Goal: Complete application form: Complete application form

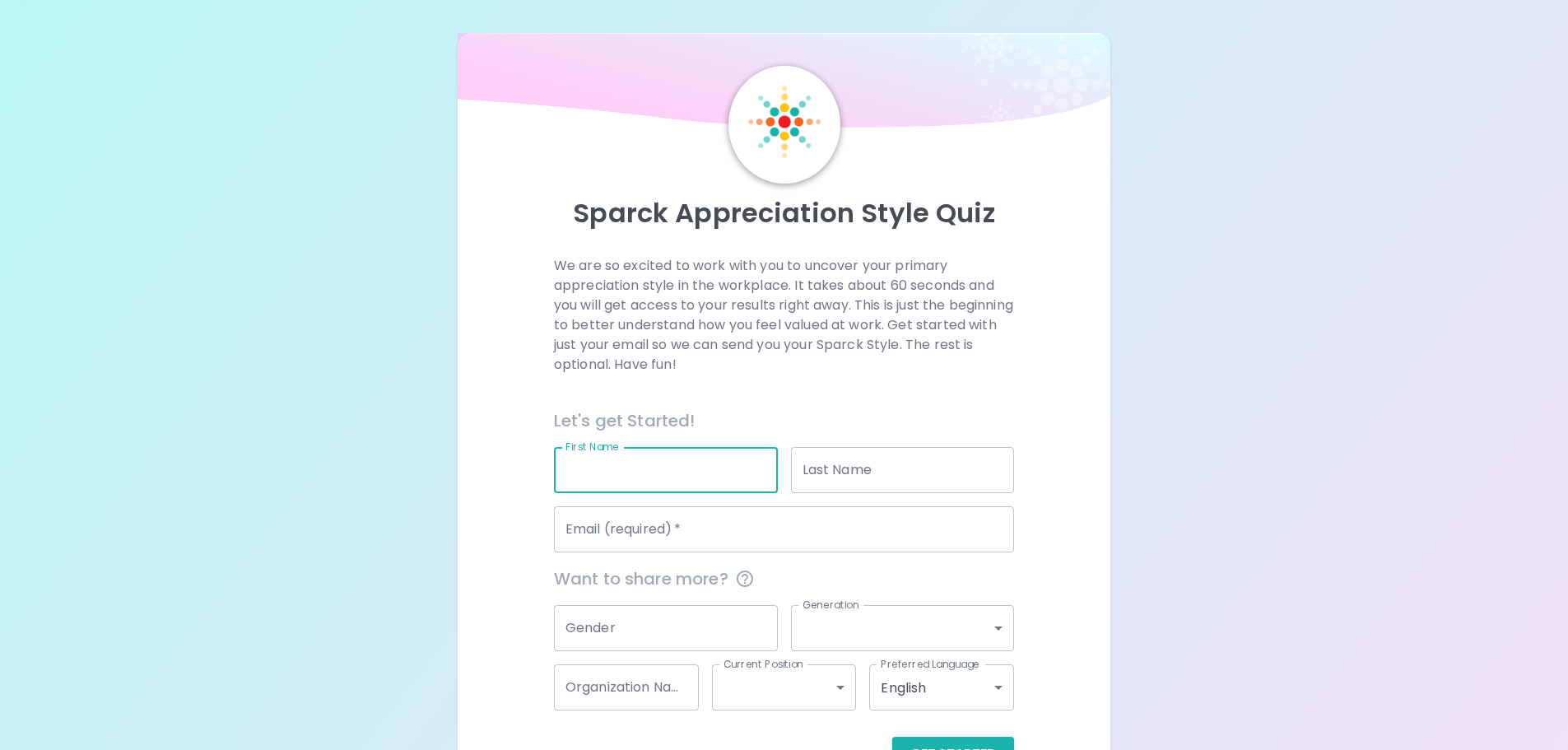
click at [661, 477] on input "First Name" at bounding box center [666, 470] width 224 height 46
type input "Jason"
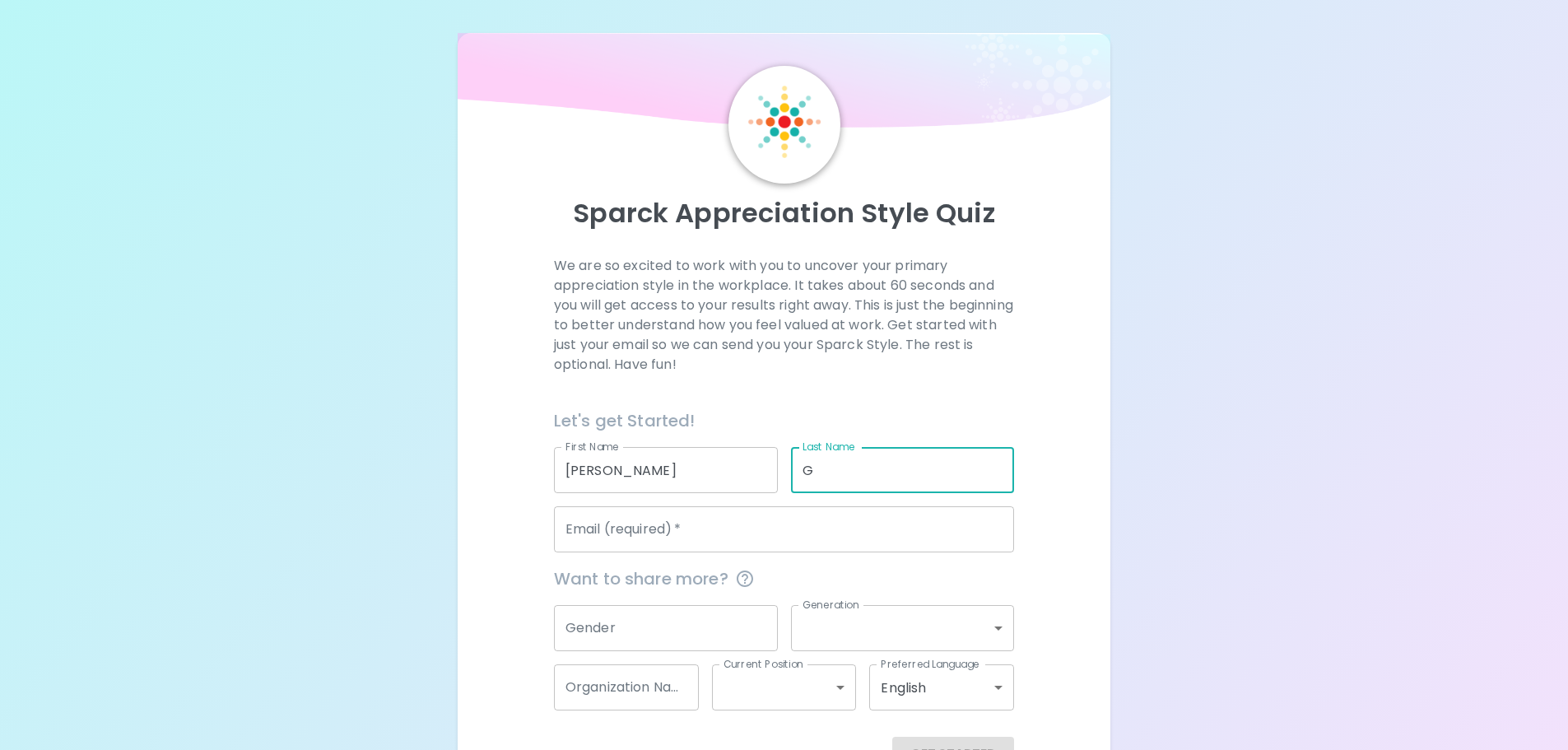
type input "G"
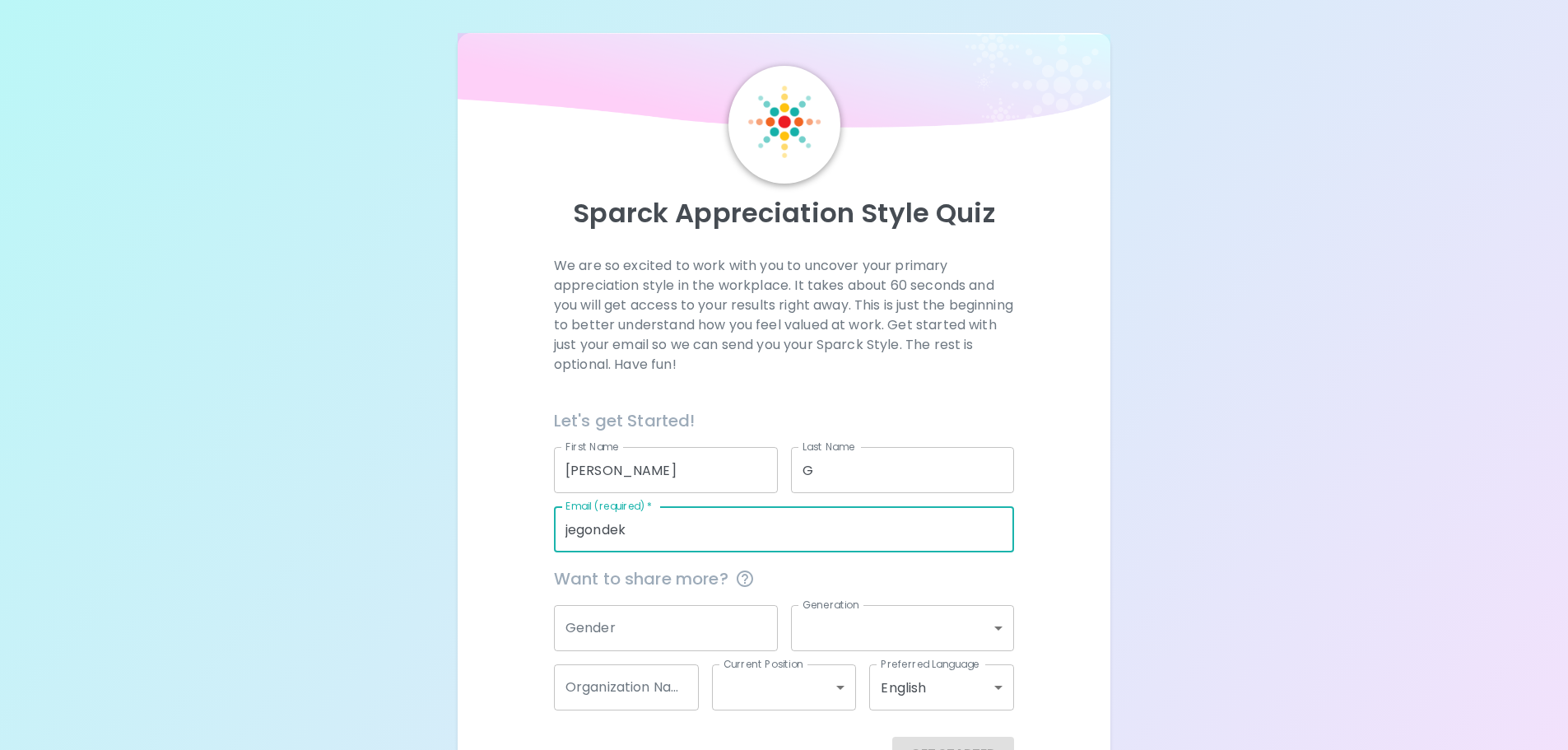
type input "jegondek@cps.edu"
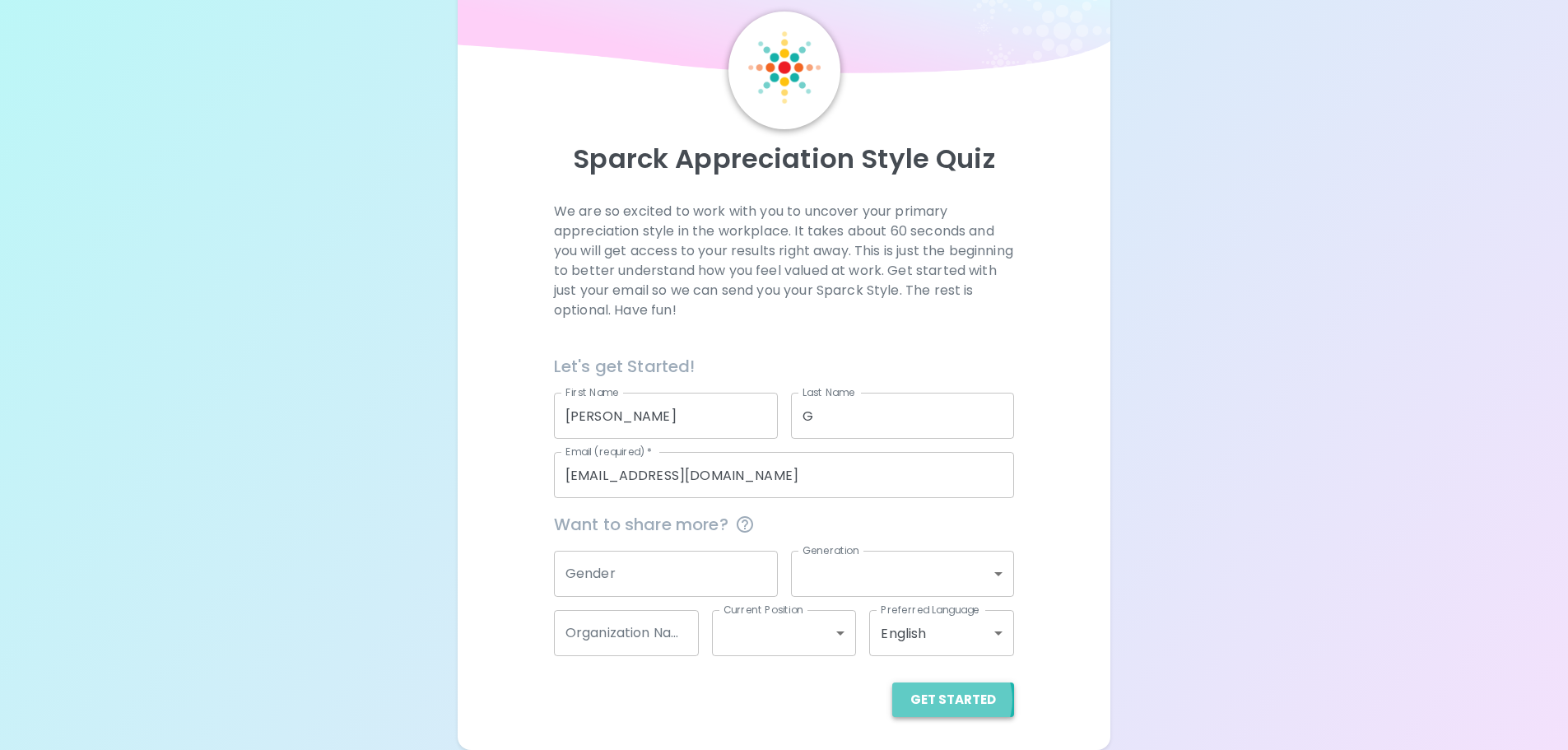
click at [950, 700] on button "Get Started" at bounding box center [953, 699] width 122 height 34
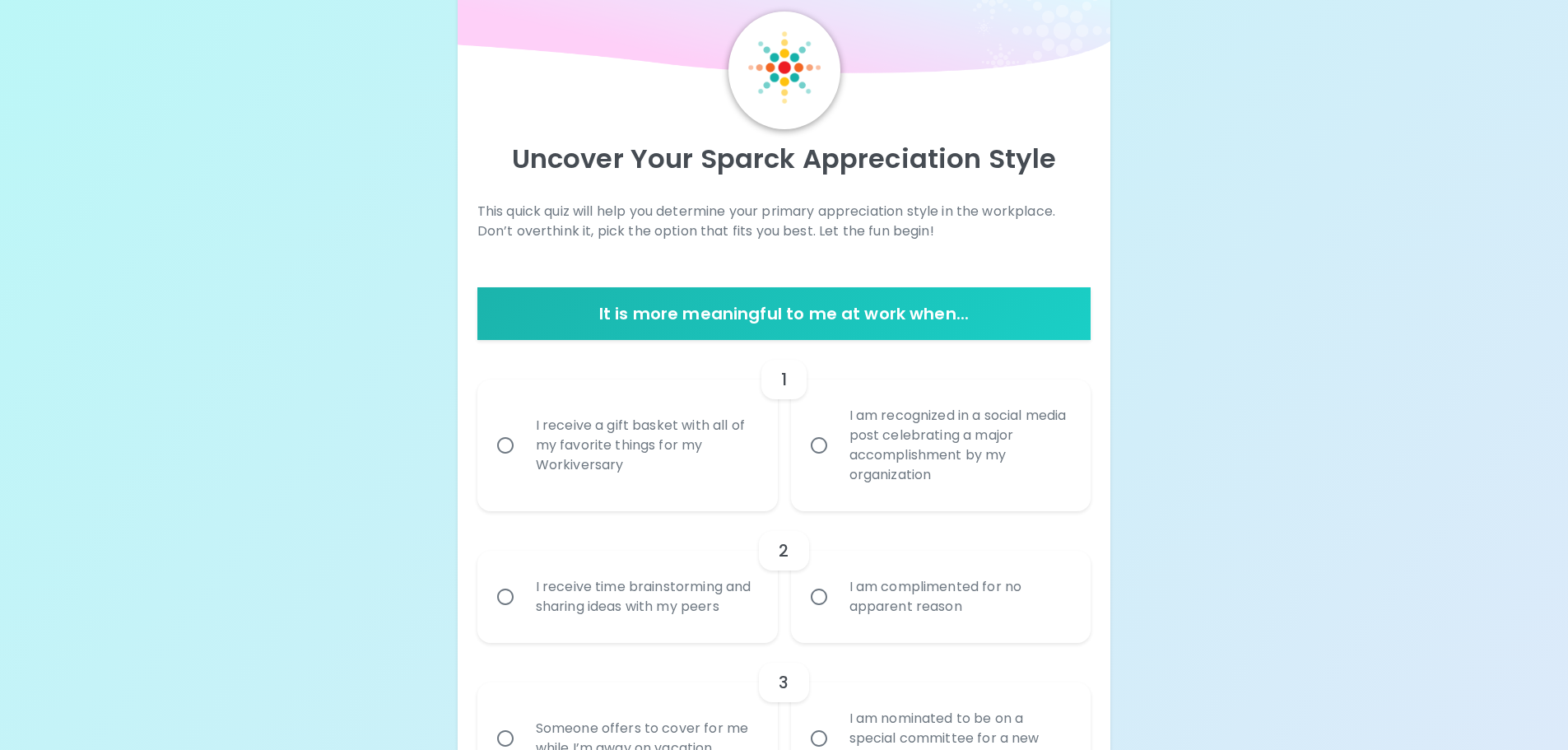
click at [645, 434] on div "I receive a gift basket with all of my favorite things for my Workiversary" at bounding box center [646, 445] width 246 height 99
click at [523, 434] on input "I receive a gift basket with all of my favorite things for my Workiversary" at bounding box center [505, 444] width 34 height 34
radio input "true"
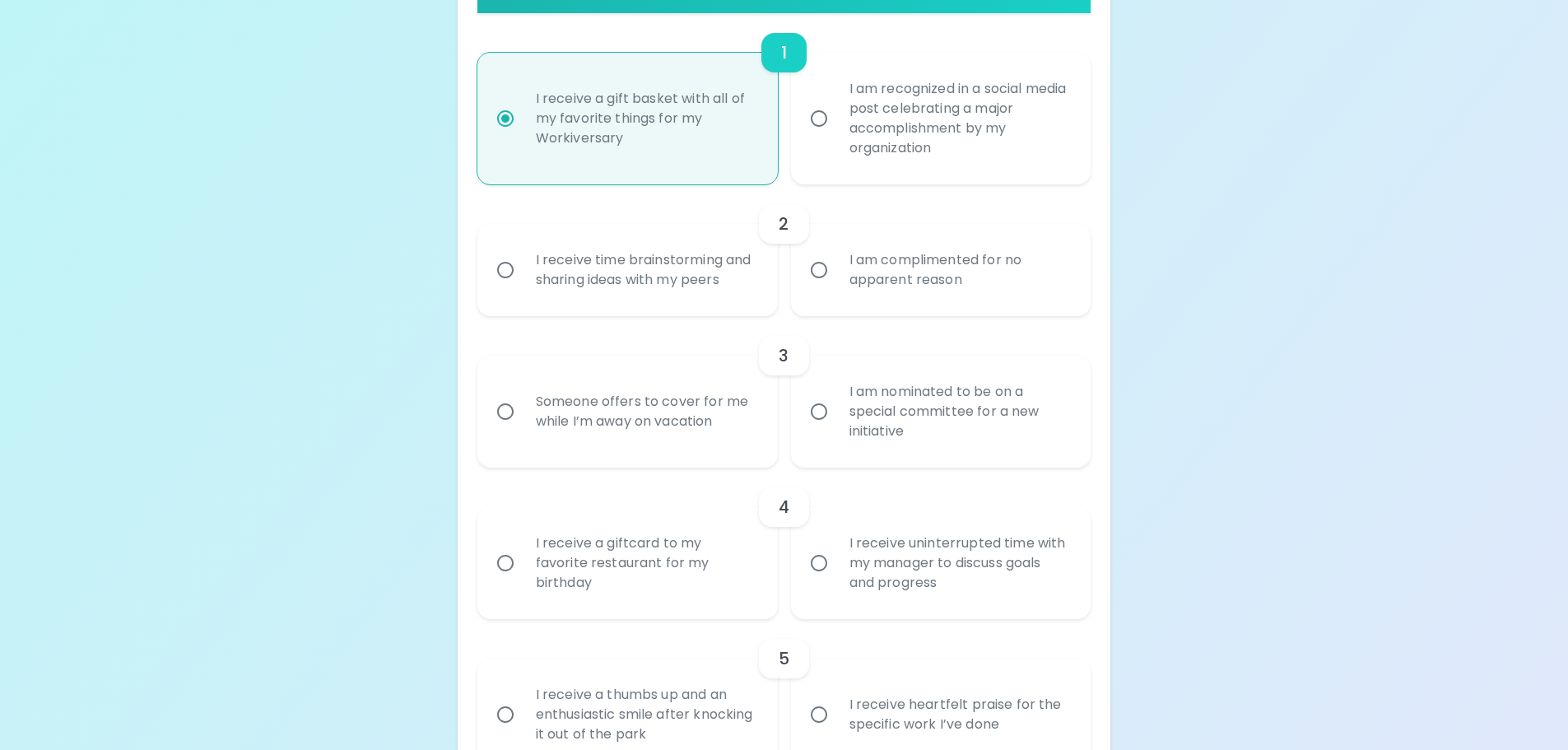
scroll to position [413, 0]
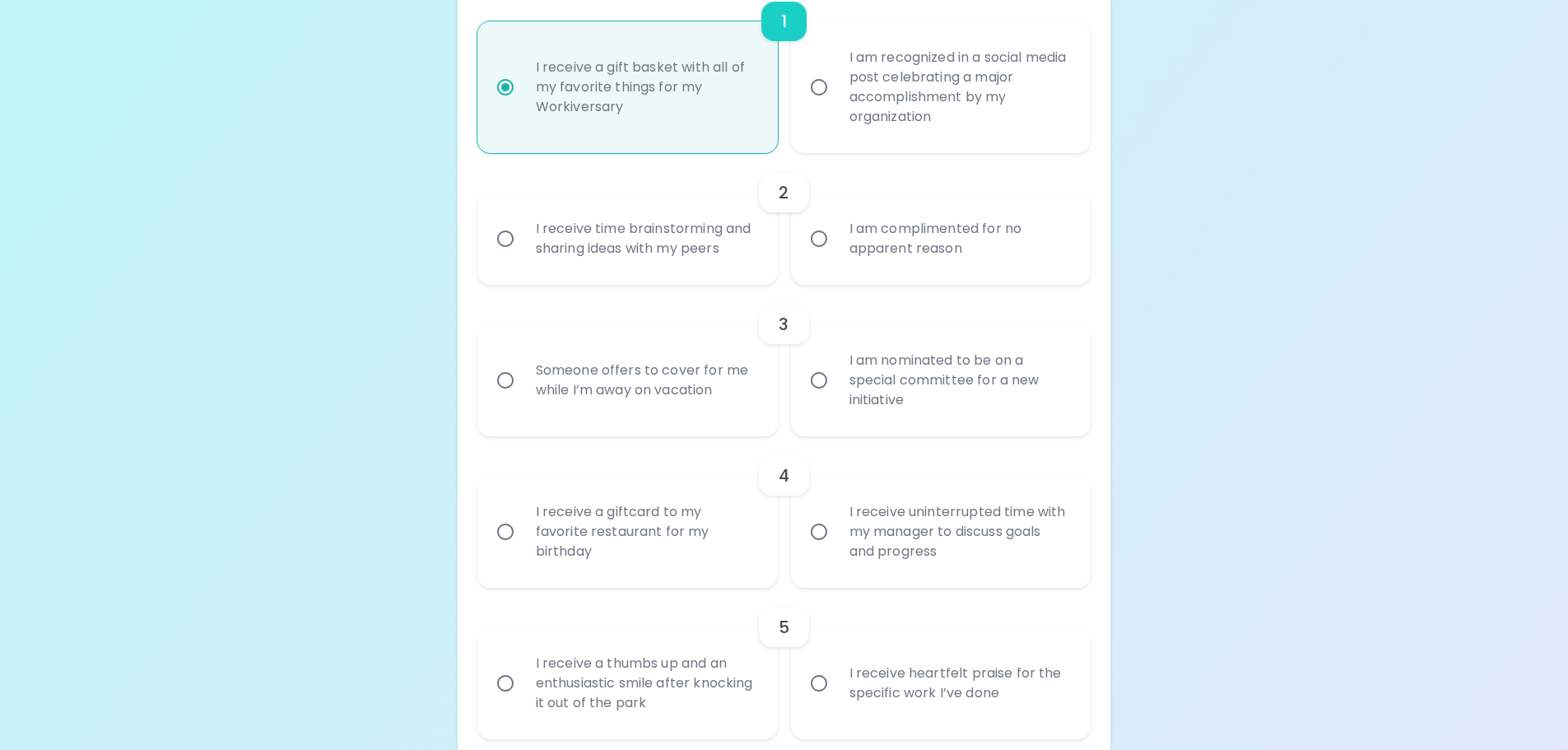
click at [618, 226] on div "I receive time brainstorming and sharing ideas with my peers" at bounding box center [646, 239] width 246 height 79
click at [523, 226] on input "I receive time brainstorming and sharing ideas with my peers" at bounding box center [505, 239] width 34 height 34
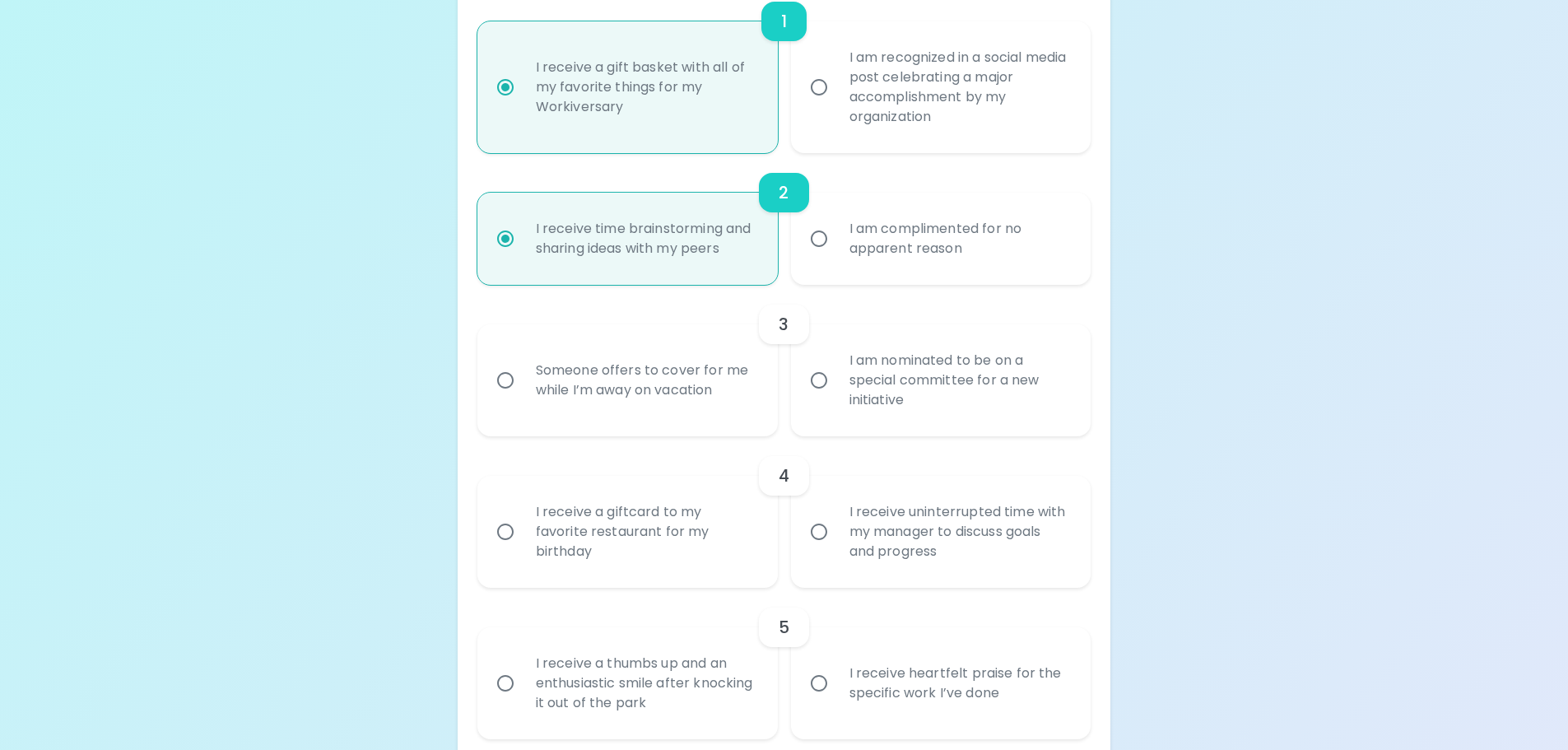
scroll to position [544, 0]
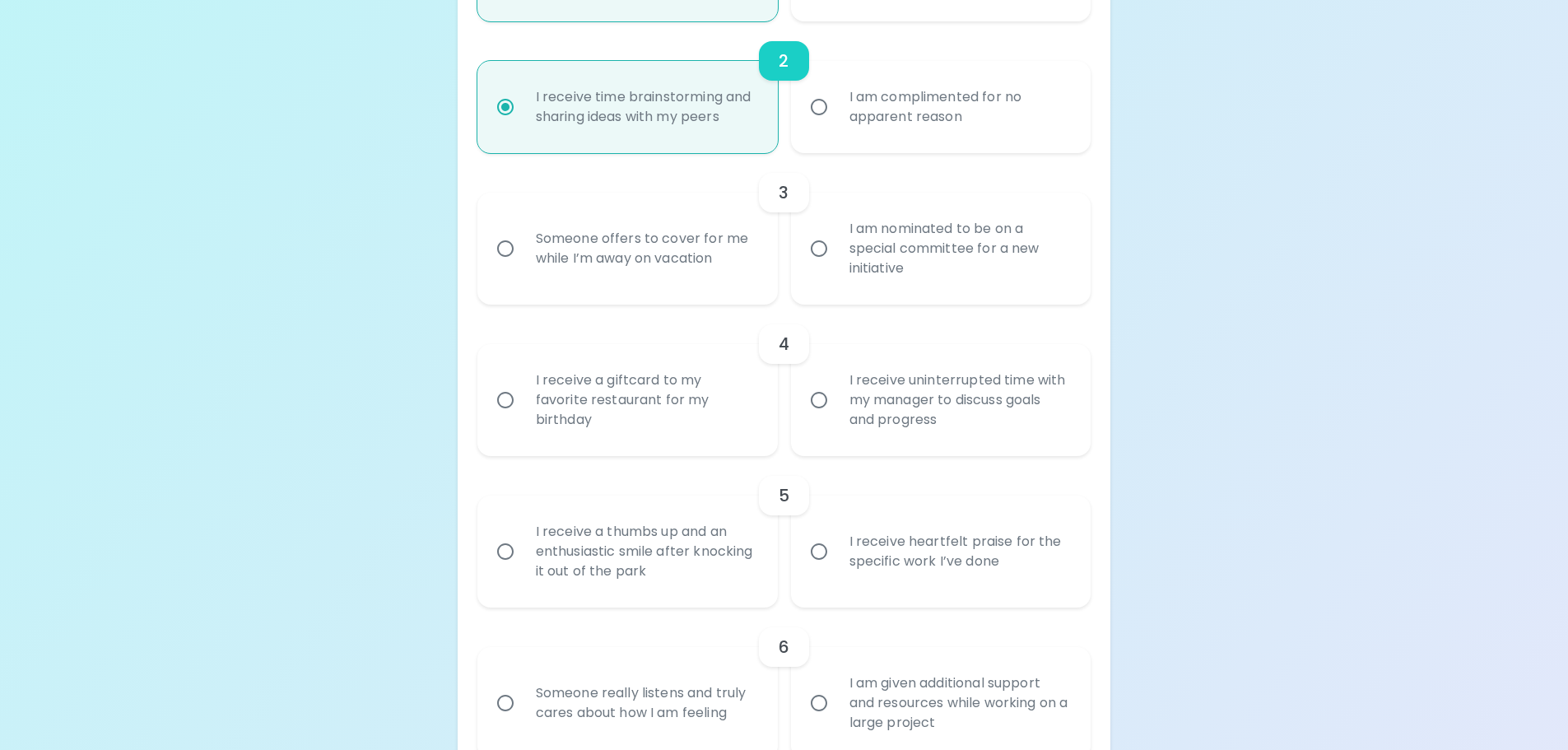
radio input "true"
click at [870, 231] on div "I am nominated to be on a special committee for a new initiative" at bounding box center [960, 249] width 246 height 99
click at [837, 231] on input "I am nominated to be on a special committee for a new initiative" at bounding box center [819, 248] width 34 height 34
radio input "false"
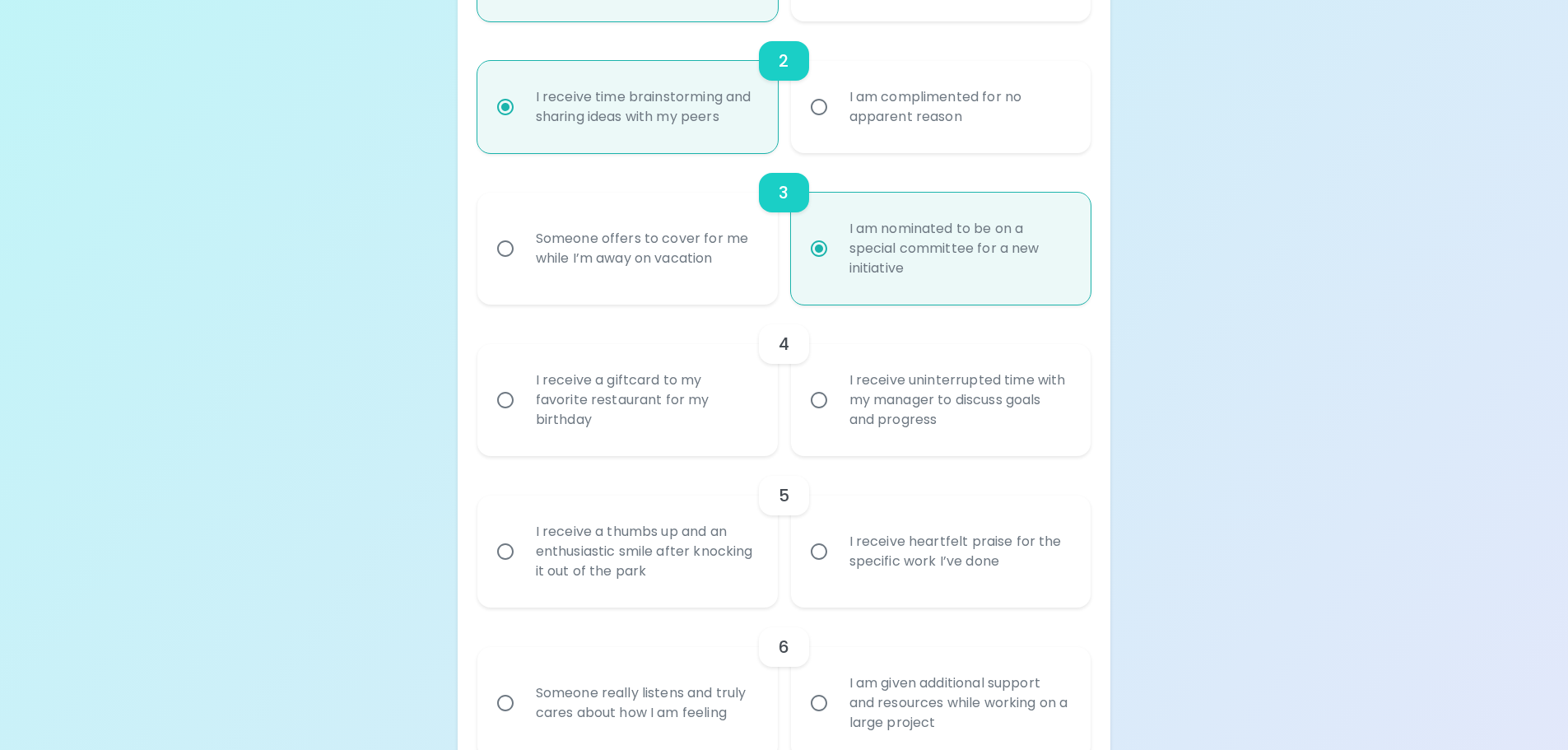
scroll to position [675, 0]
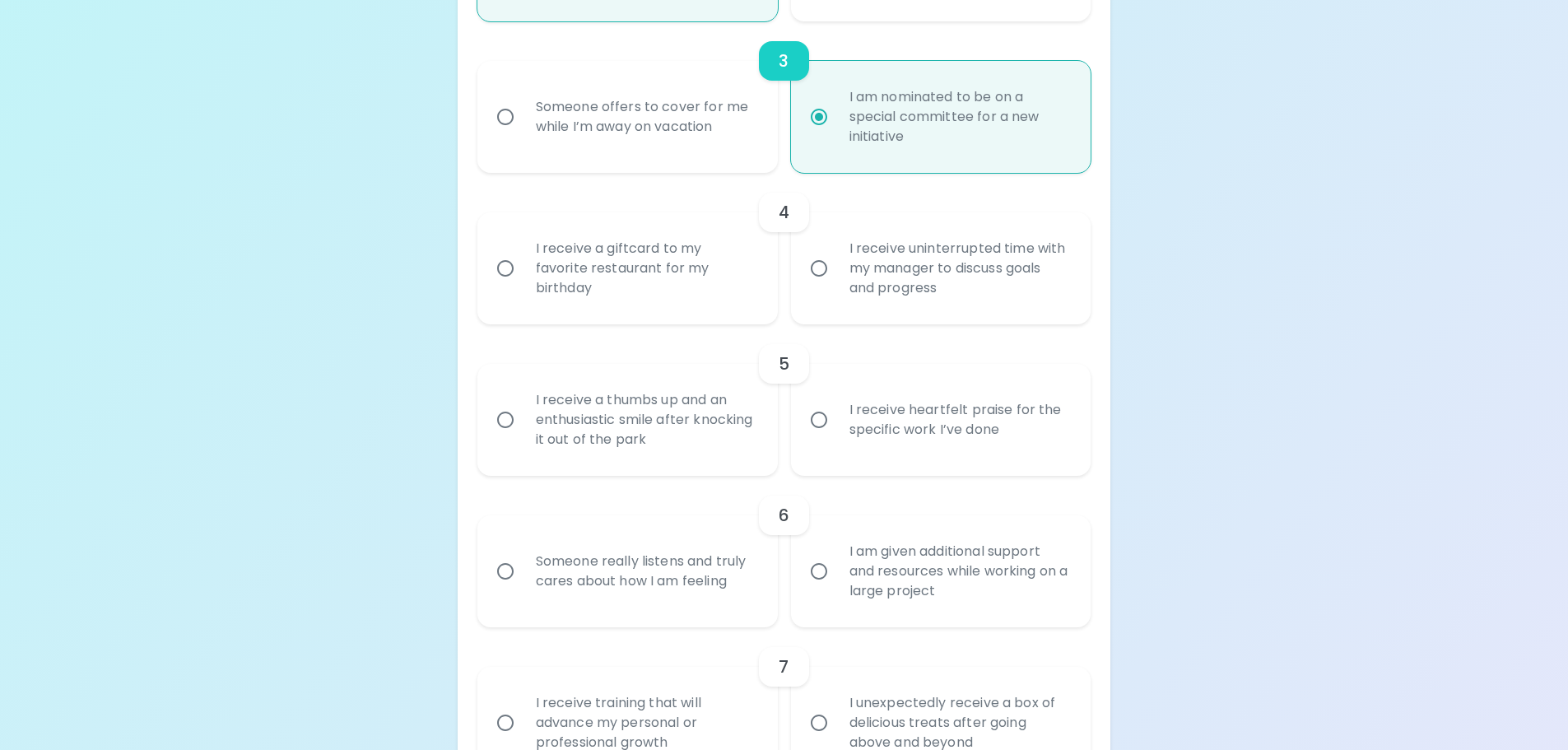
radio input "true"
click at [668, 257] on div "I receive a giftcard to my favorite restaurant for my birthday" at bounding box center [646, 268] width 246 height 99
click at [523, 257] on input "I receive a giftcard to my favorite restaurant for my birthday" at bounding box center [505, 267] width 34 height 34
radio input "false"
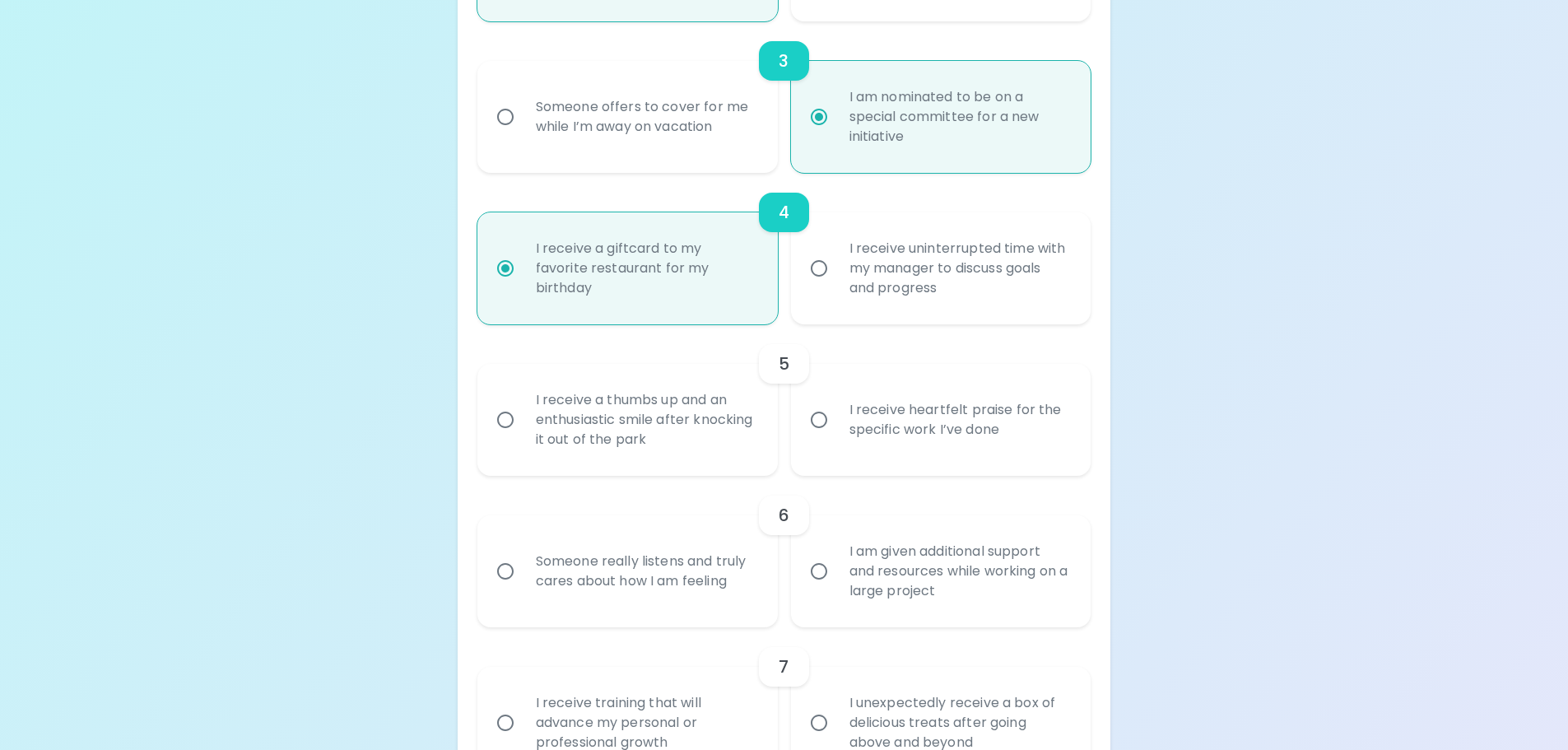
scroll to position [808, 0]
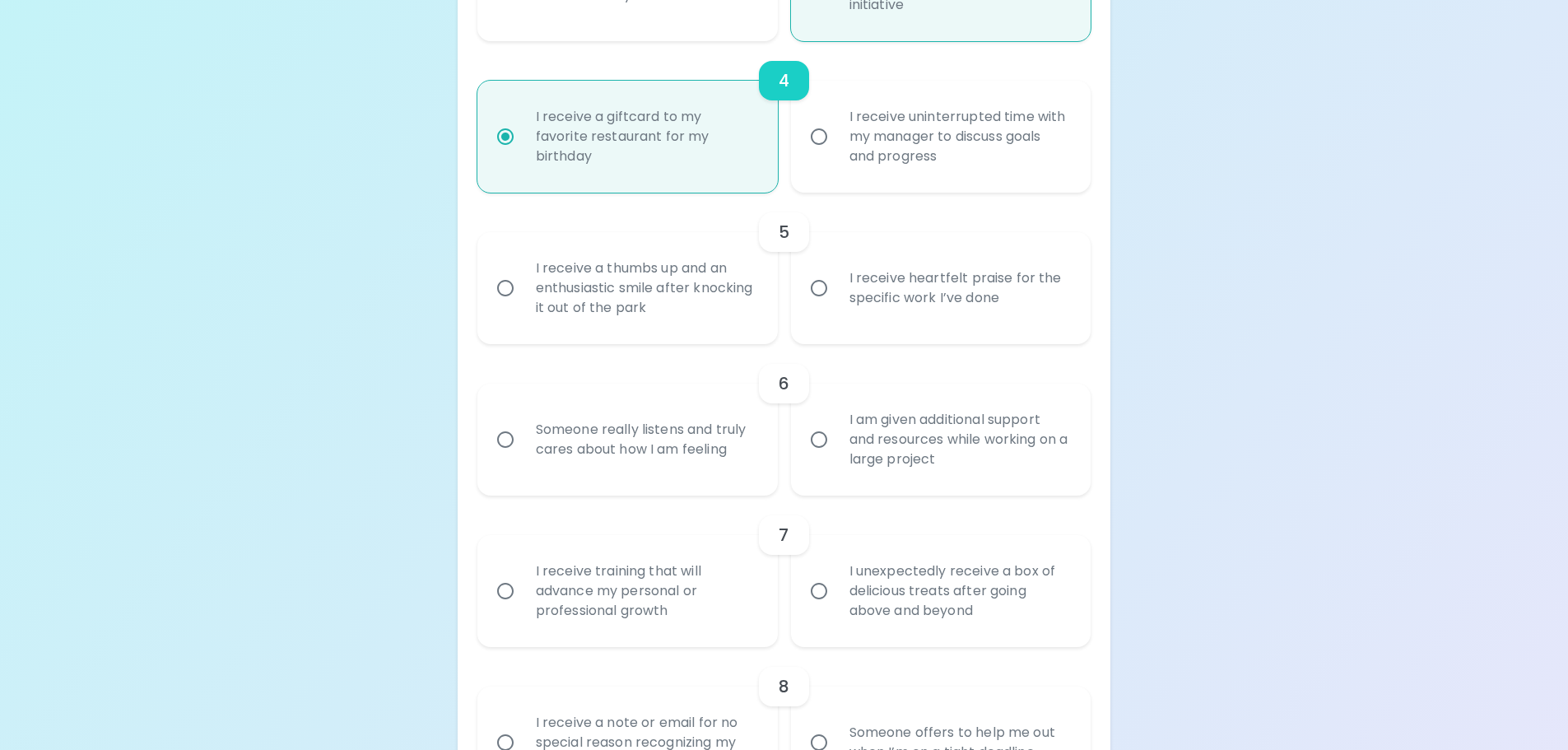
radio input "true"
click at [701, 313] on div "I receive a thumbs up and an enthusiastic smile after knocking it out of the pa…" at bounding box center [646, 288] width 246 height 99
click at [523, 306] on input "I receive a thumbs up and an enthusiastic smile after knocking it out of the pa…" at bounding box center [505, 288] width 34 height 34
radio input "false"
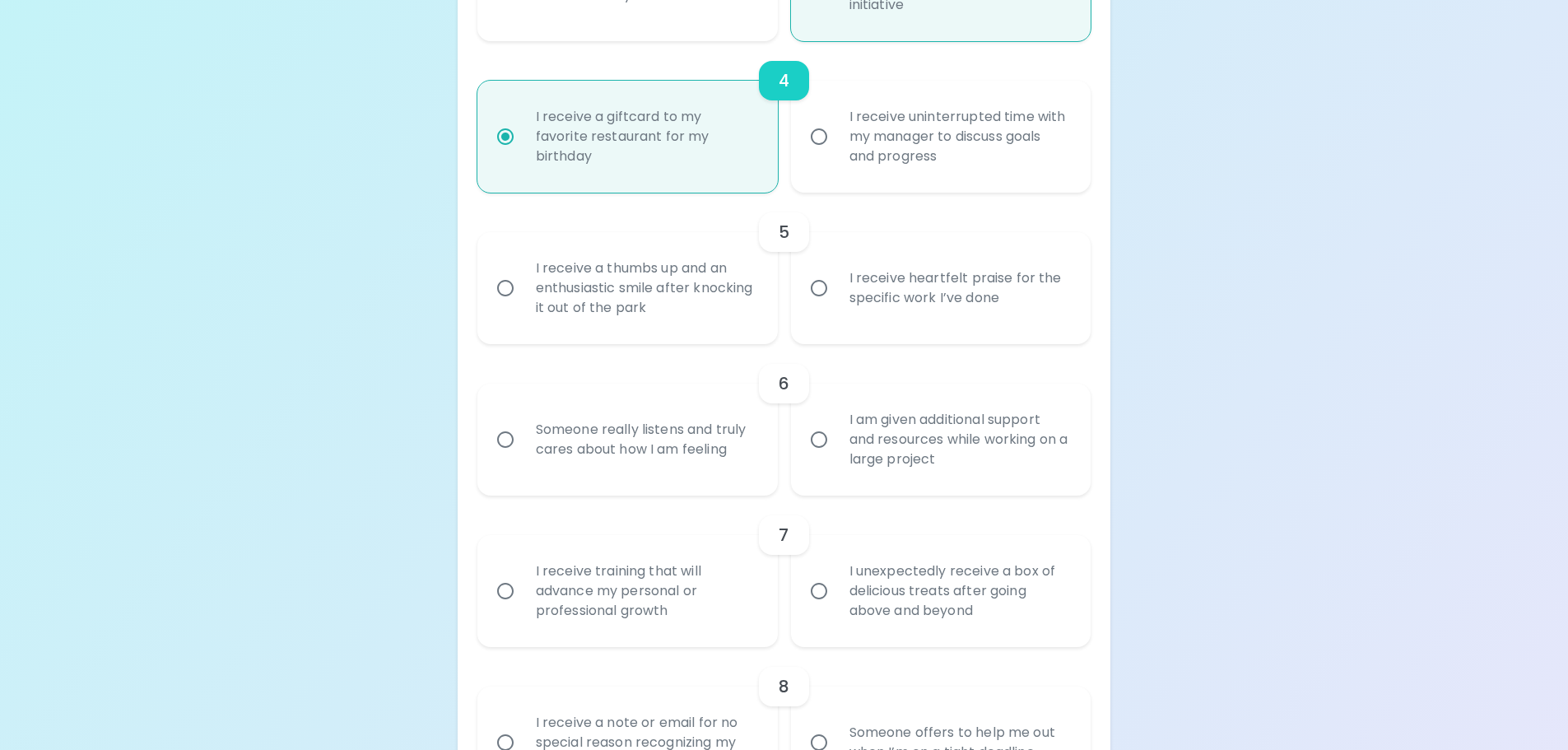
radio input "false"
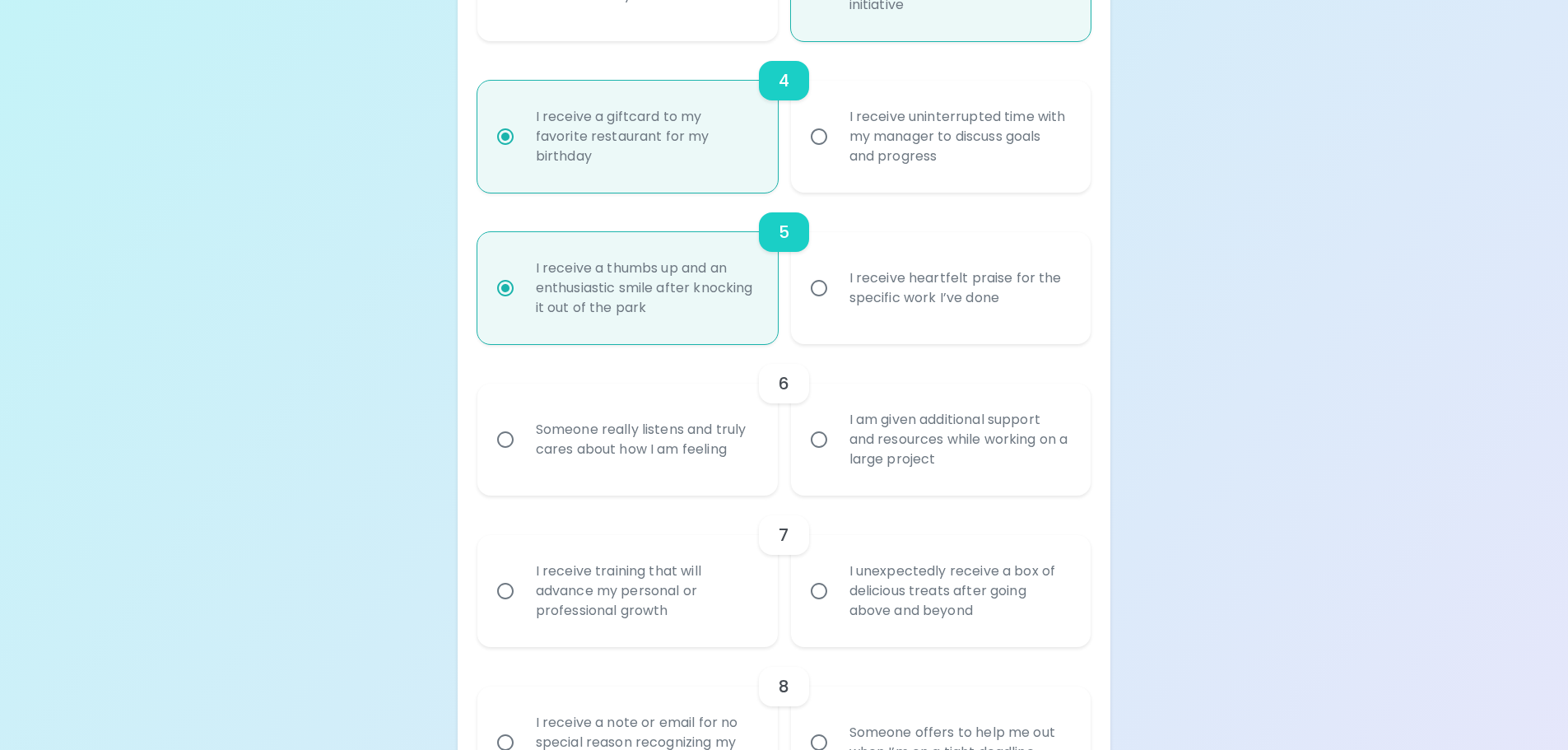
scroll to position [939, 0]
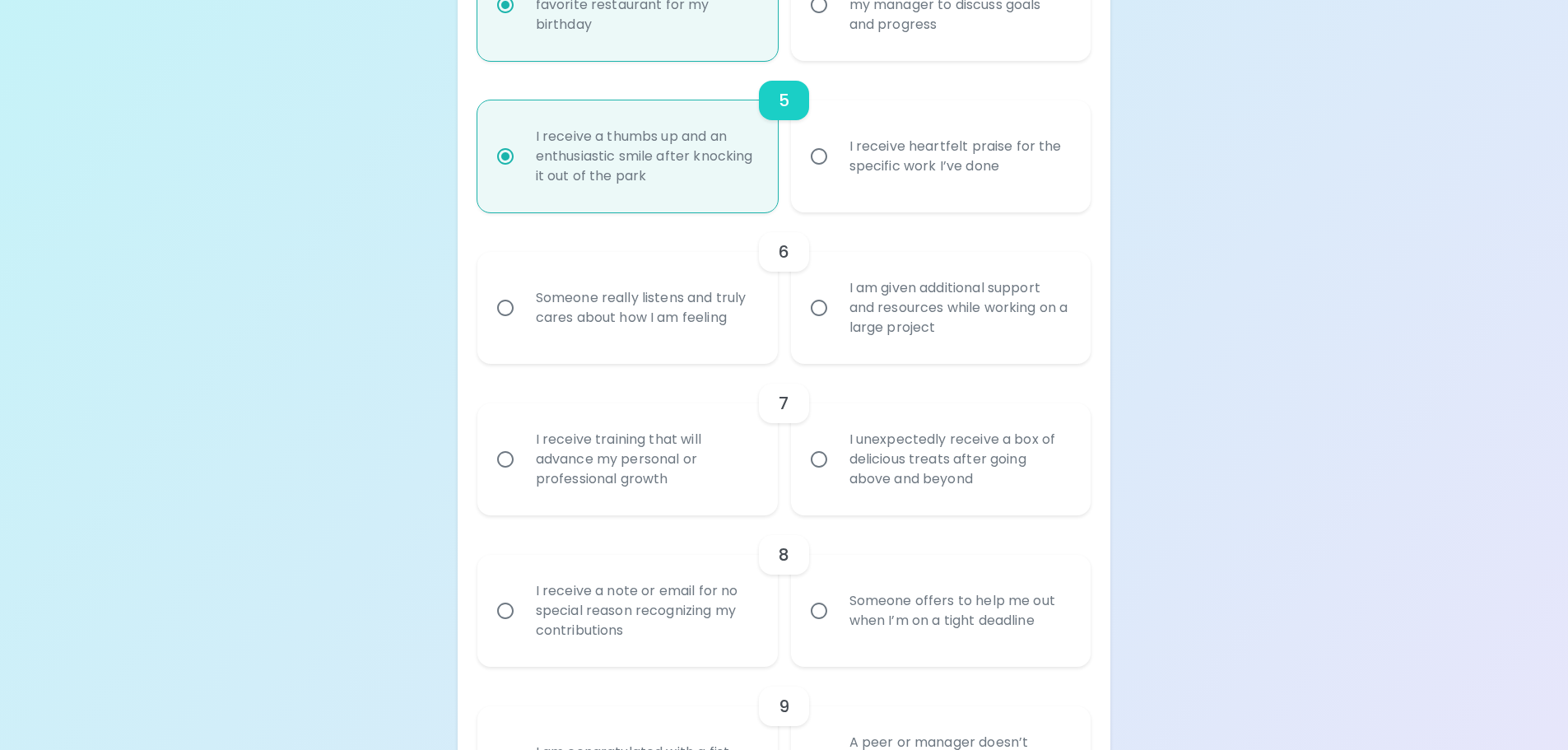
radio input "true"
click at [701, 313] on div "Someone really listens and truly cares about how I am feeling" at bounding box center [646, 307] width 246 height 79
click at [523, 313] on input "Someone really listens and truly cares about how I am feeling" at bounding box center [505, 307] width 34 height 34
radio input "false"
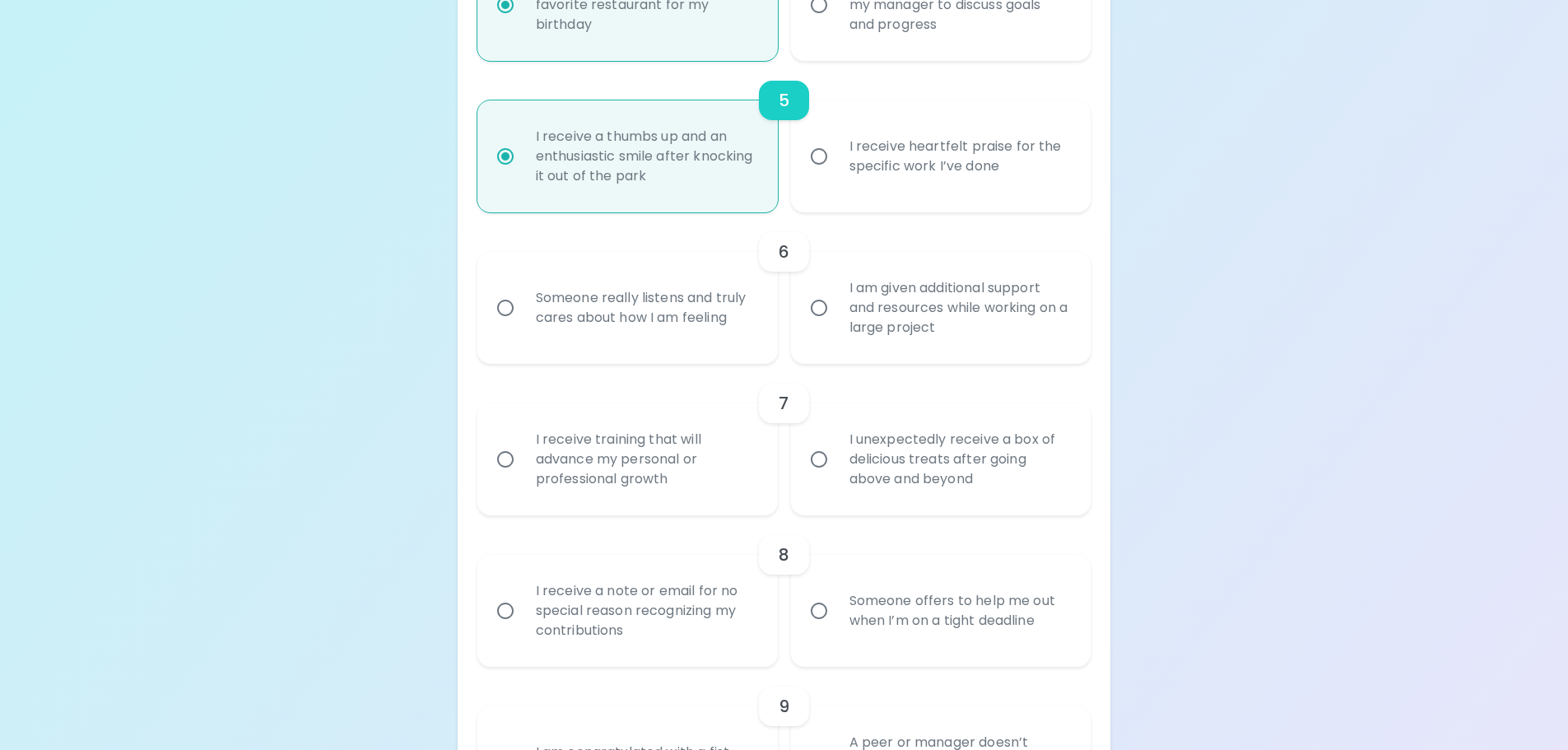
radio input "false"
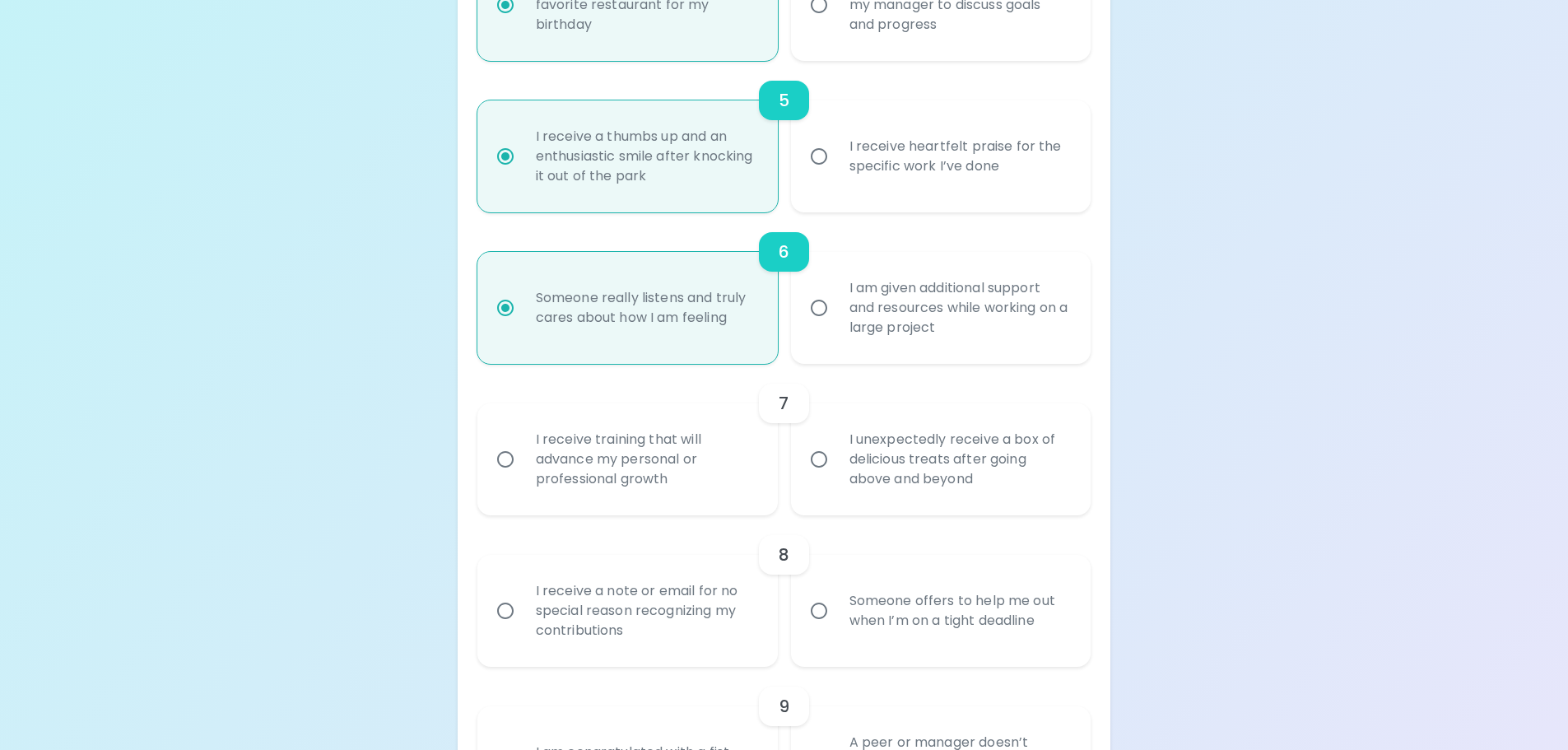
scroll to position [1070, 0]
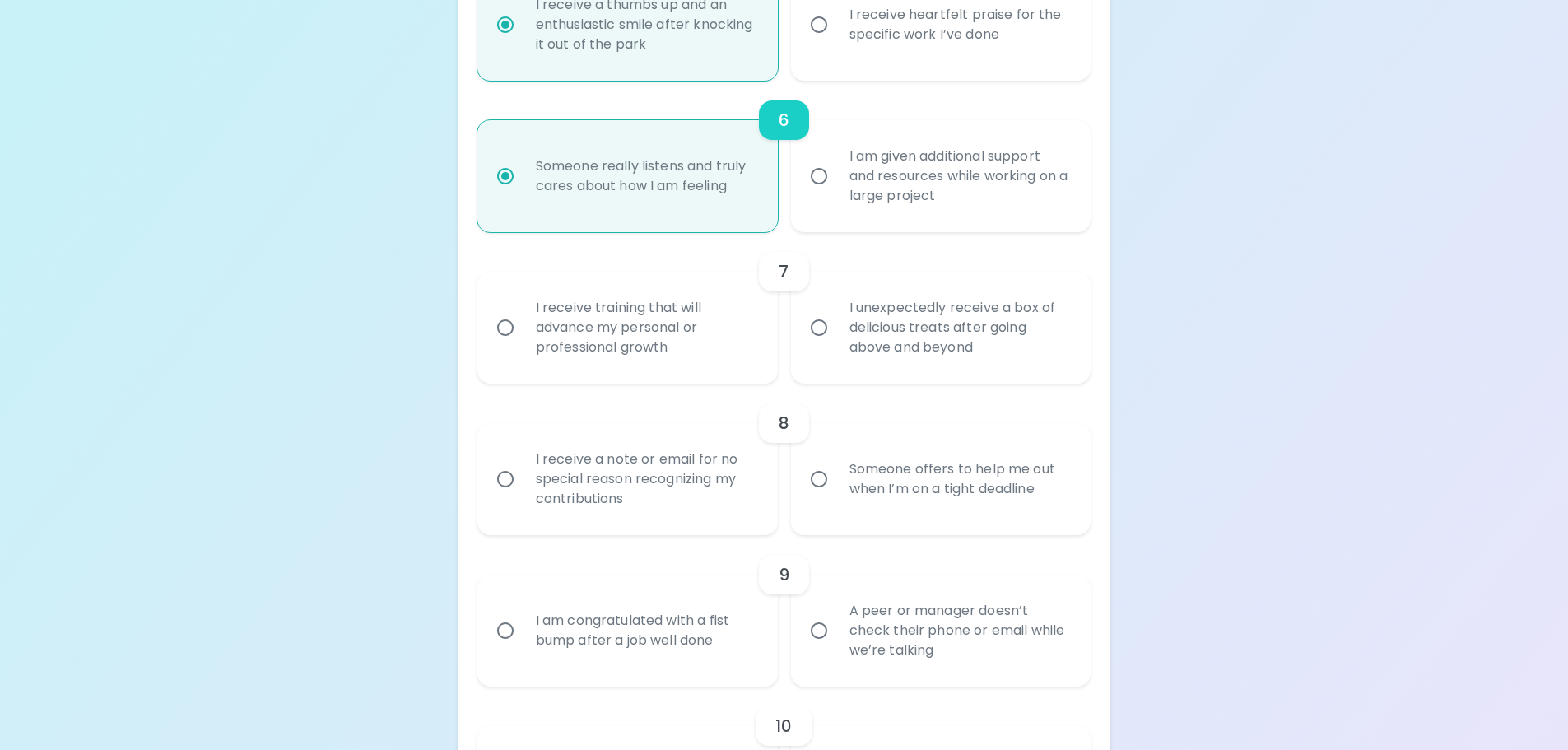
radio input "true"
click at [913, 340] on div "I unexpectedly receive a box of delicious treats after going above and beyond" at bounding box center [960, 328] width 246 height 99
click at [837, 340] on input "I unexpectedly receive a box of delicious treats after going above and beyond" at bounding box center [819, 327] width 34 height 34
radio input "false"
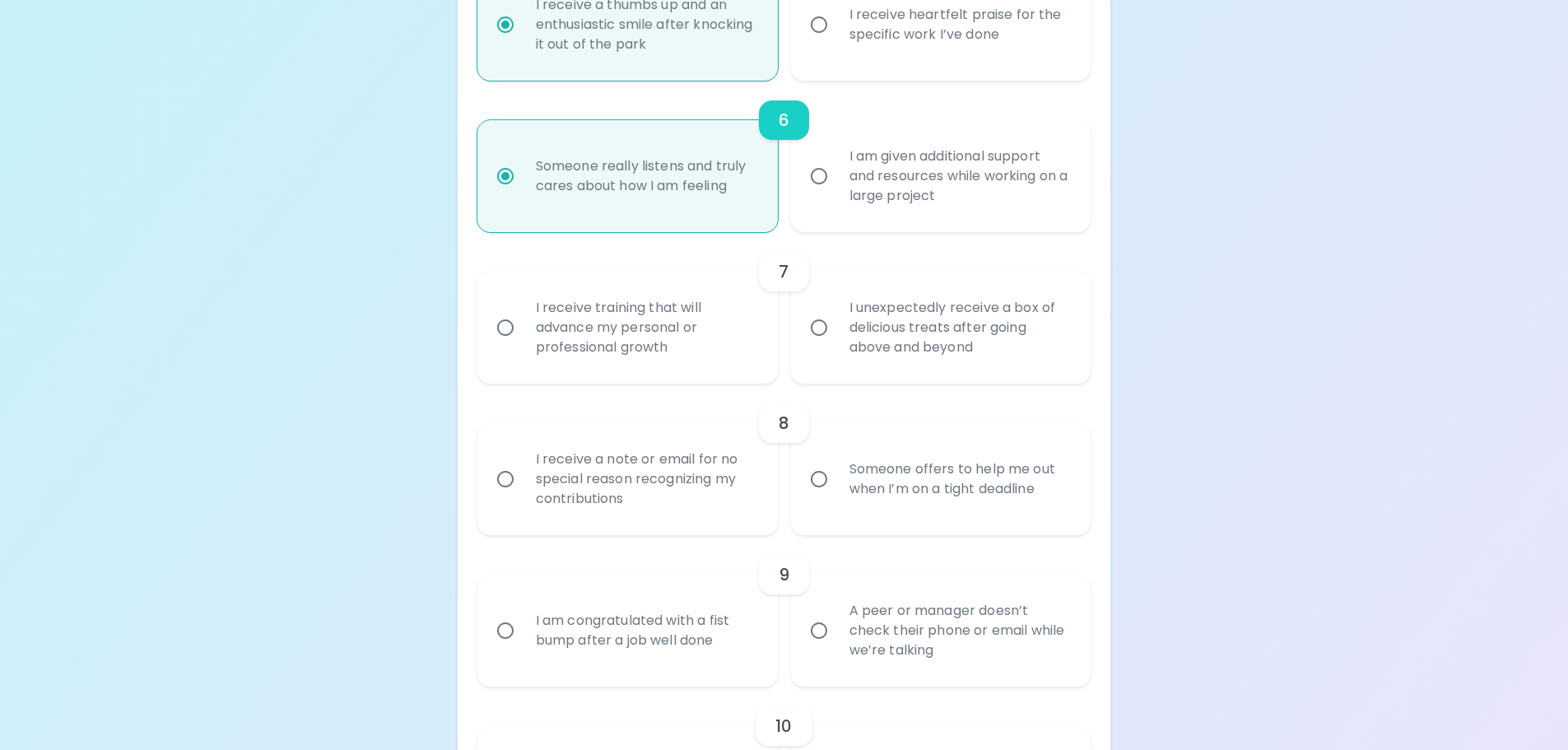
radio input "false"
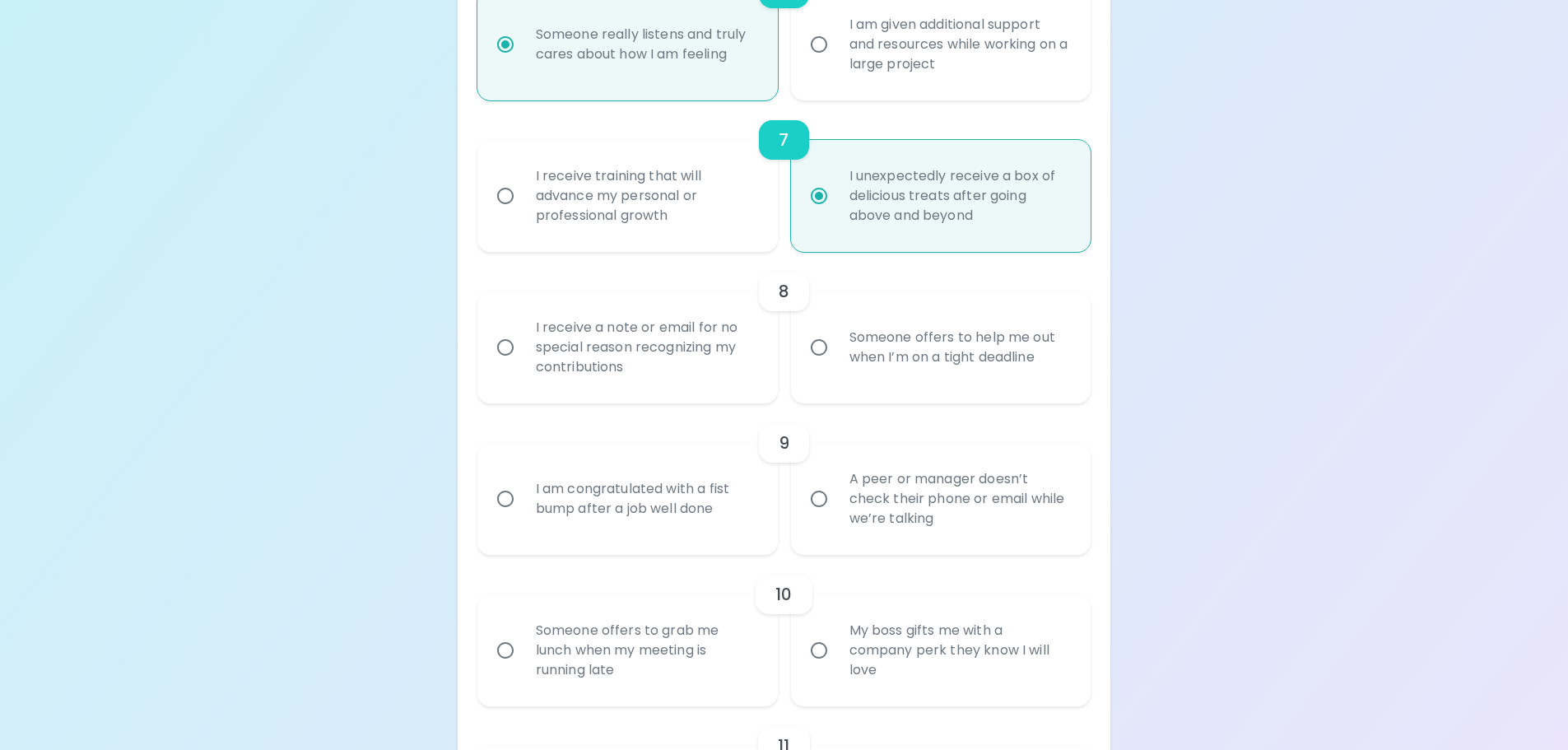
radio input "true"
click at [700, 337] on div "I receive a note or email for no special reason recognizing my contributions" at bounding box center [646, 348] width 246 height 99
click at [523, 337] on input "I receive a note or email for no special reason recognizing my contributions" at bounding box center [505, 347] width 34 height 34
radio input "false"
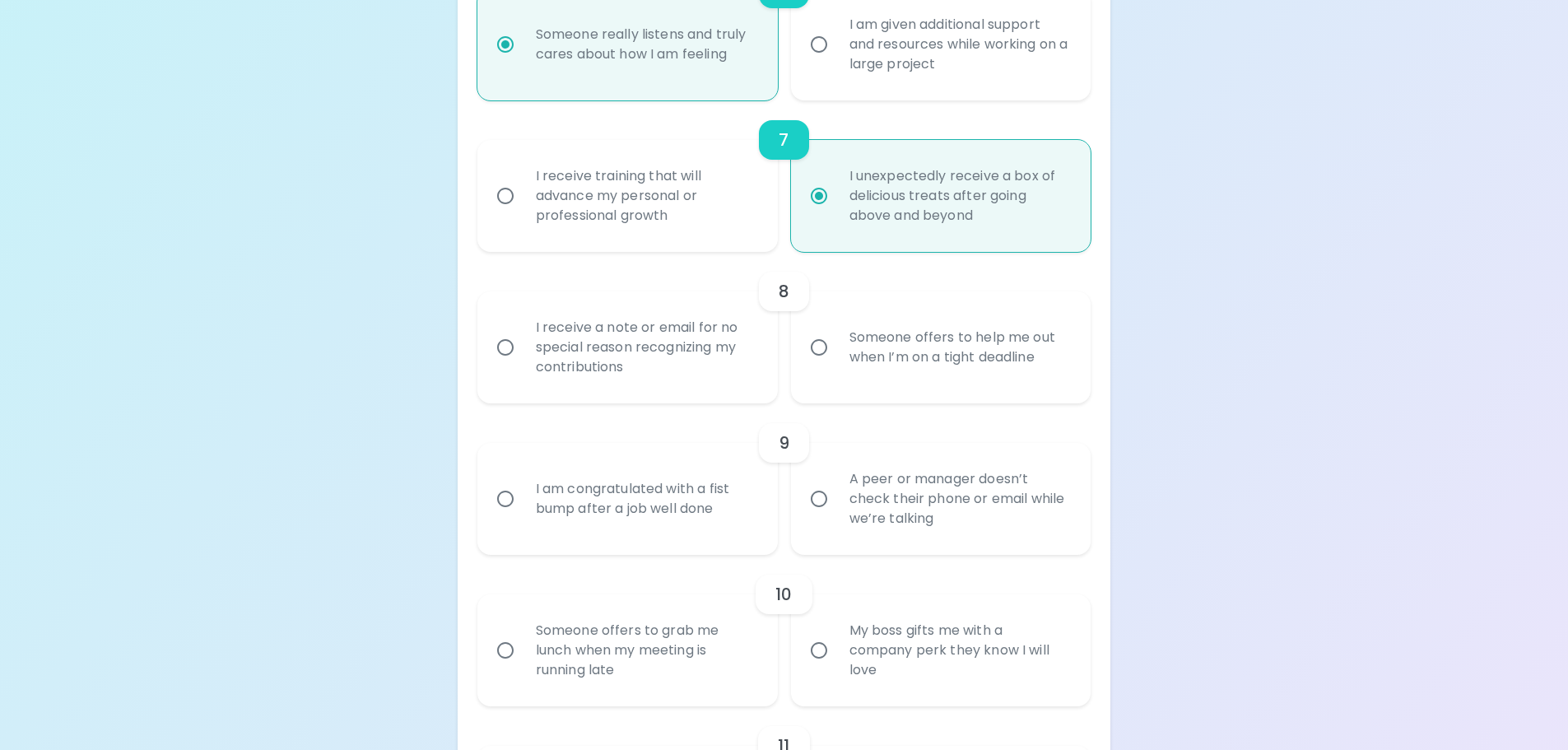
radio input "false"
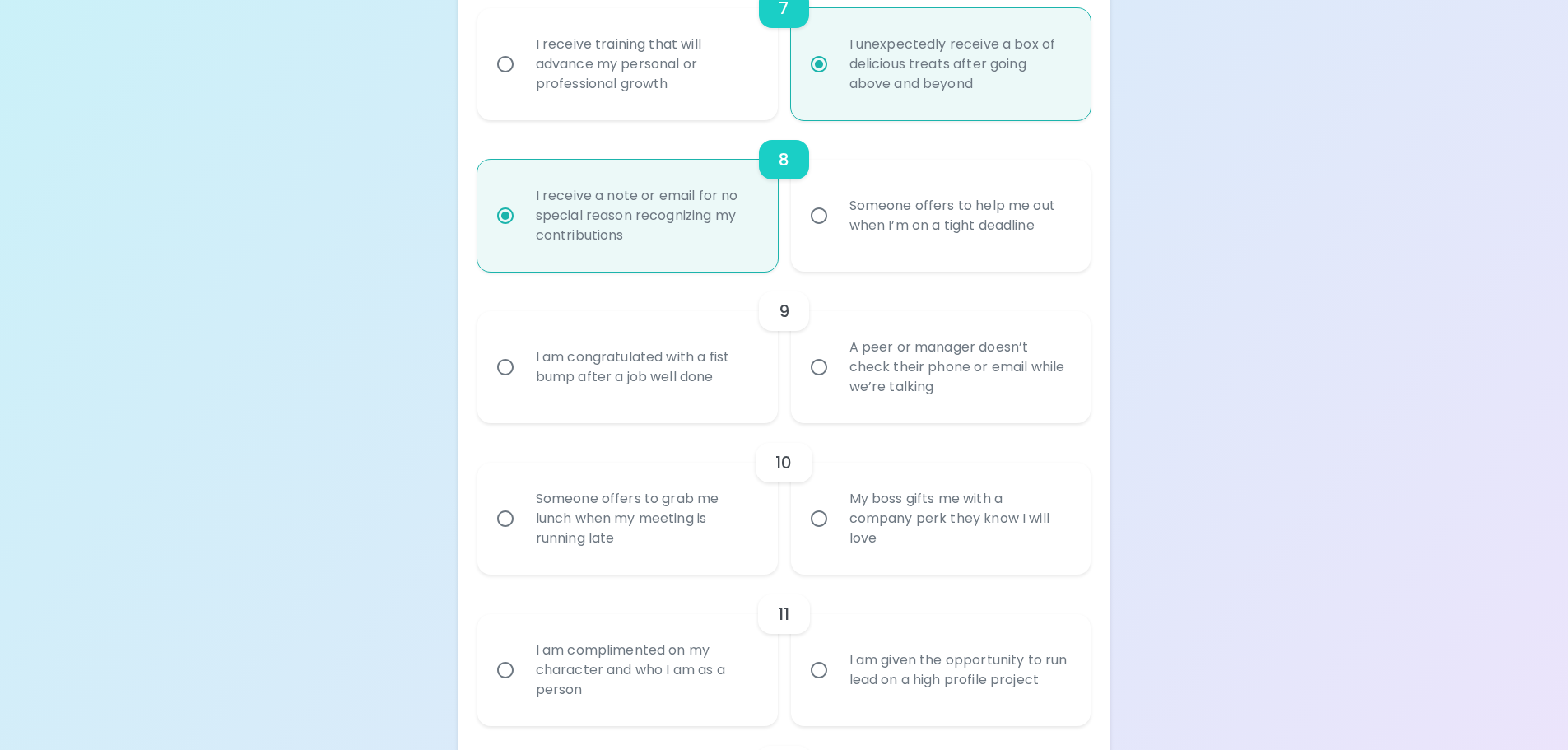
radio input "true"
click at [950, 356] on div "A peer or manager doesn’t check their phone or email while we’re talking" at bounding box center [960, 367] width 246 height 99
click at [837, 356] on input "A peer or manager doesn’t check their phone or email while we’re talking" at bounding box center [819, 366] width 34 height 34
radio input "false"
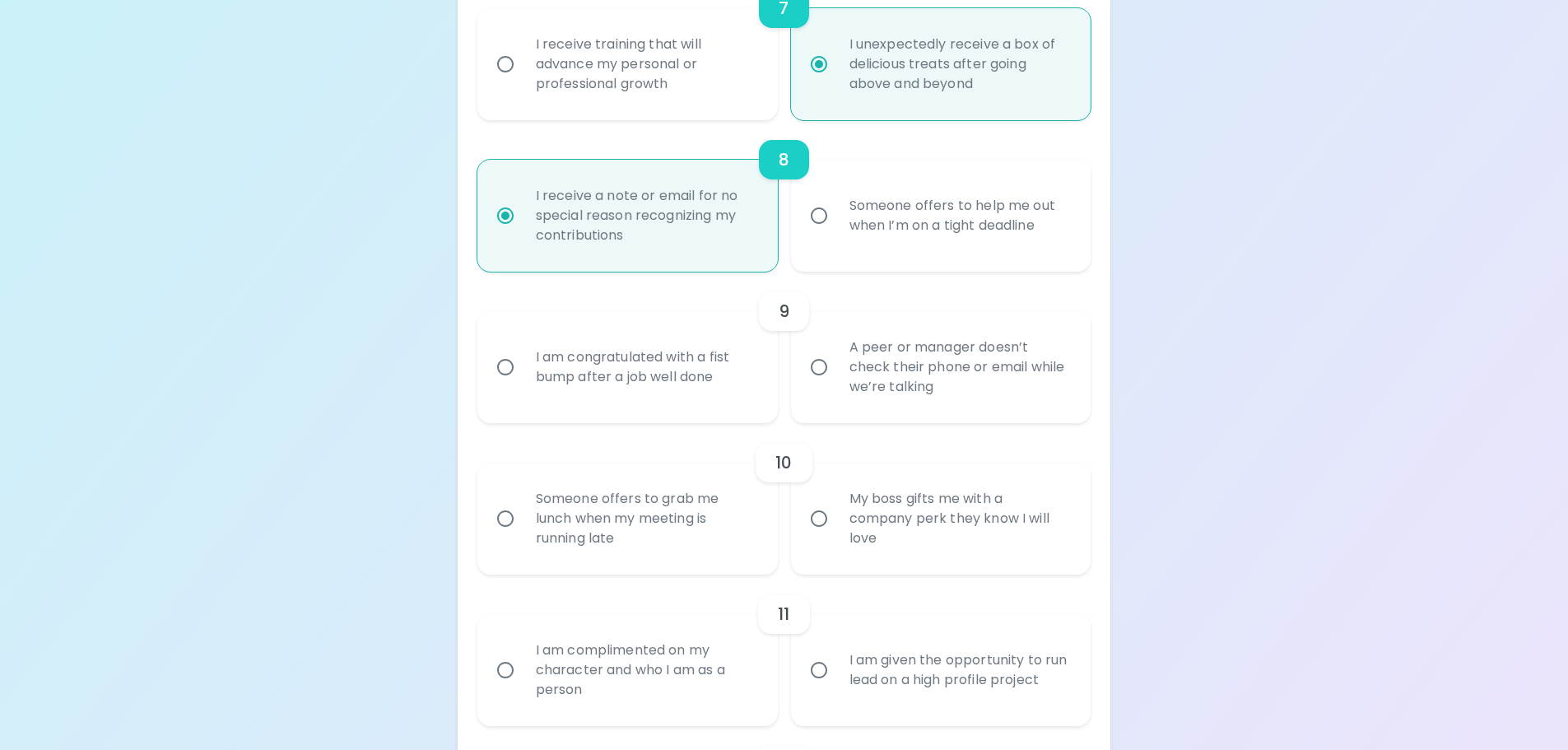
radio input "false"
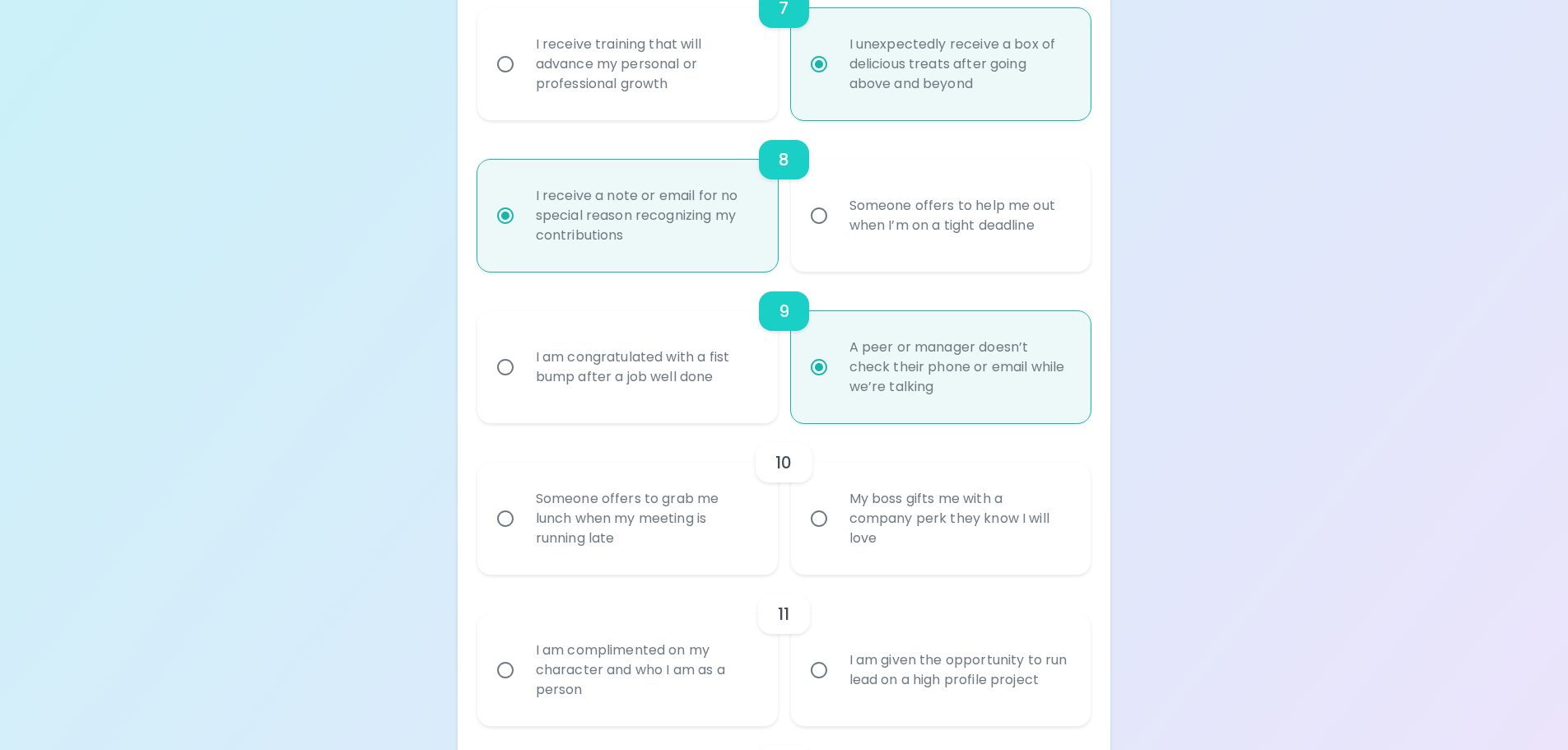
scroll to position [1466, 0]
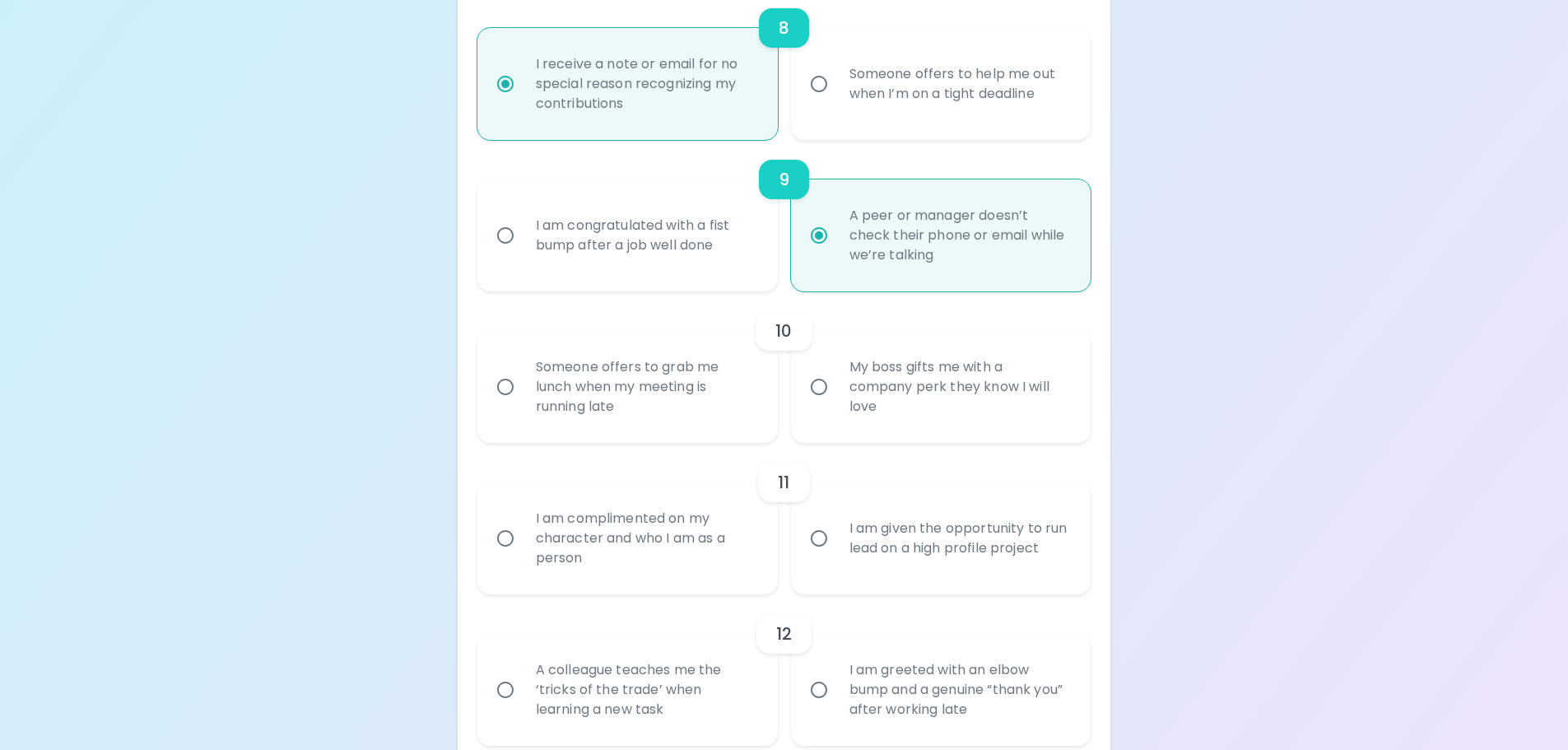
radio input "true"
click at [867, 400] on div "My boss gifts me with a company perk they know I will love" at bounding box center [960, 387] width 246 height 99
click at [837, 400] on input "My boss gifts me with a company perk they know I will love" at bounding box center [819, 387] width 34 height 34
radio input "false"
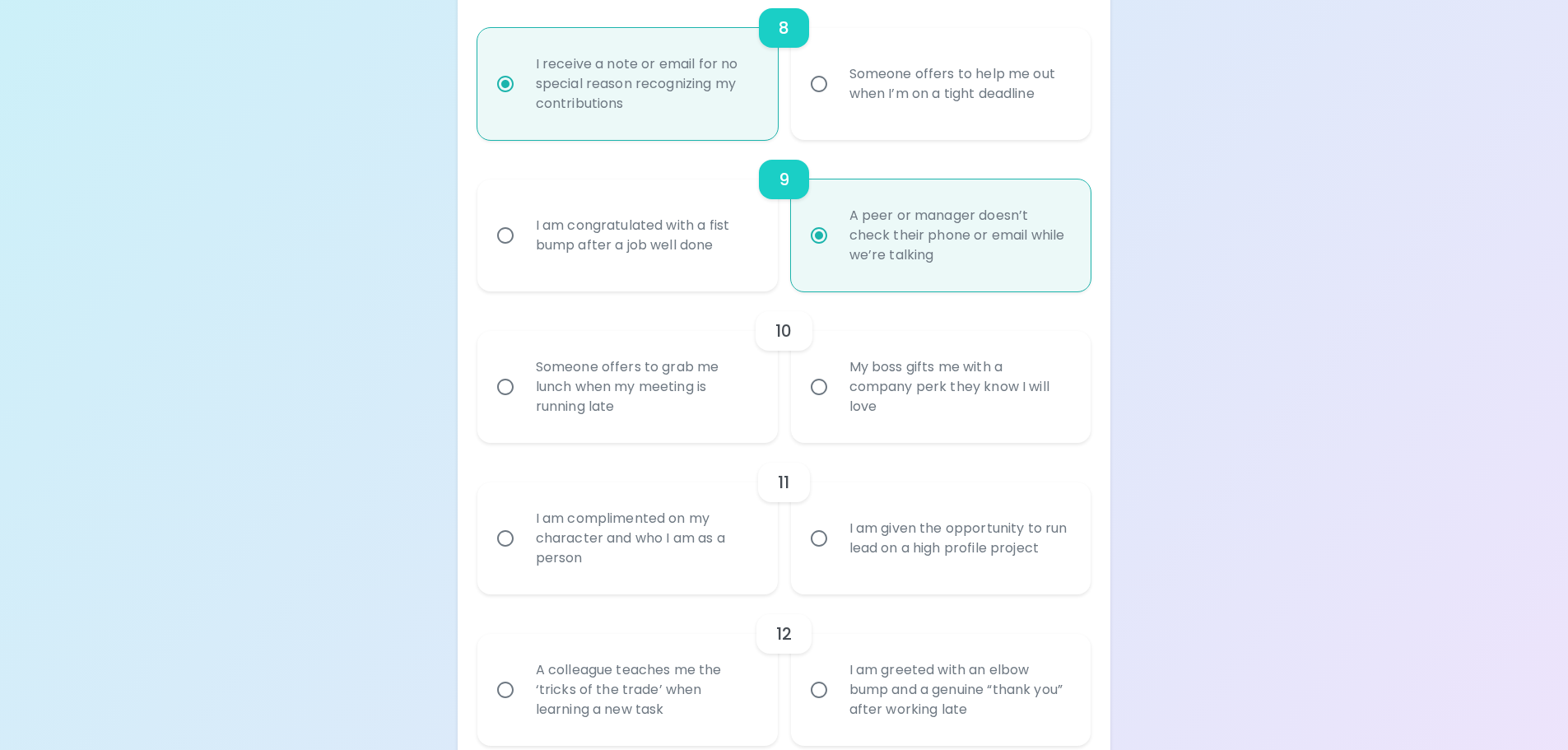
radio input "false"
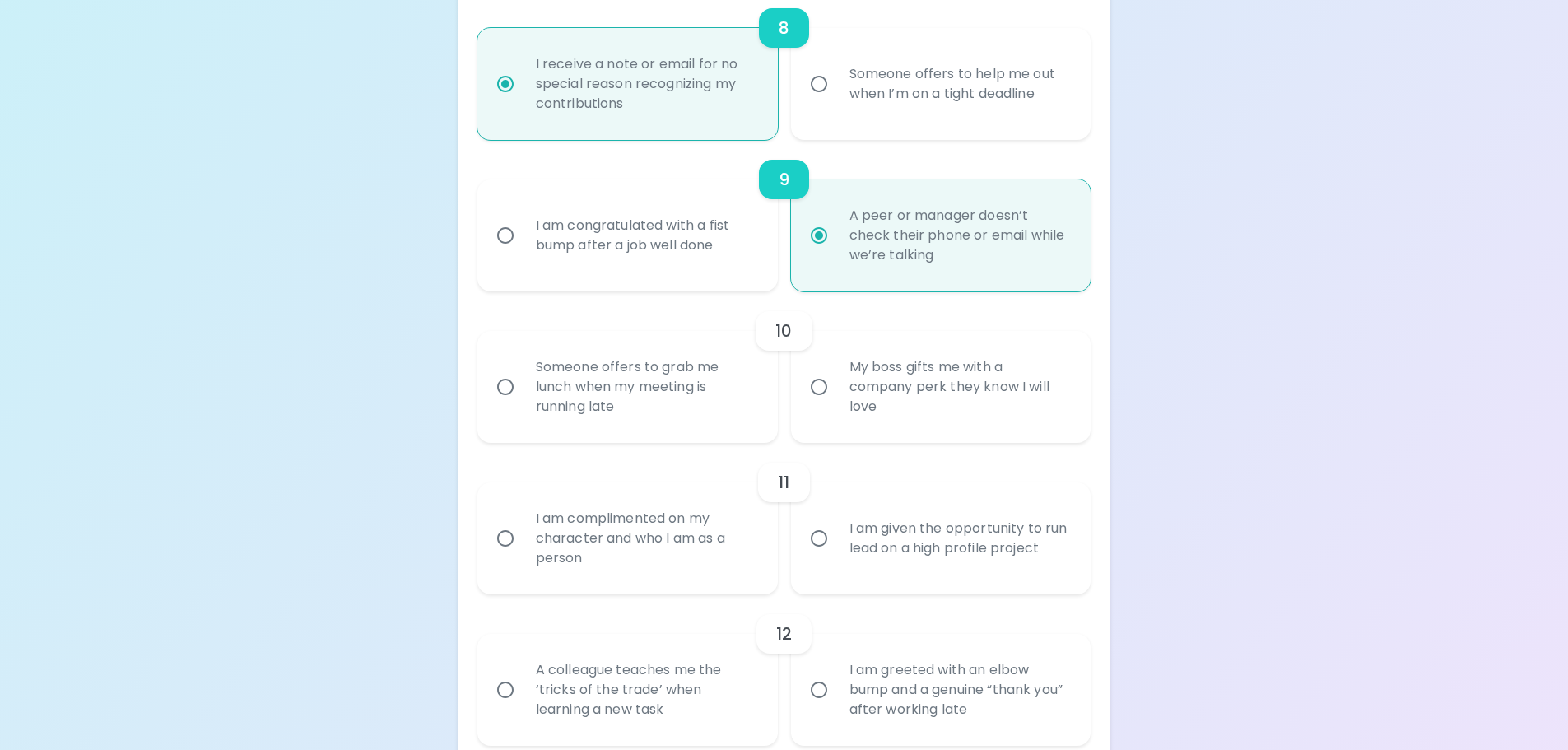
radio input "false"
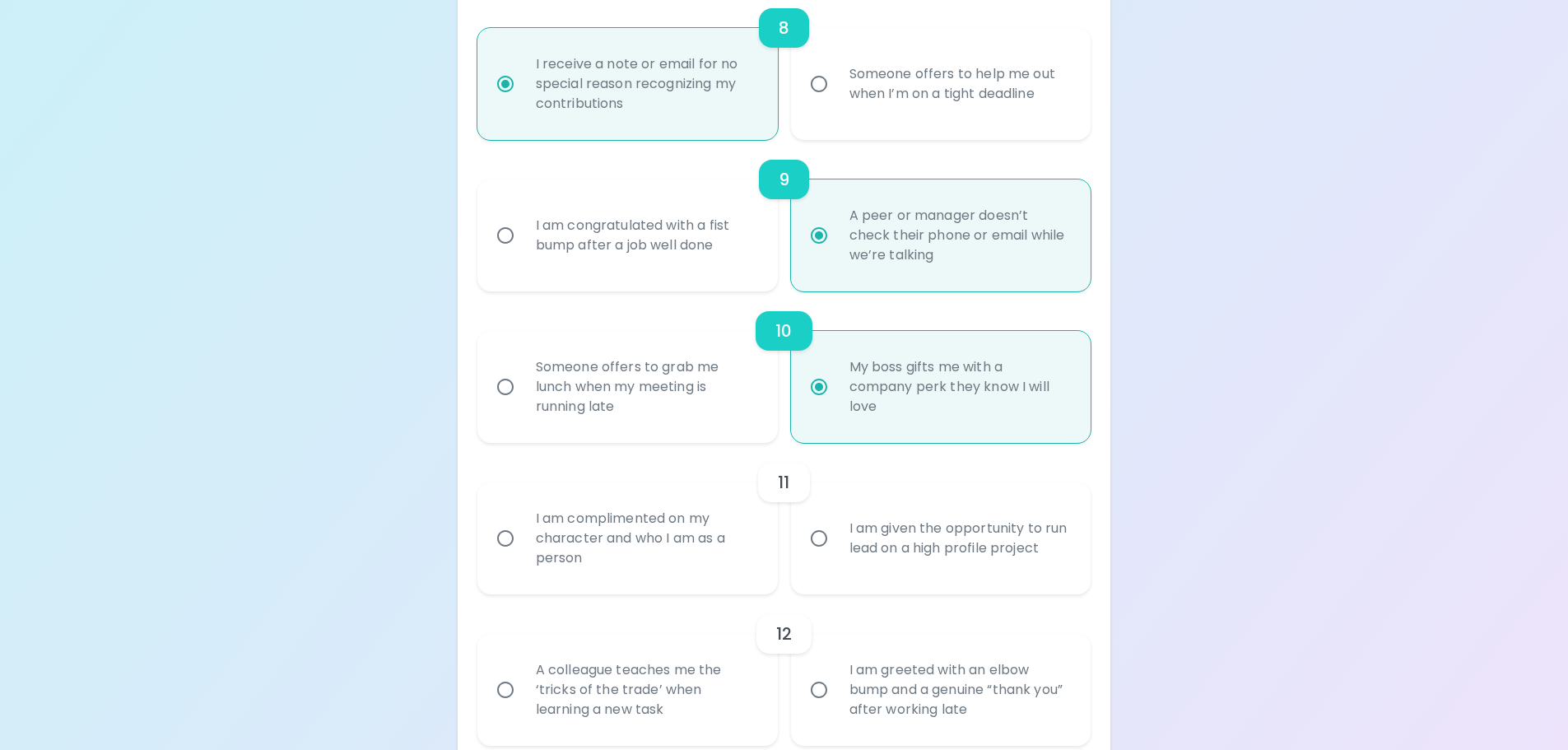
scroll to position [1598, 0]
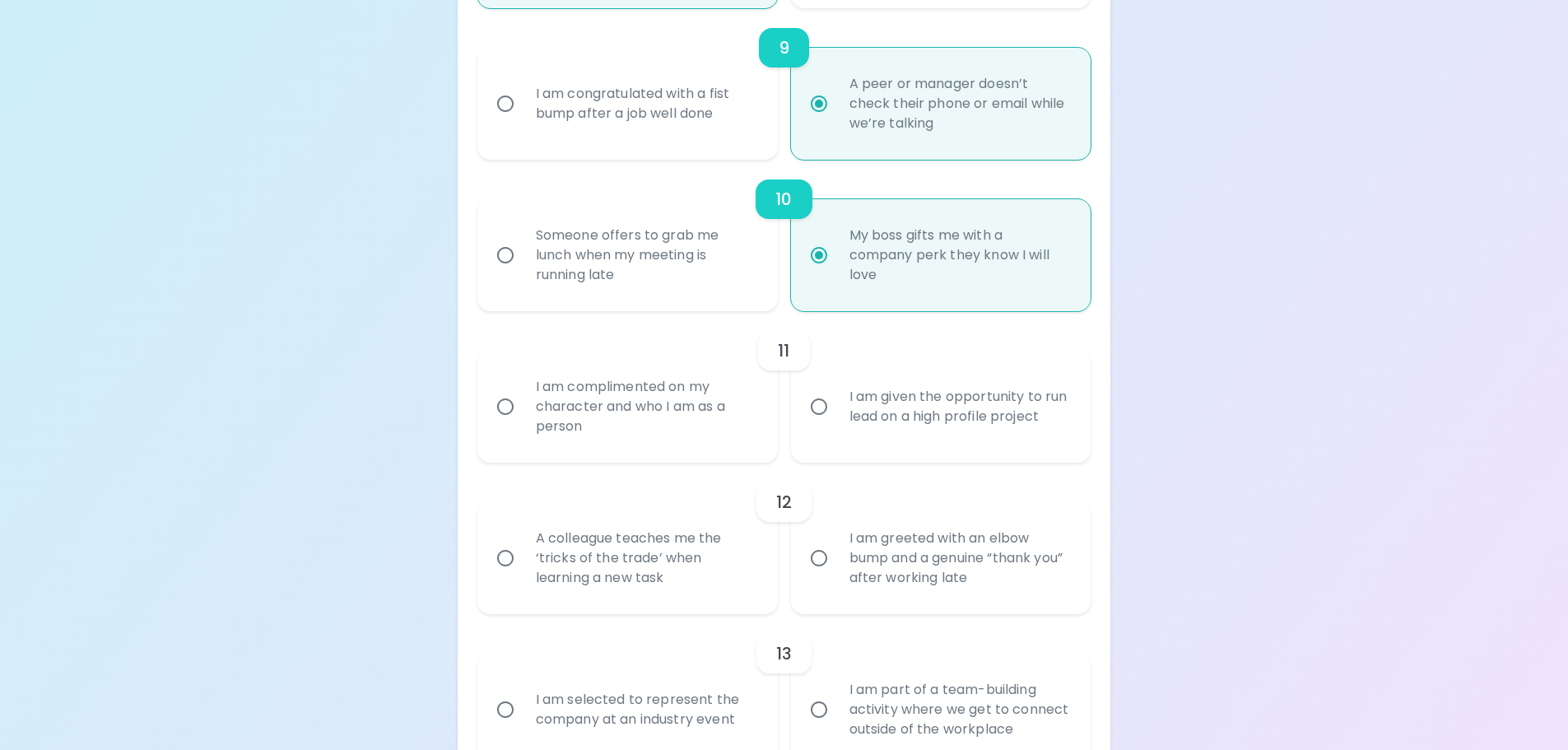
radio input "true"
click at [864, 430] on div "I am given the opportunity to run lead on a high profile project" at bounding box center [960, 406] width 246 height 79
click at [837, 424] on input "I am given the opportunity to run lead on a high profile project" at bounding box center [819, 406] width 34 height 34
radio input "false"
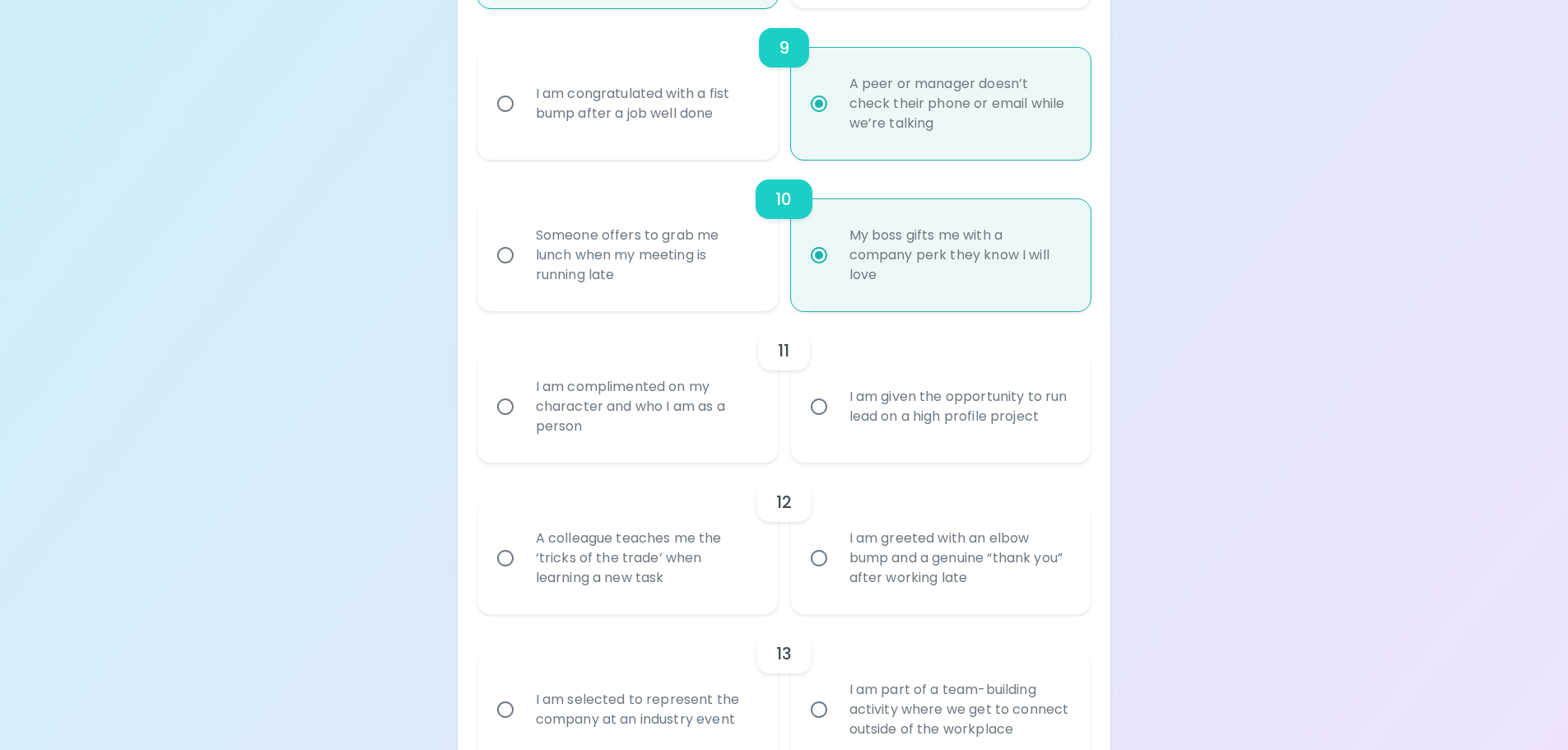
radio input "false"
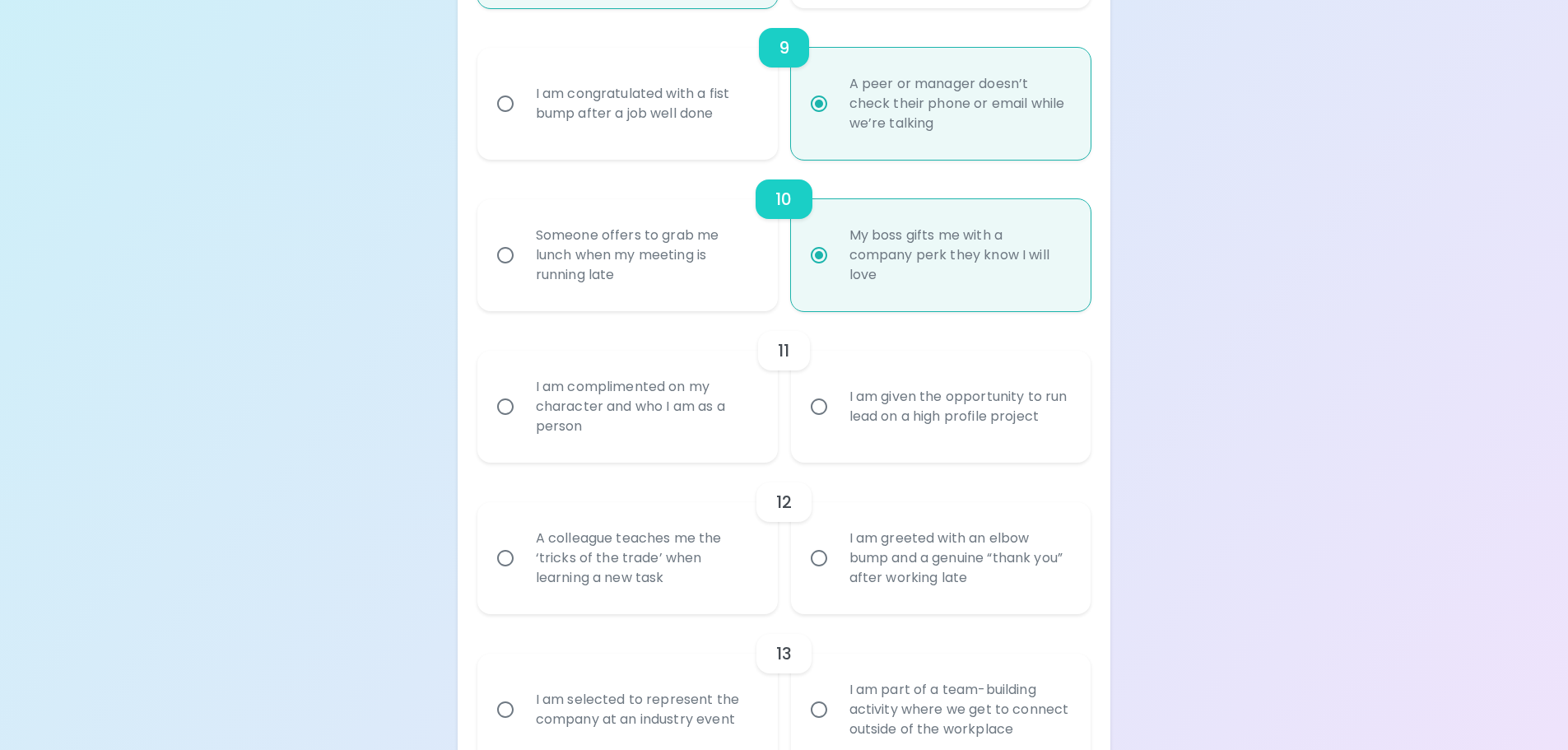
radio input "false"
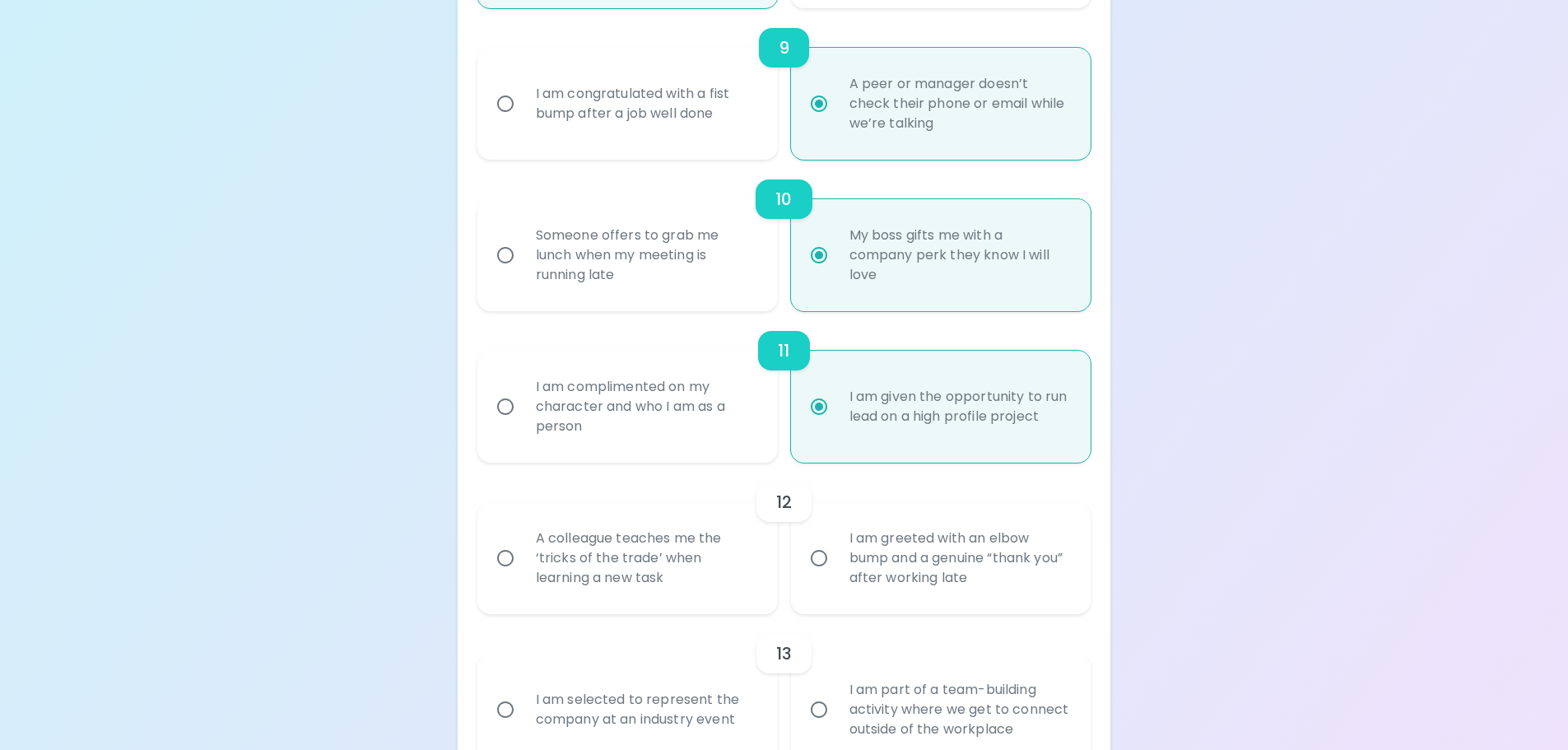
scroll to position [1729, 0]
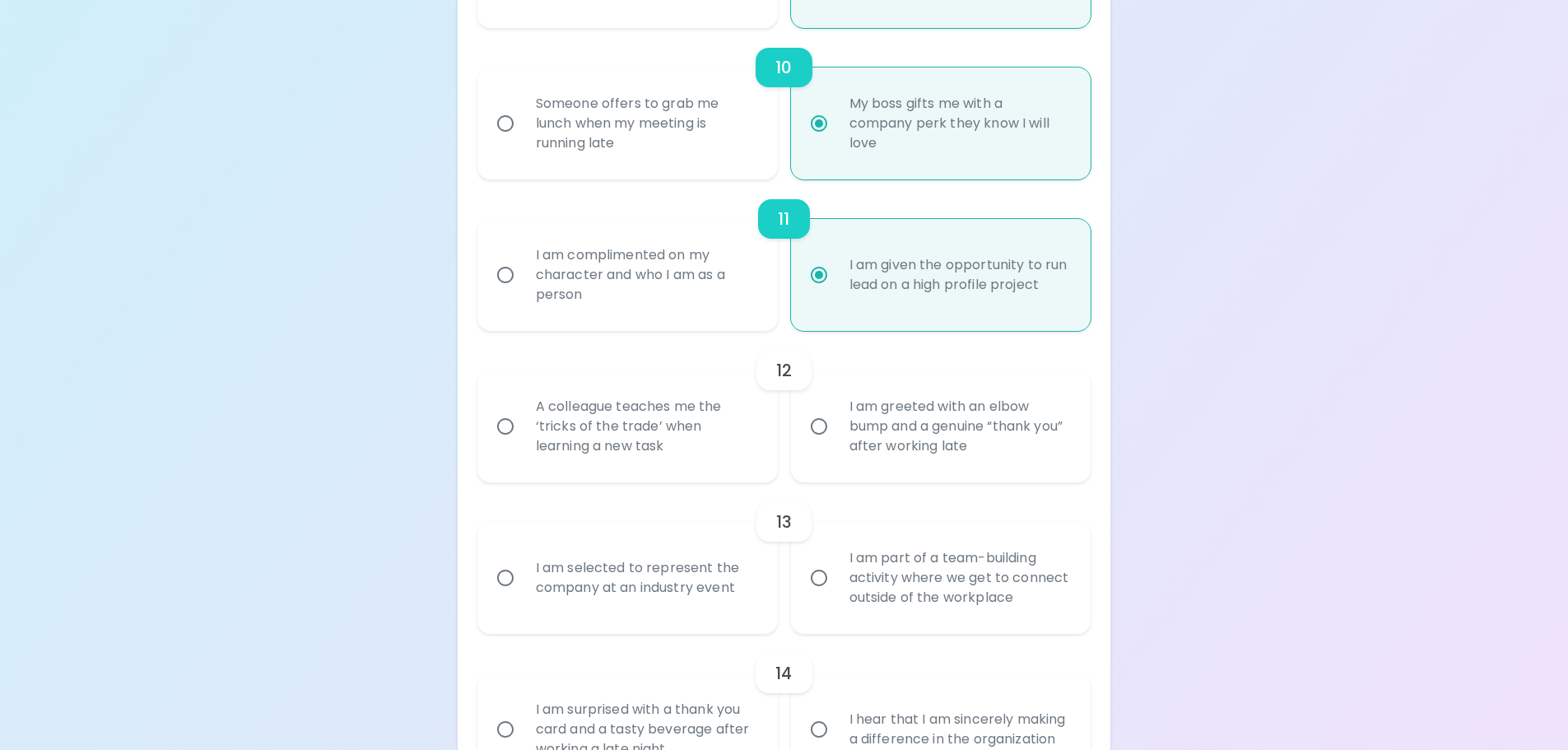
radio input "true"
click at [633, 419] on div "A colleague teaches me the ‘tricks of the trade’ when learning a new task" at bounding box center [646, 427] width 246 height 99
click at [523, 419] on input "A colleague teaches me the ‘tricks of the trade’ when learning a new task" at bounding box center [505, 426] width 34 height 34
radio input "false"
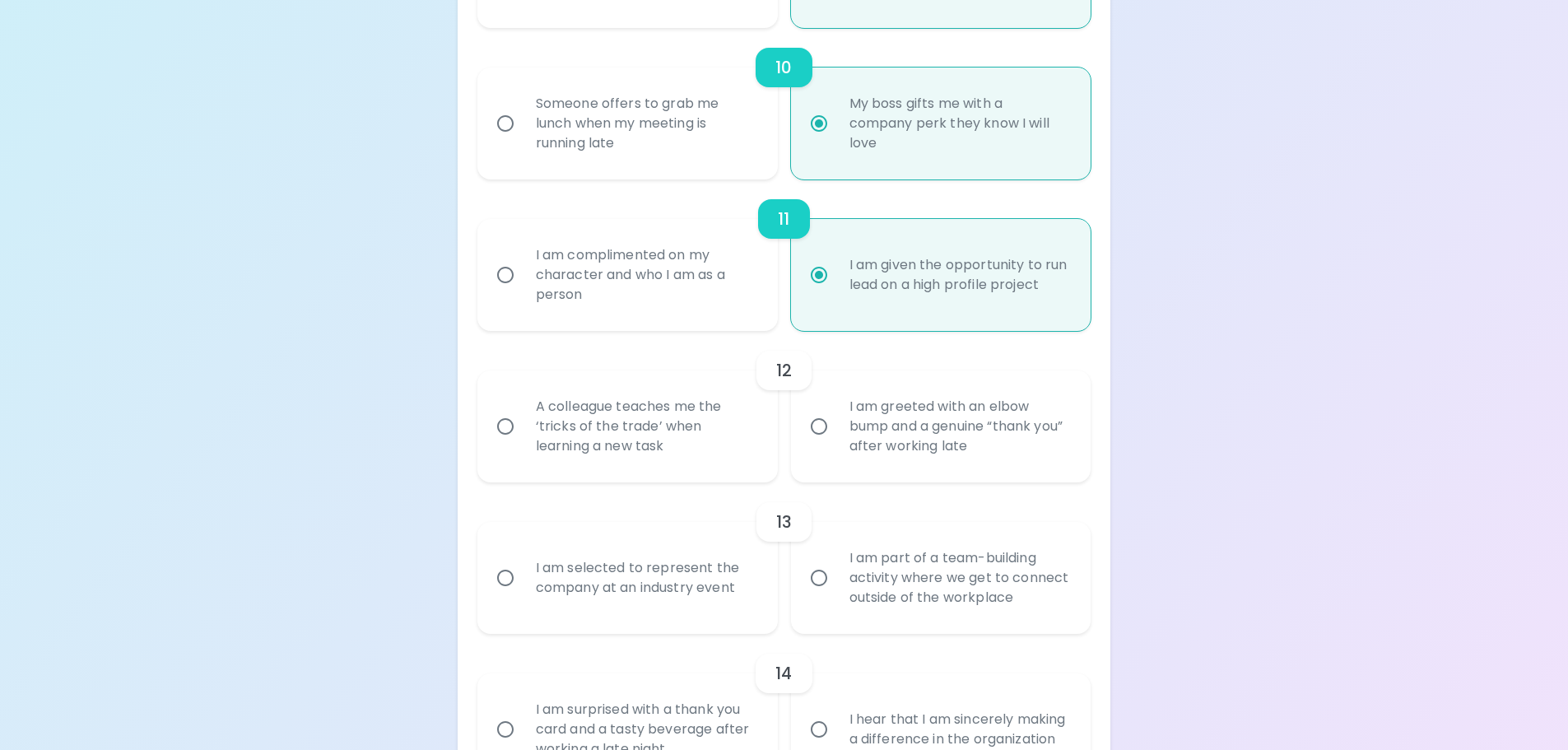
radio input "false"
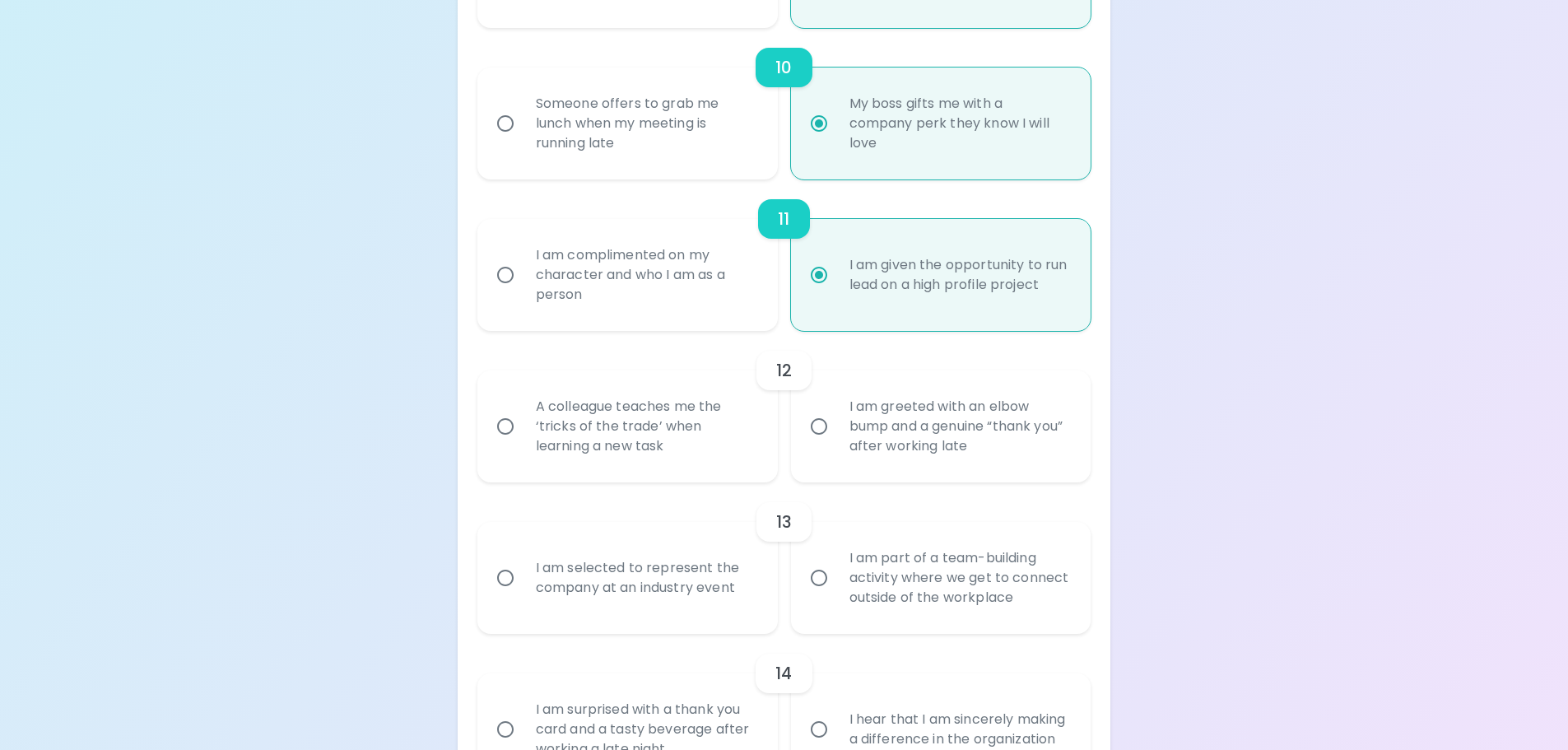
radio input "false"
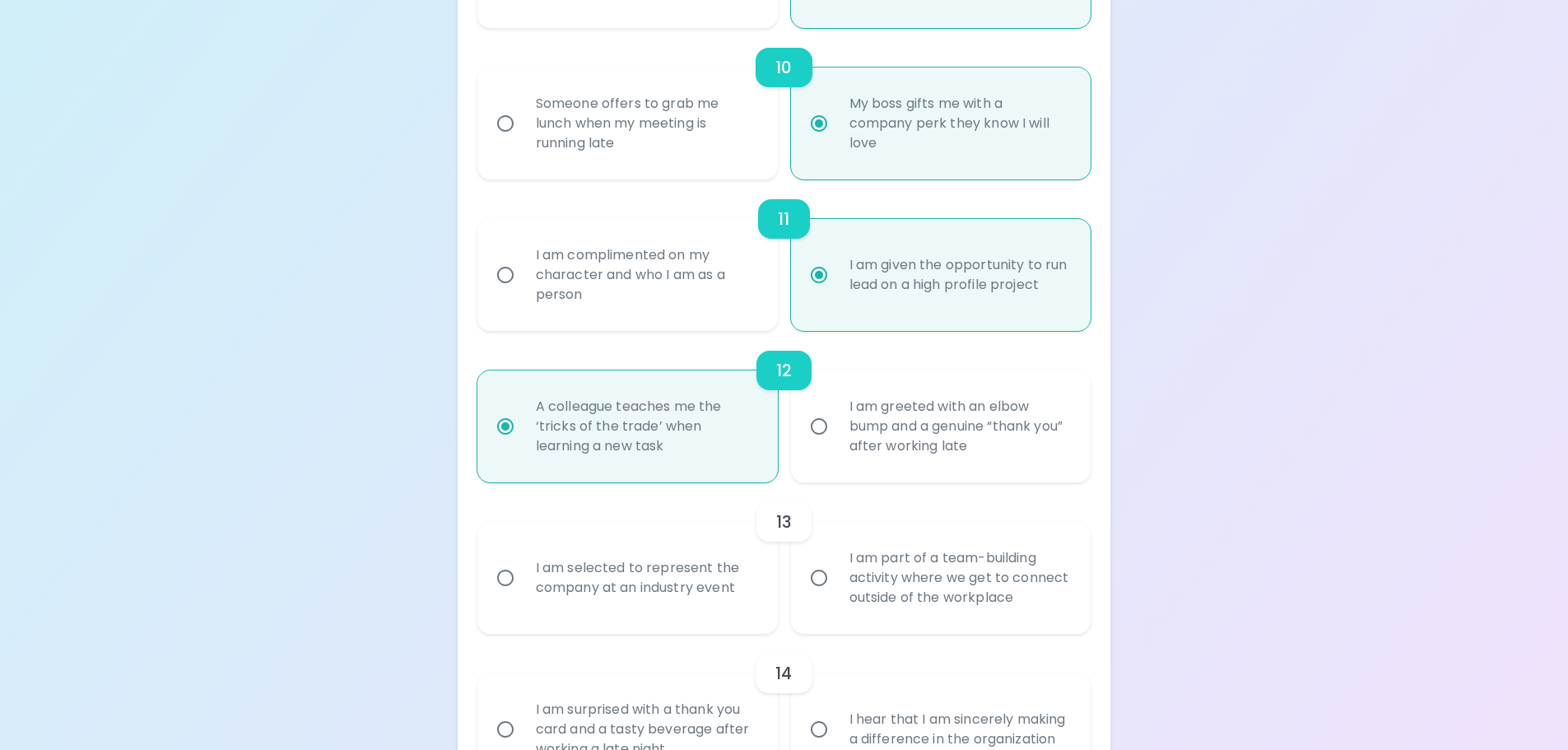
scroll to position [1861, 0]
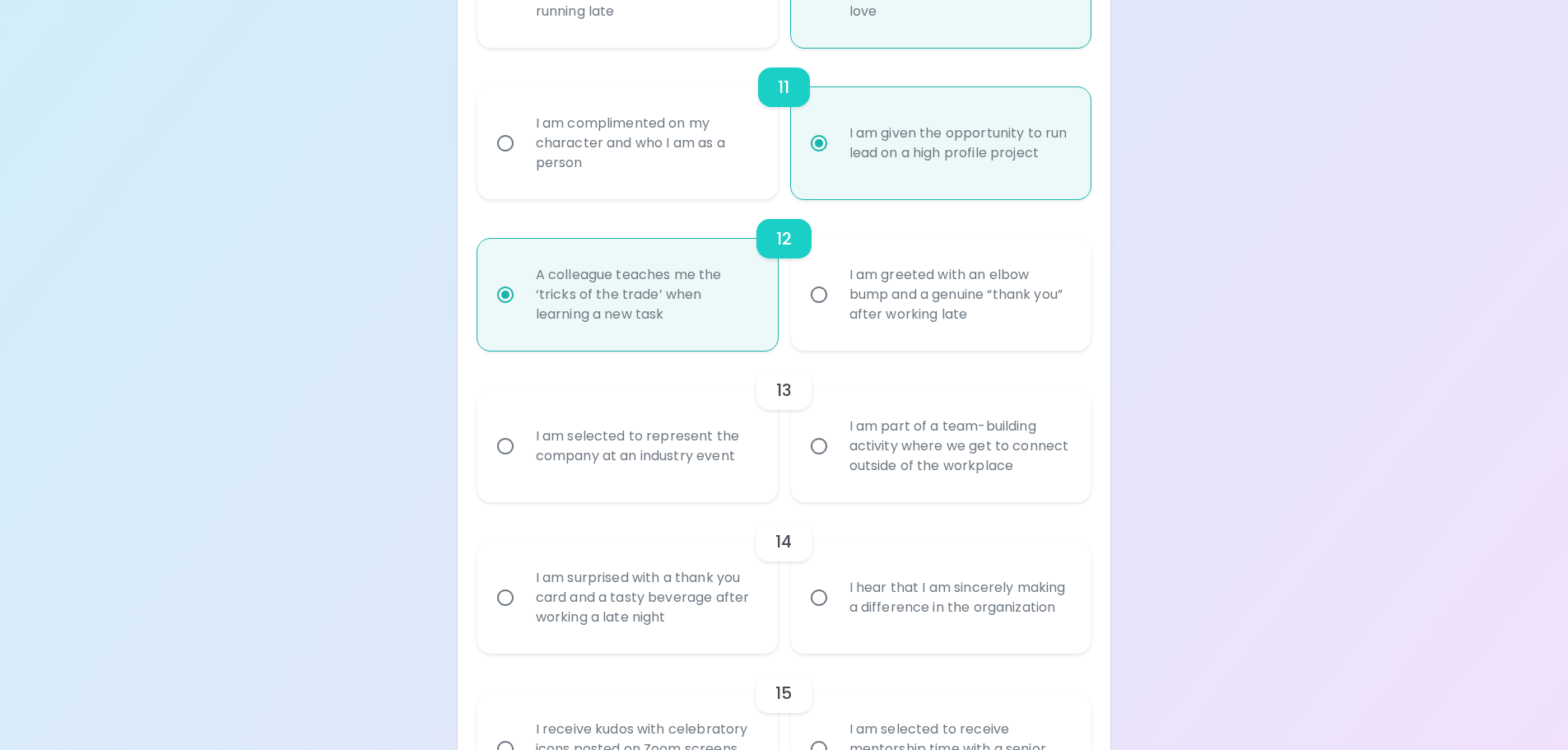
radio input "true"
click at [649, 456] on div "I am selected to represent the company at an industry event" at bounding box center [646, 445] width 246 height 79
click at [523, 456] on input "I am selected to represent the company at an industry event" at bounding box center [505, 445] width 34 height 34
radio input "false"
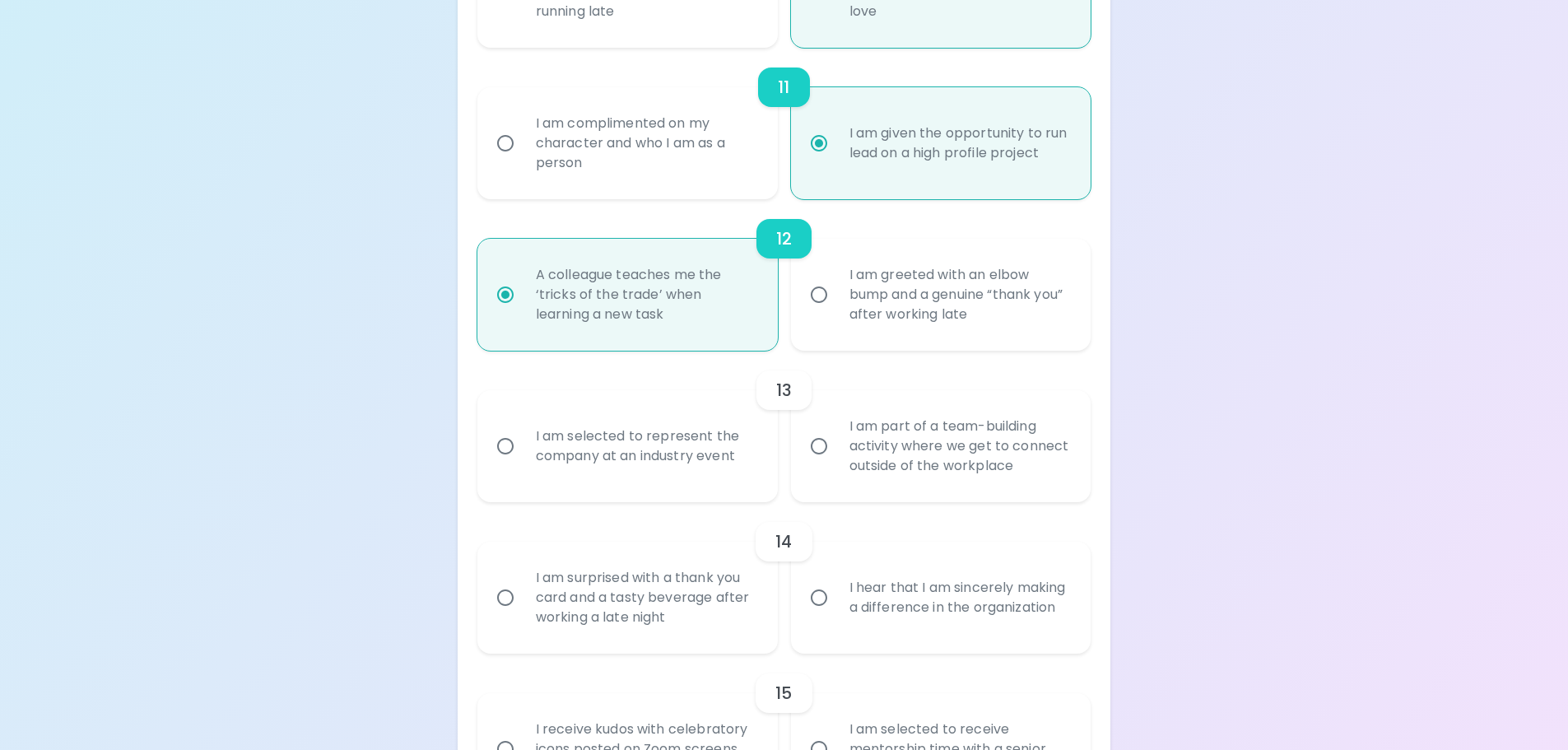
radio input "false"
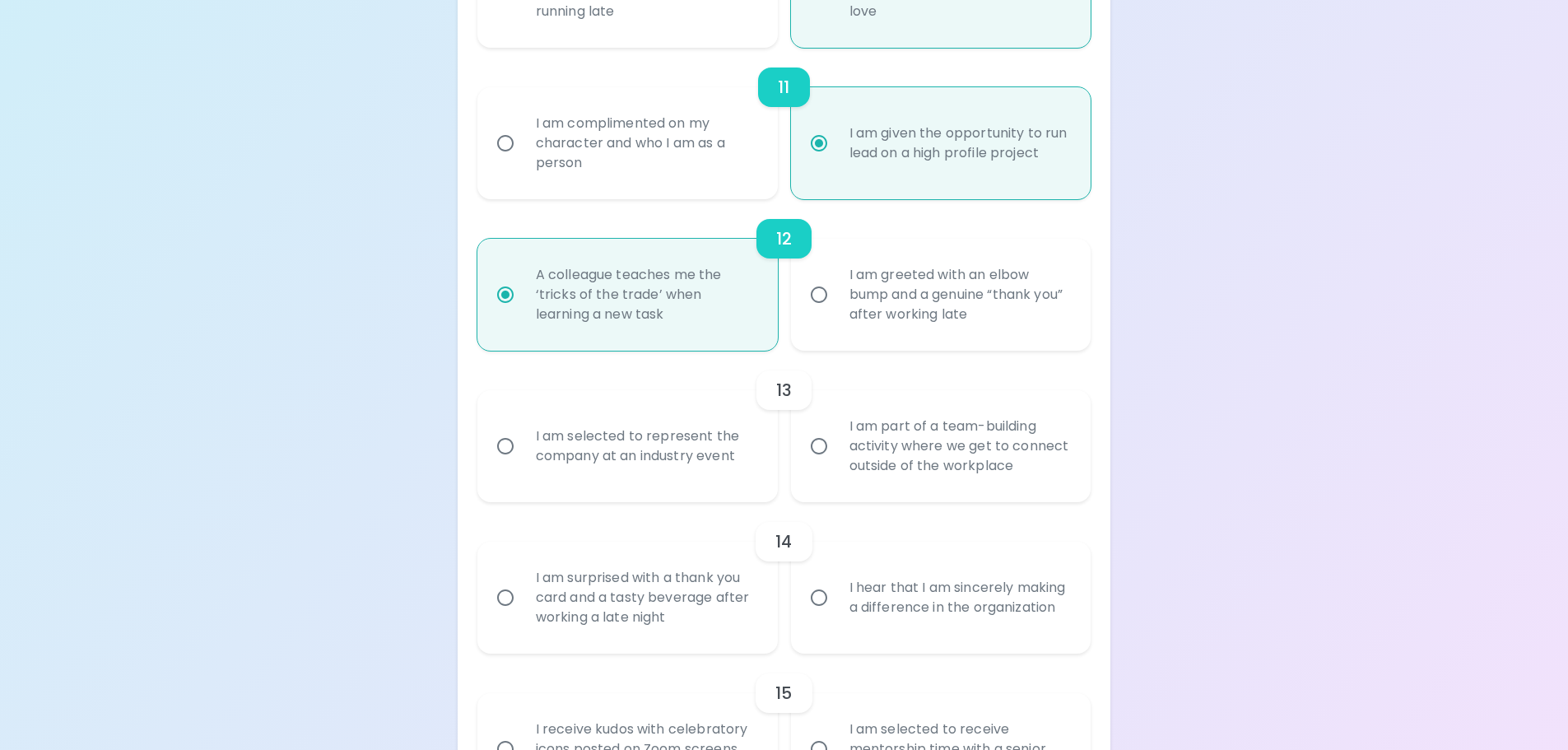
radio input "false"
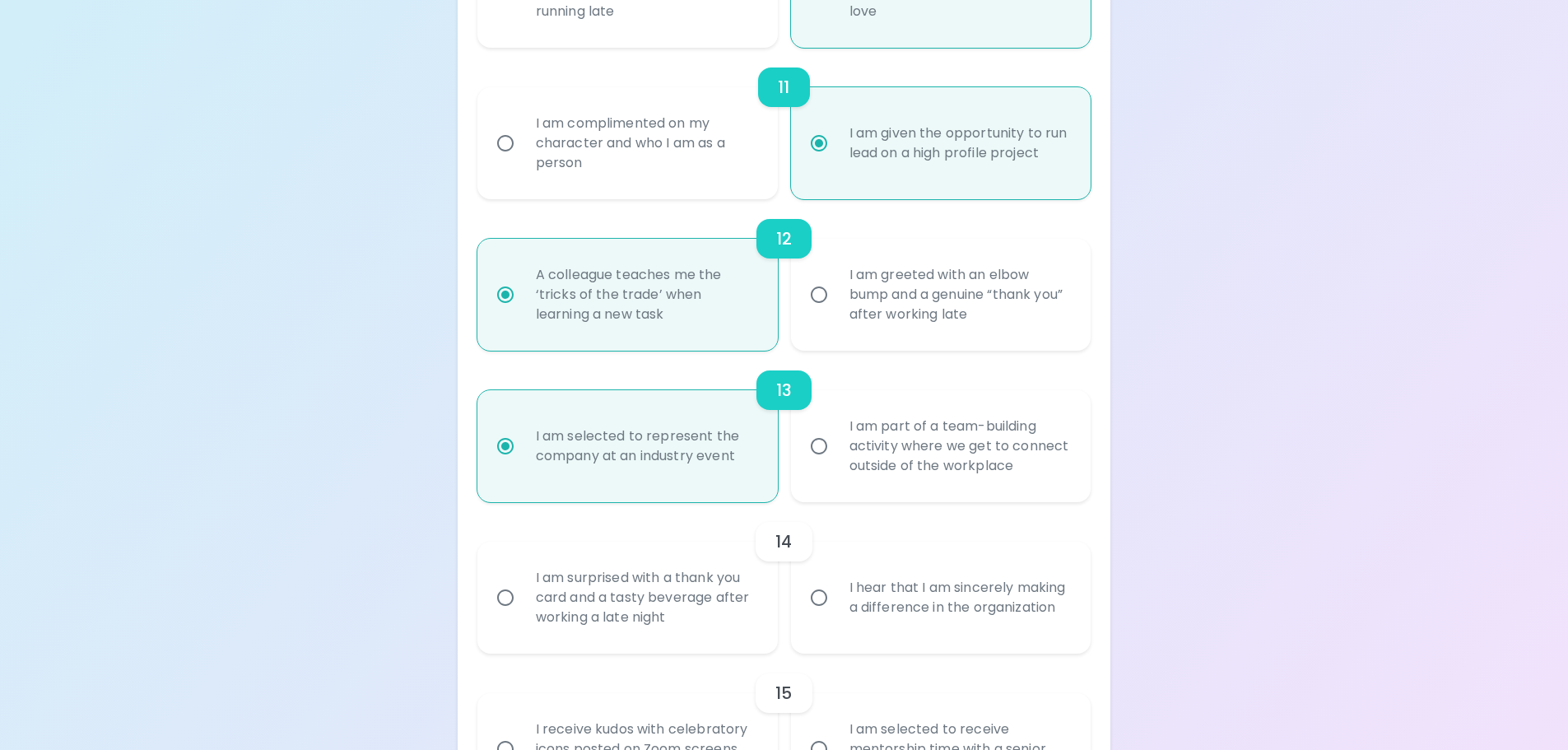
scroll to position [1993, 0]
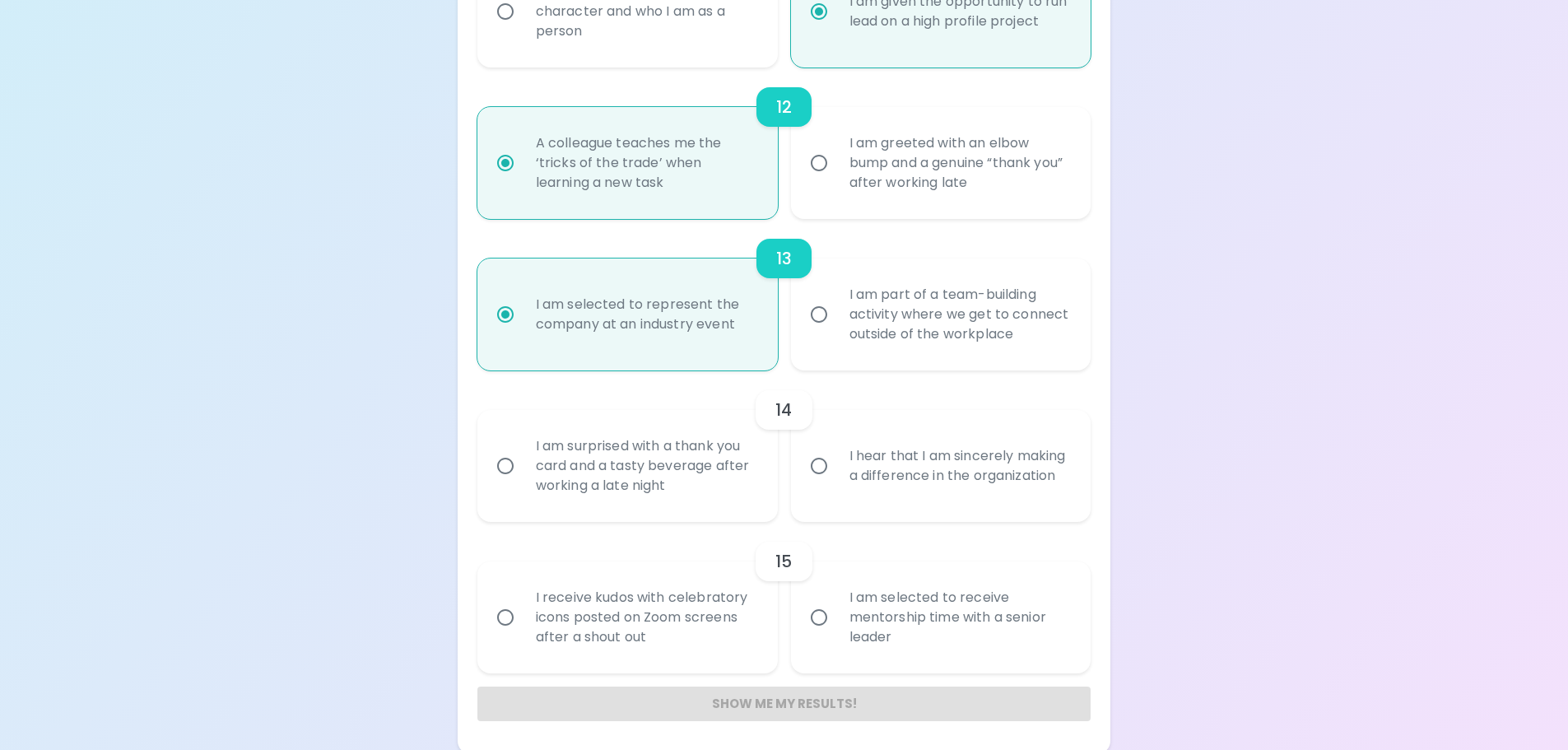
radio input "true"
click at [634, 456] on div "I am surprised with a thank you card and a tasty beverage after working a late …" at bounding box center [646, 466] width 246 height 99
click at [523, 456] on input "I am surprised with a thank you card and a tasty beverage after working a late …" at bounding box center [505, 466] width 34 height 34
radio input "false"
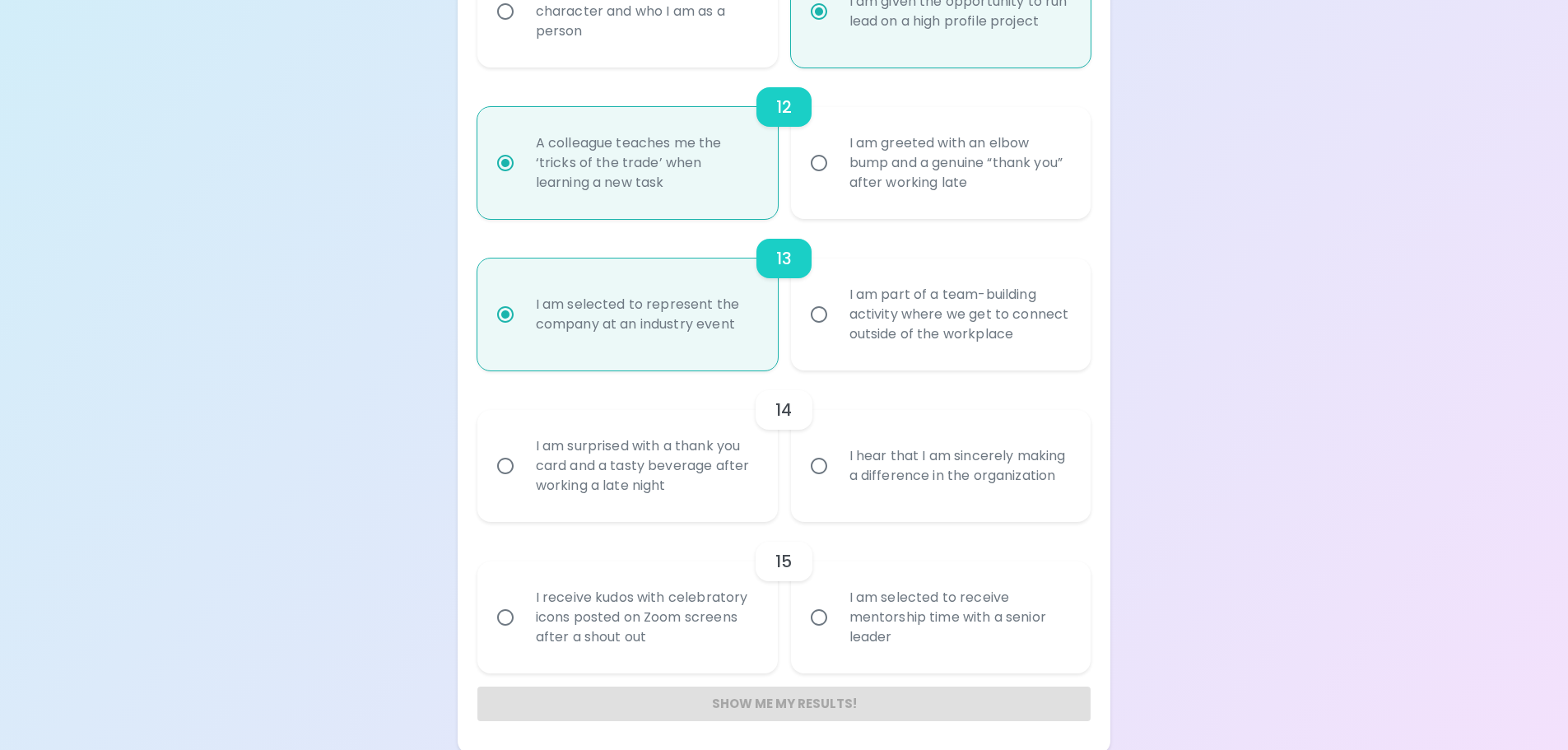
radio input "false"
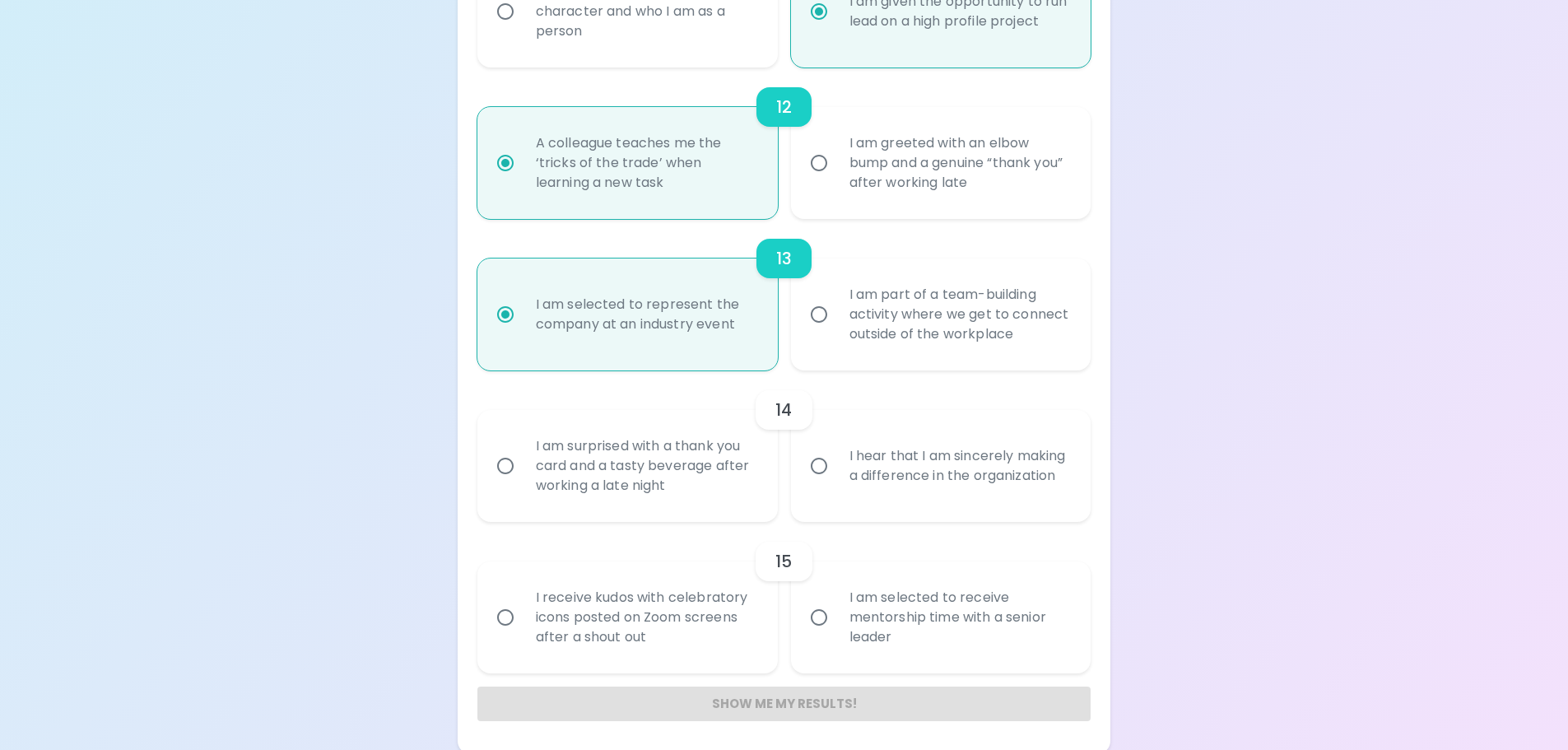
radio input "false"
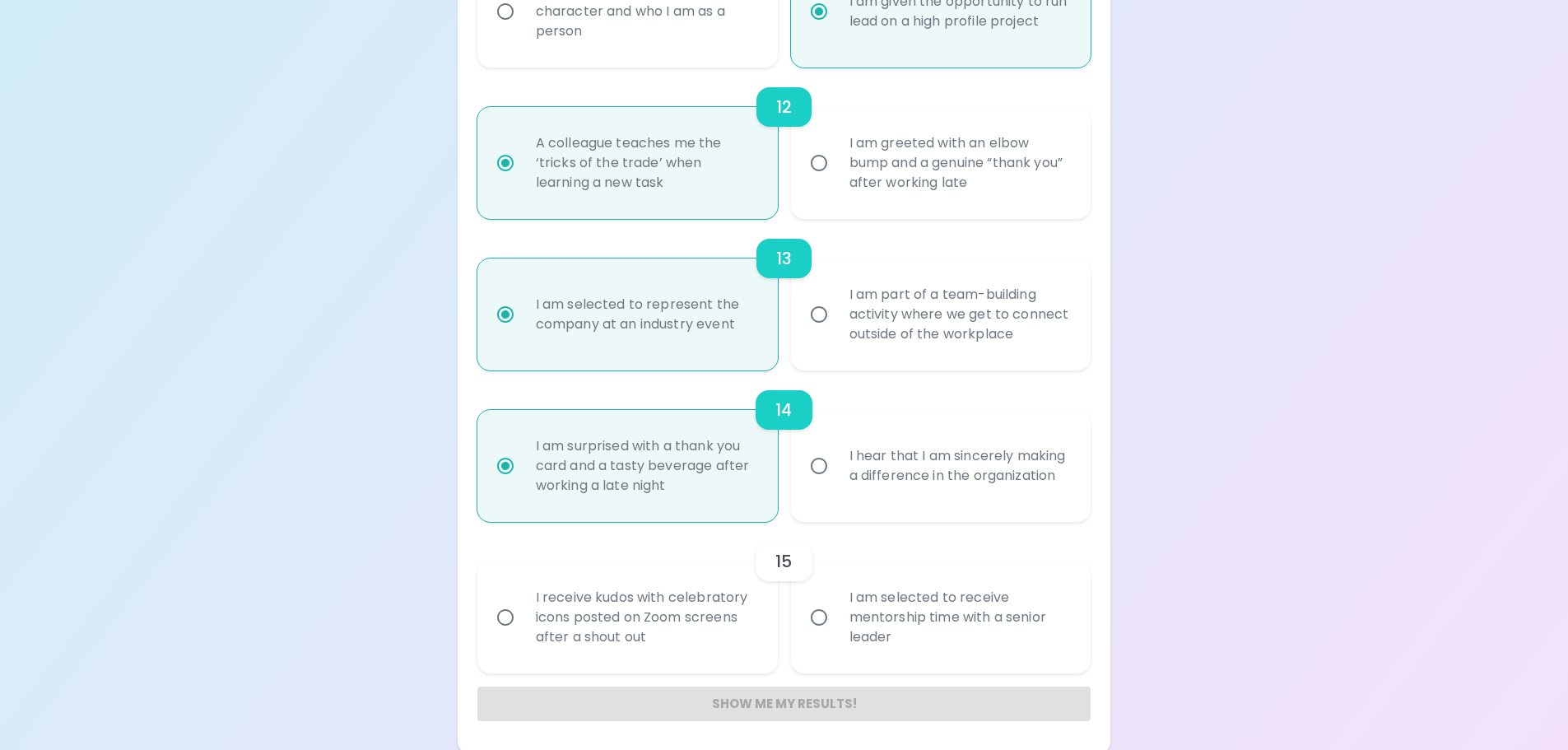
scroll to position [1997, 0]
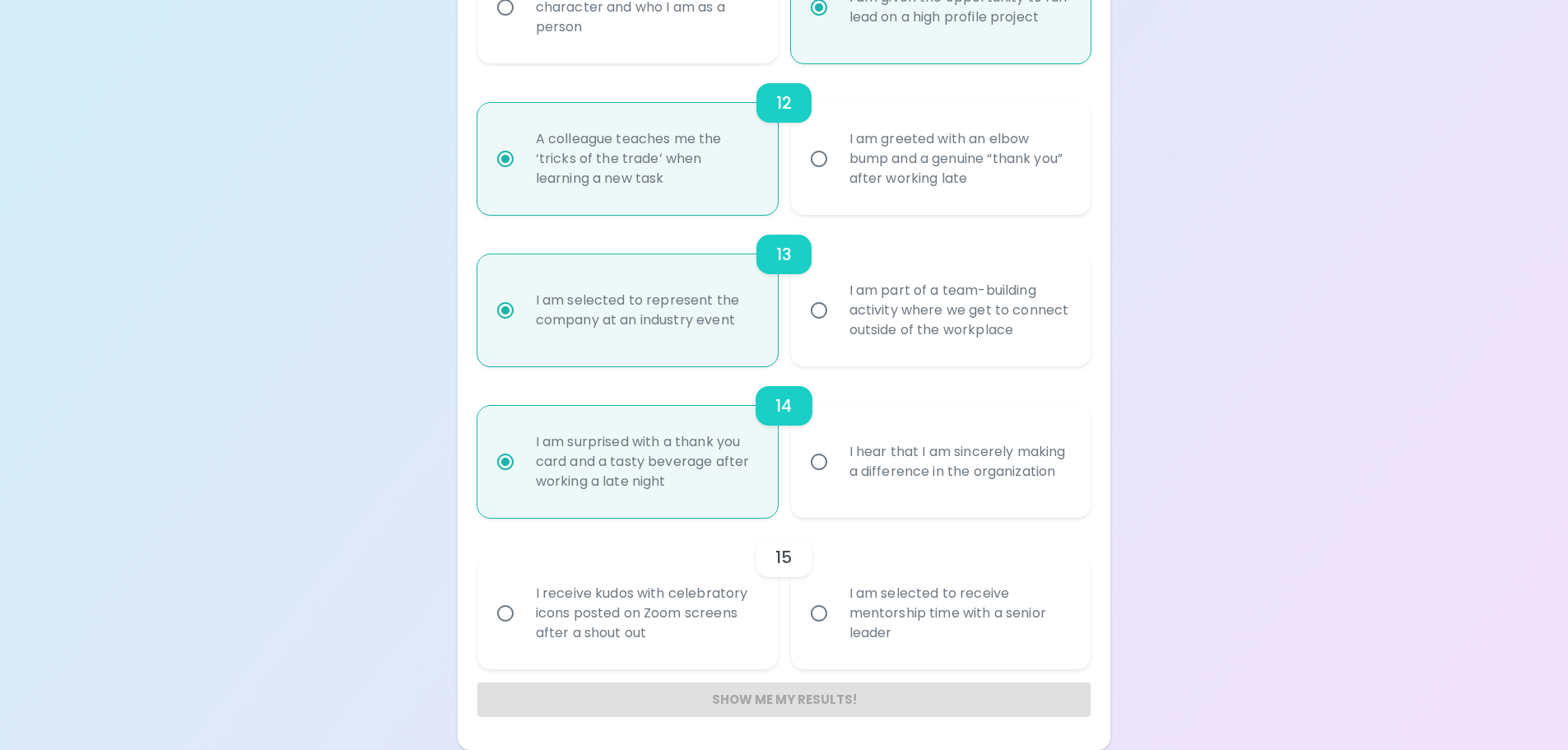
radio input "true"
click at [633, 619] on div "I receive kudos with celebratory icons posted on Zoom screens after a shout out" at bounding box center [646, 613] width 246 height 99
click at [523, 619] on input "I receive kudos with celebratory icons posted on Zoom screens after a shout out" at bounding box center [505, 613] width 34 height 34
radio input "false"
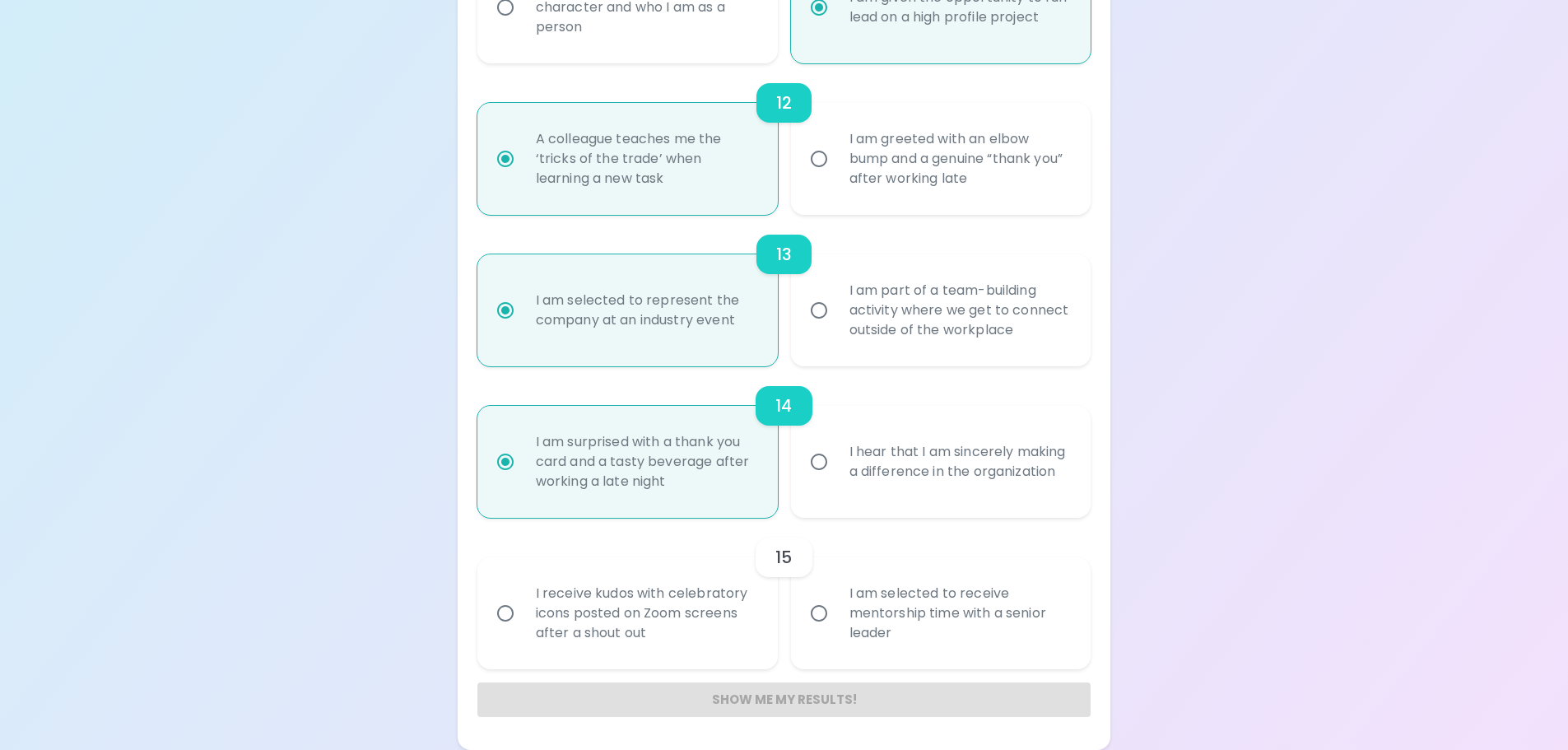
radio input "false"
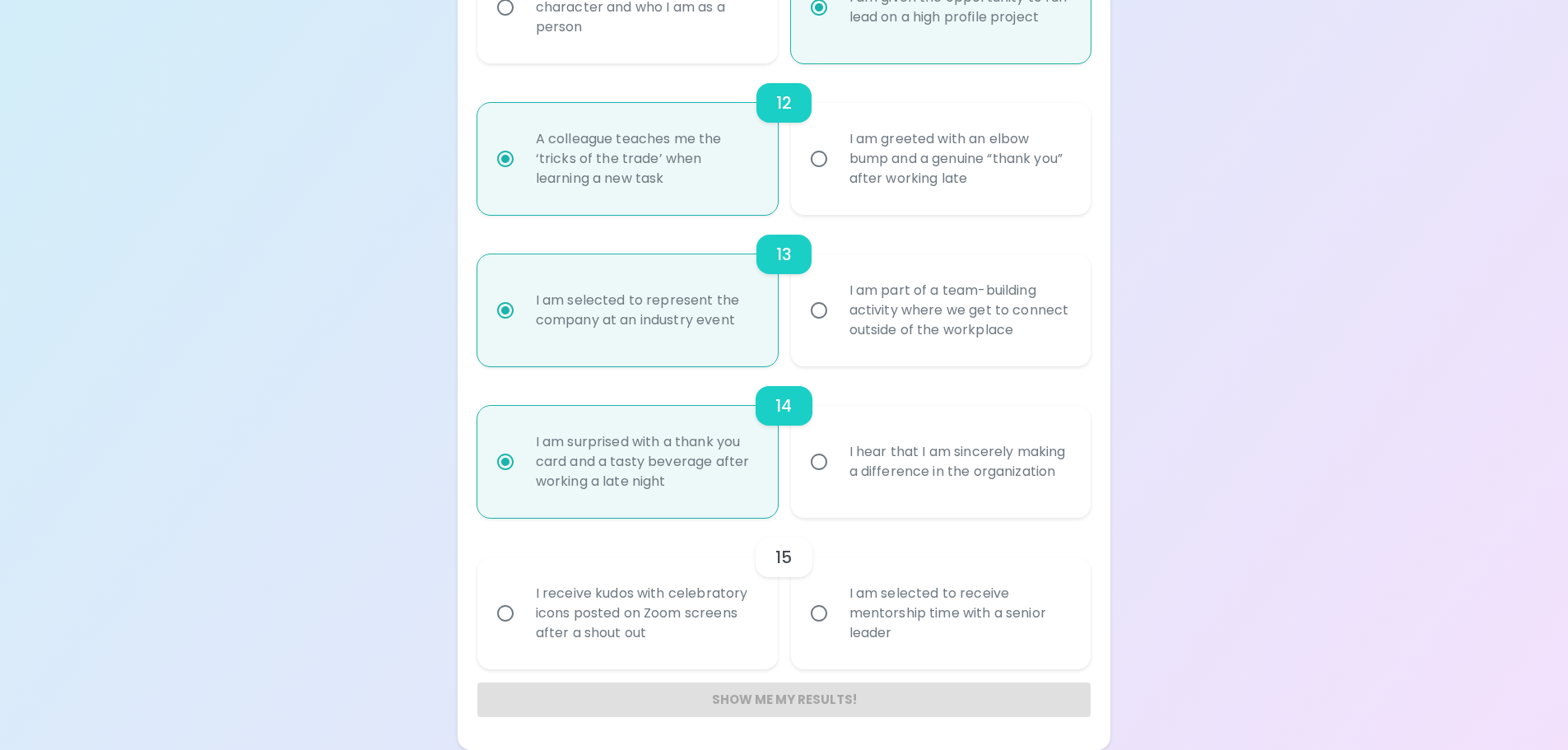
radio input "false"
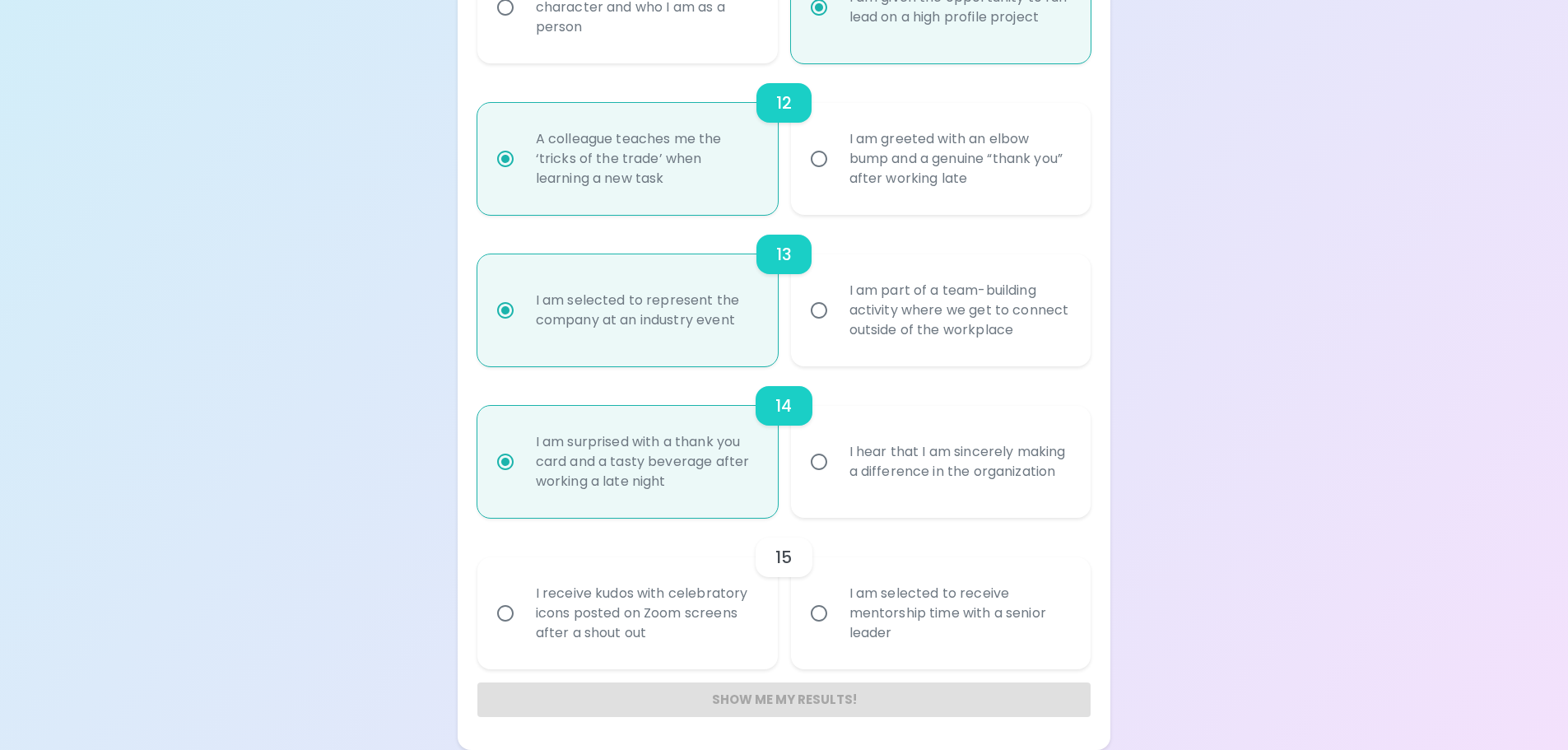
radio input "false"
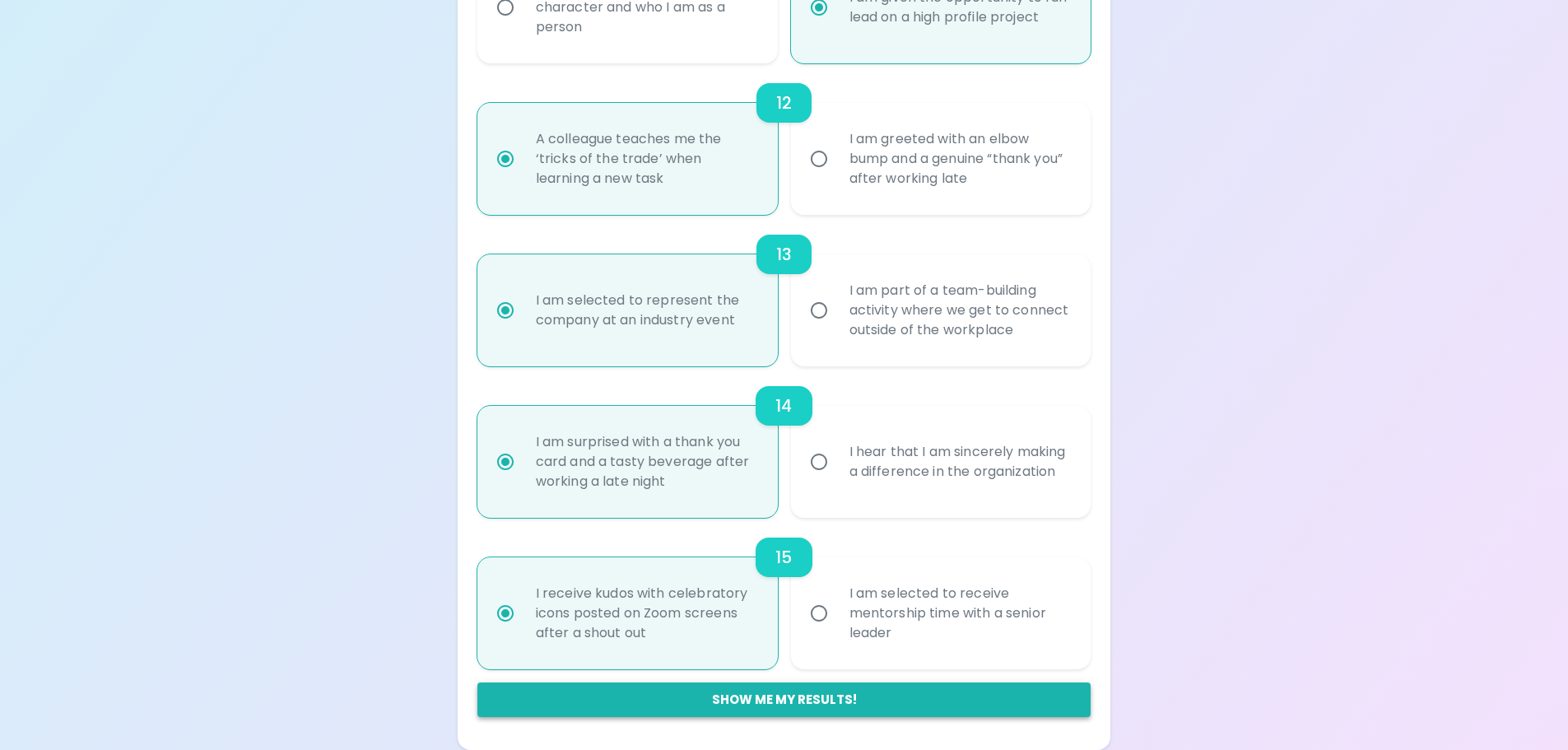
radio input "true"
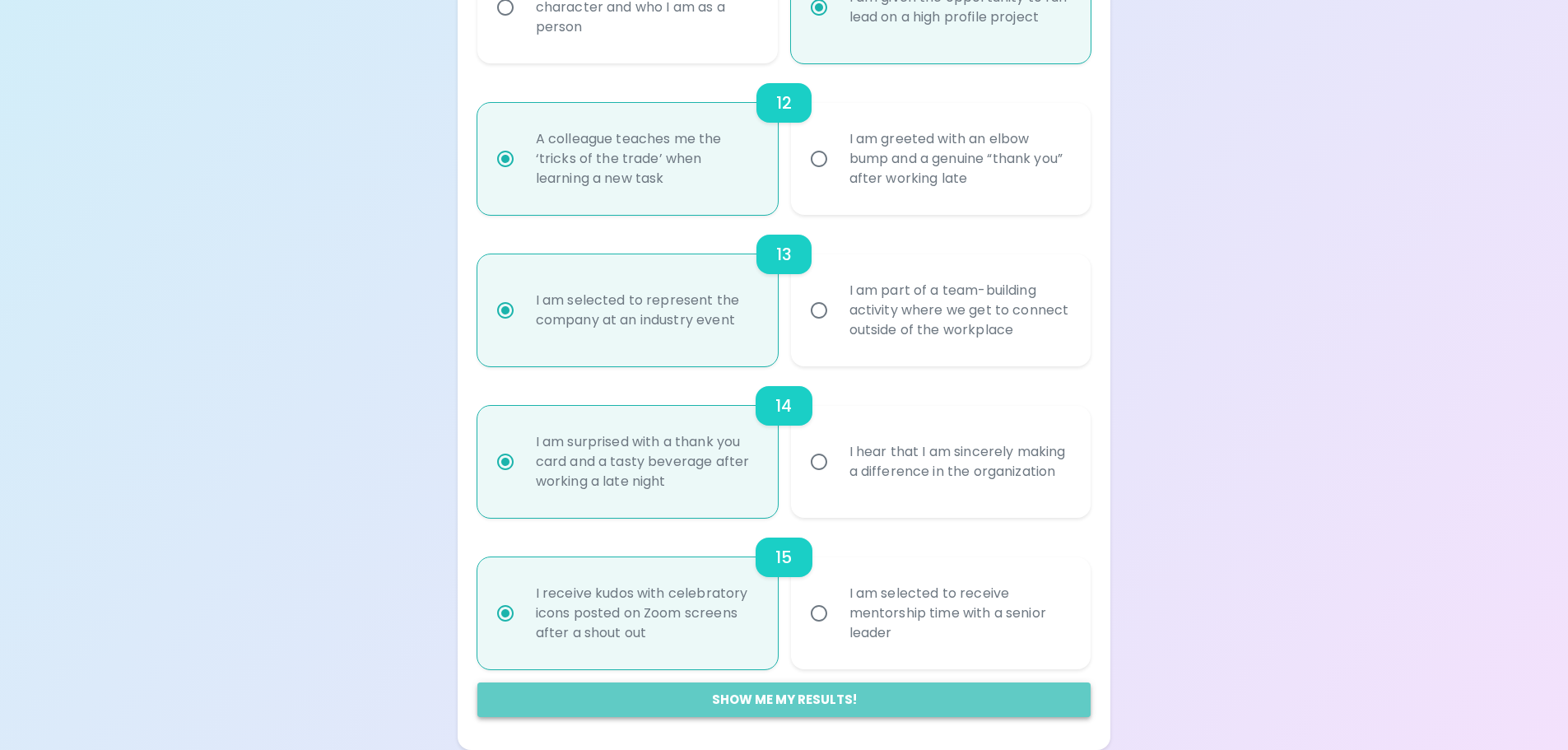
click at [694, 703] on button "Show me my results!" at bounding box center [784, 699] width 614 height 34
radio input "false"
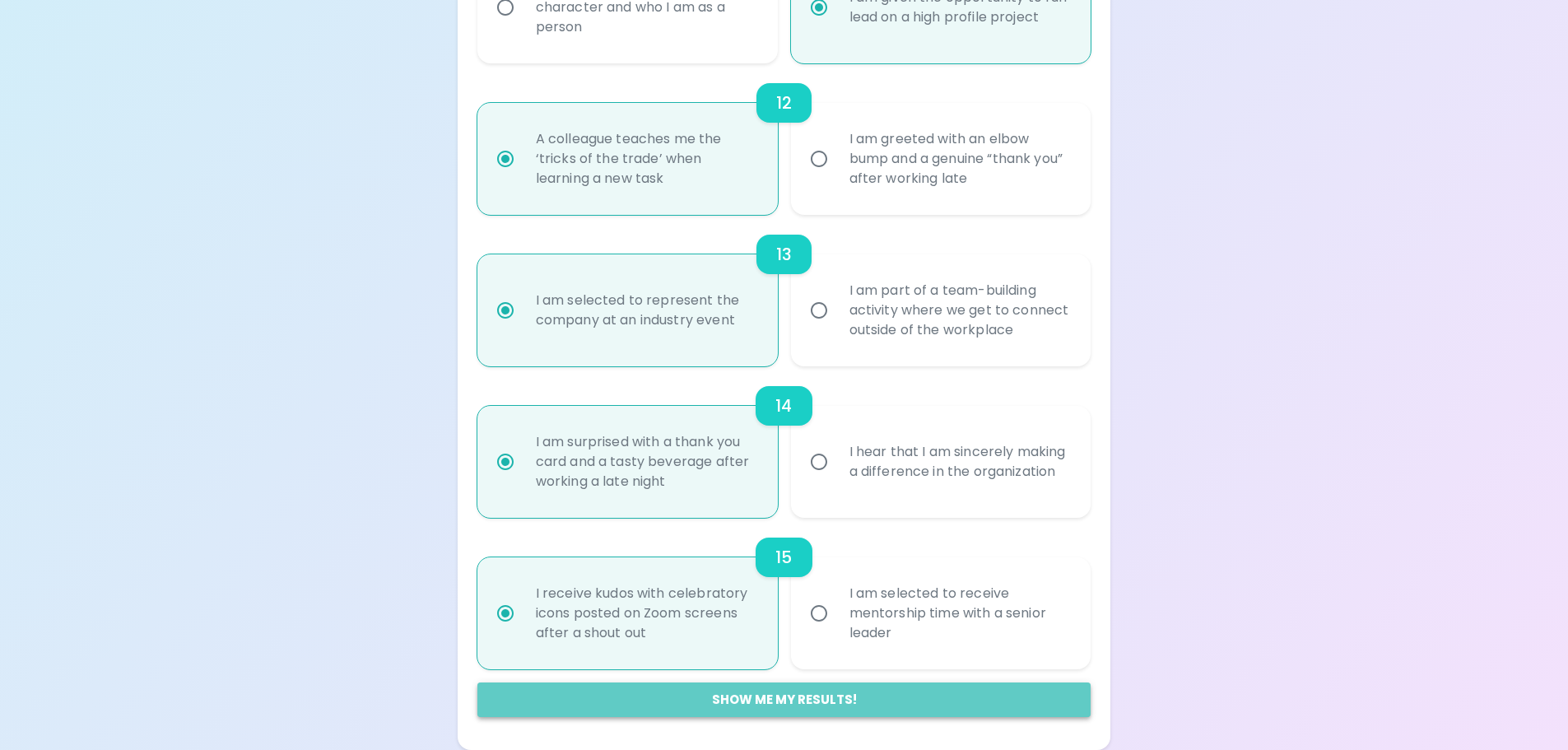
radio input "false"
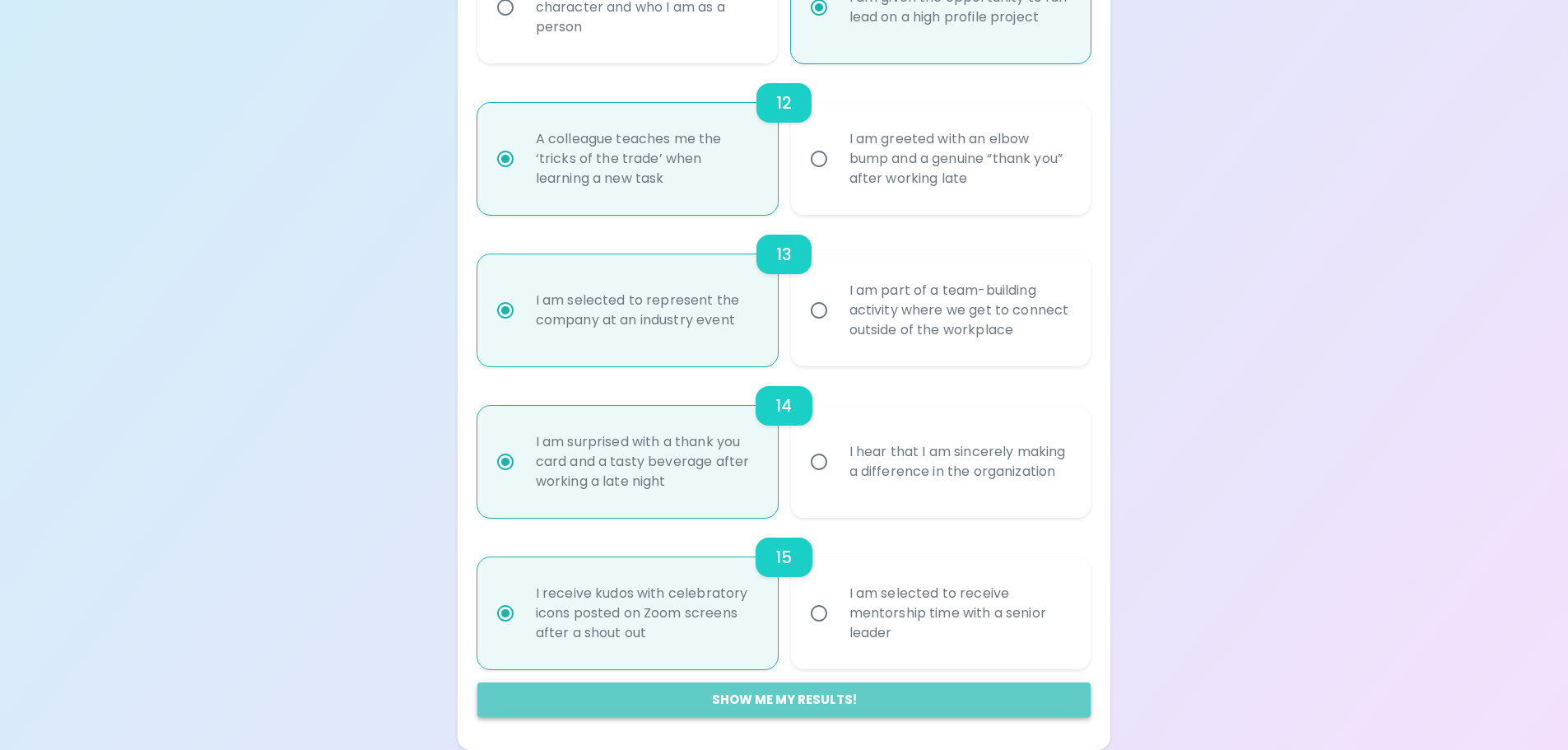
radio input "false"
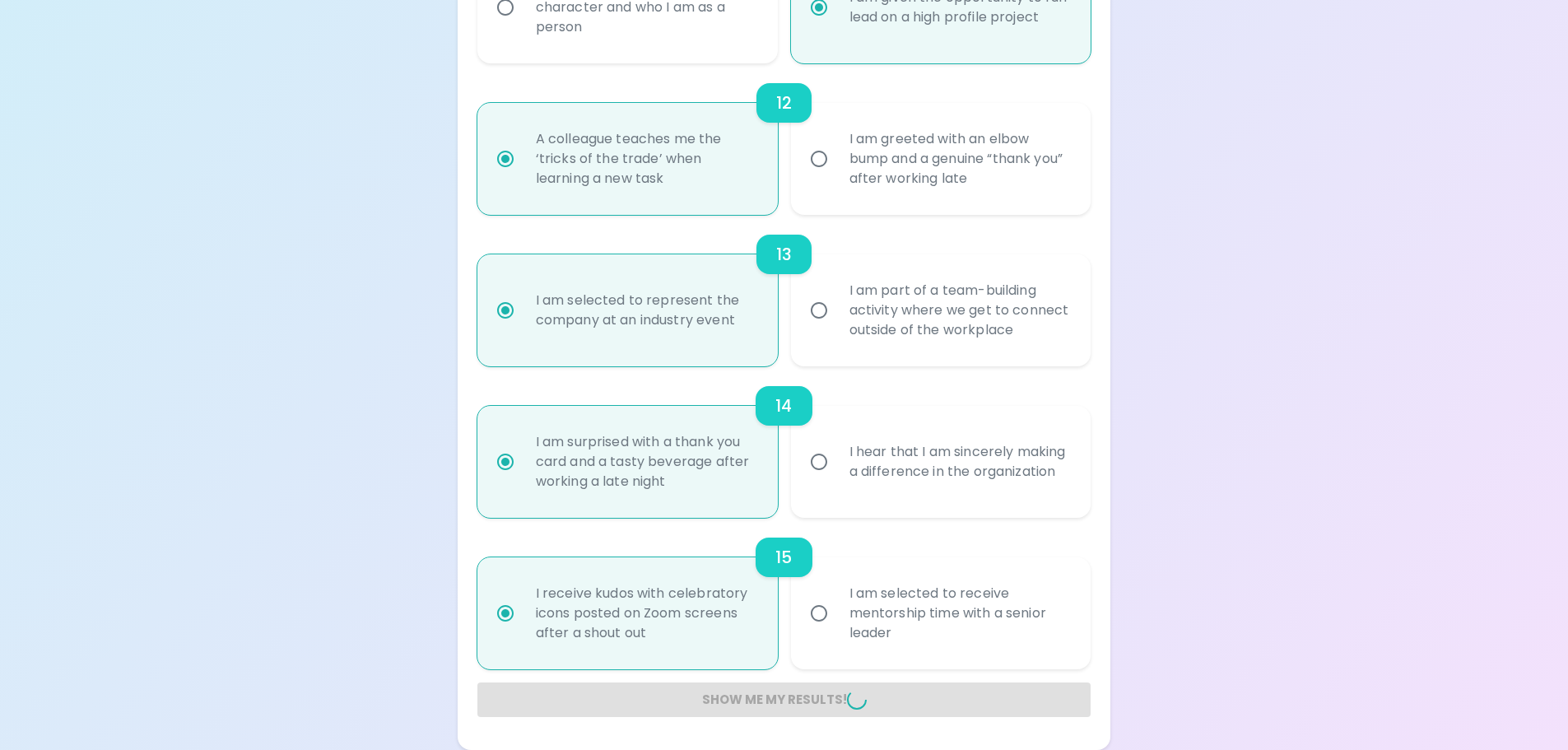
radio input "false"
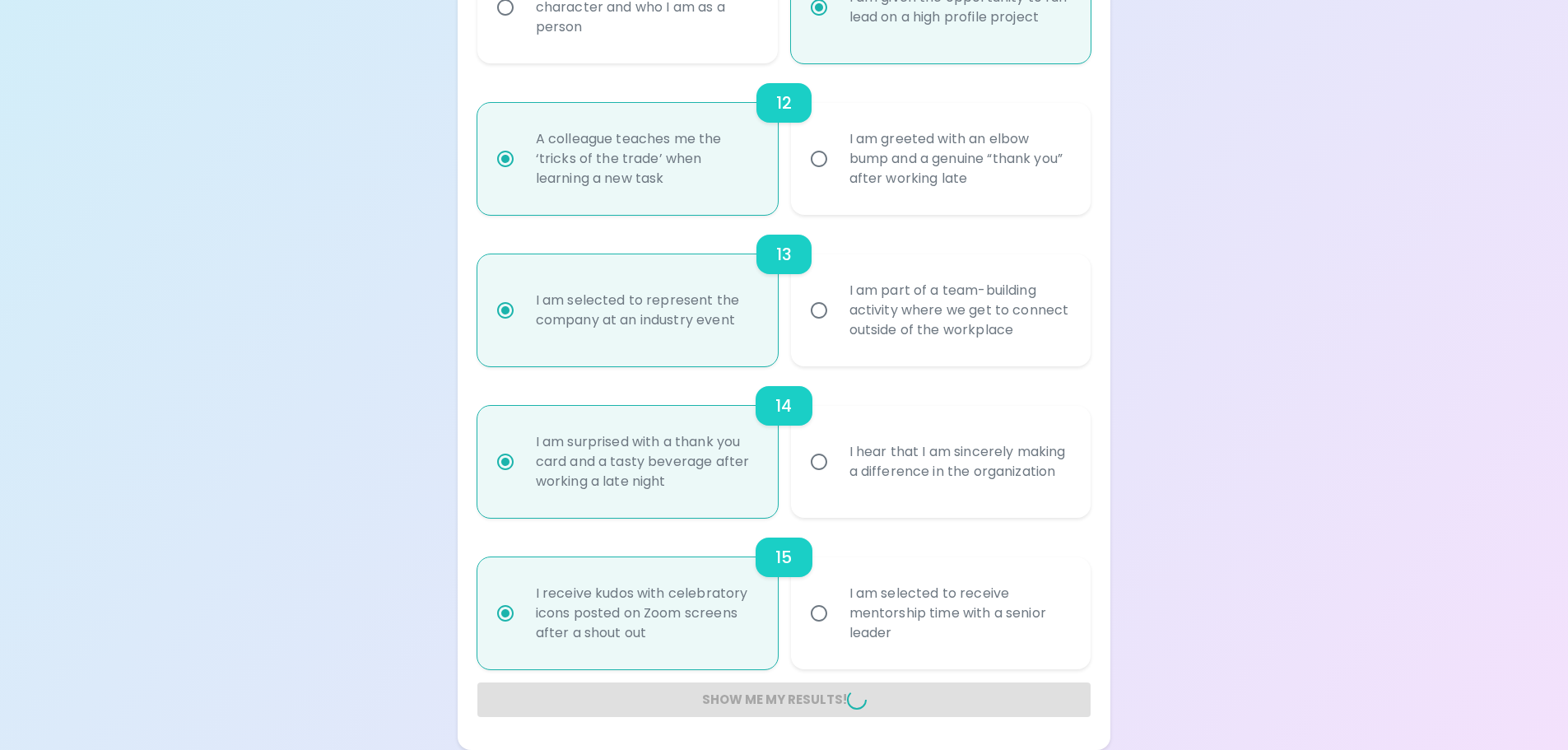
radio input "false"
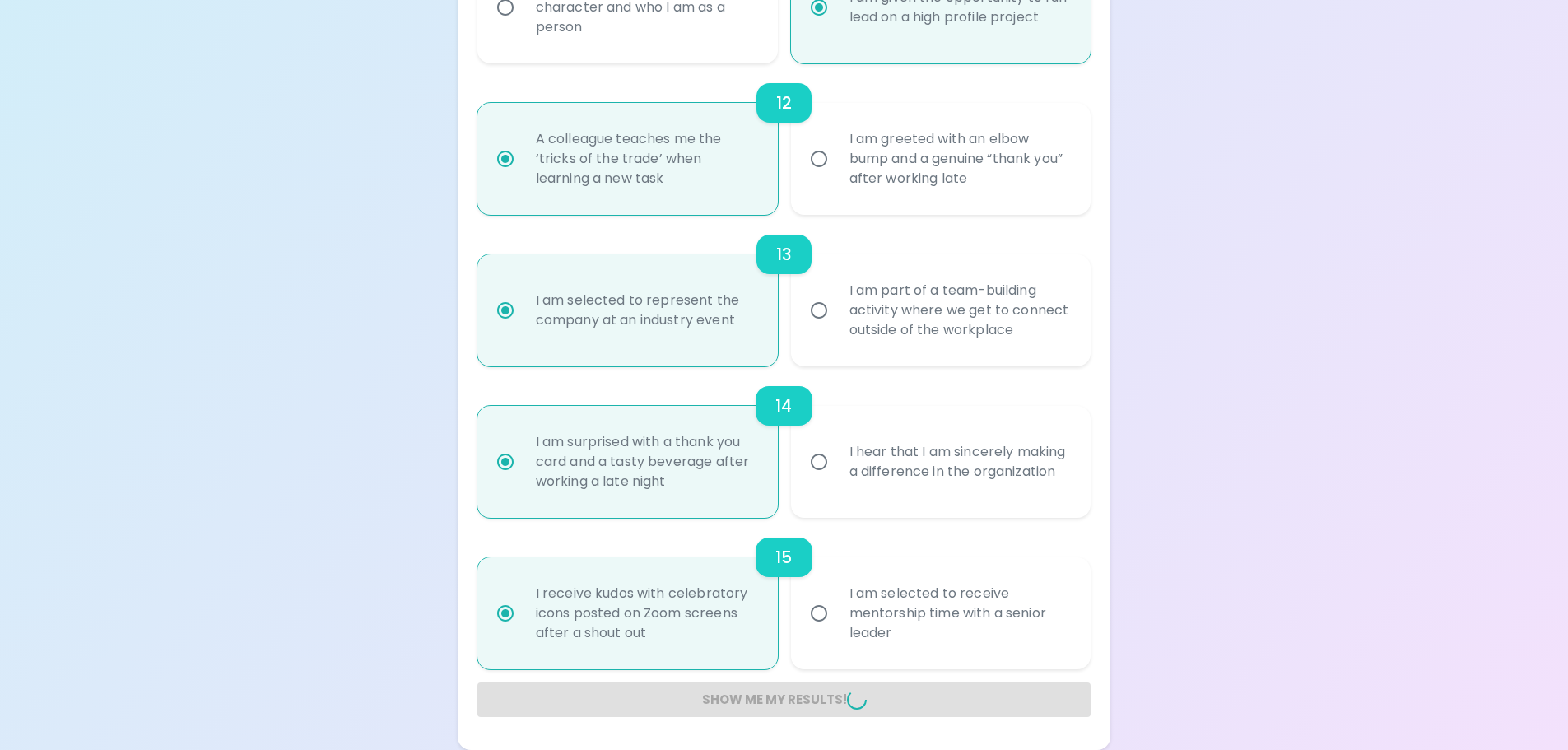
radio input "false"
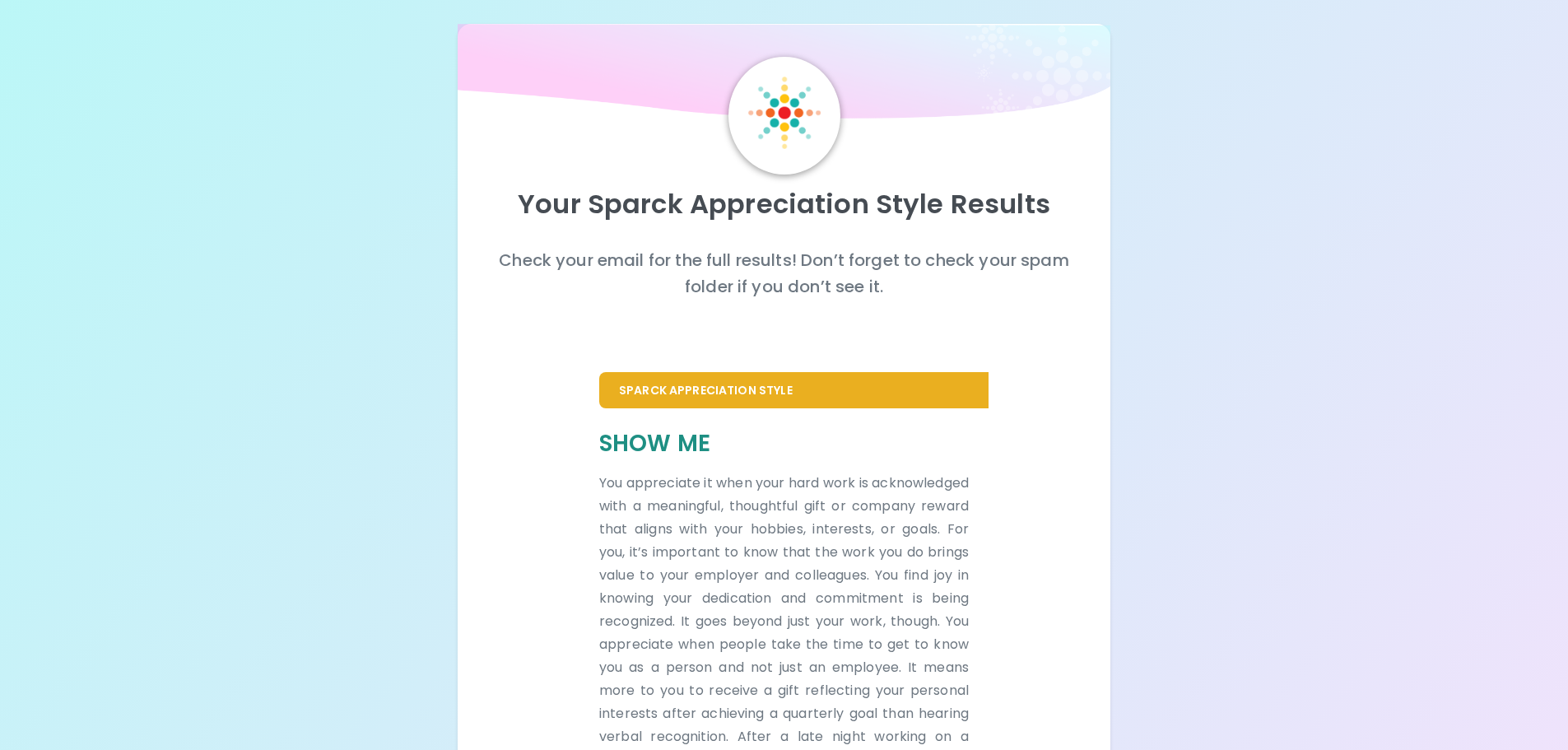
scroll to position [241, 0]
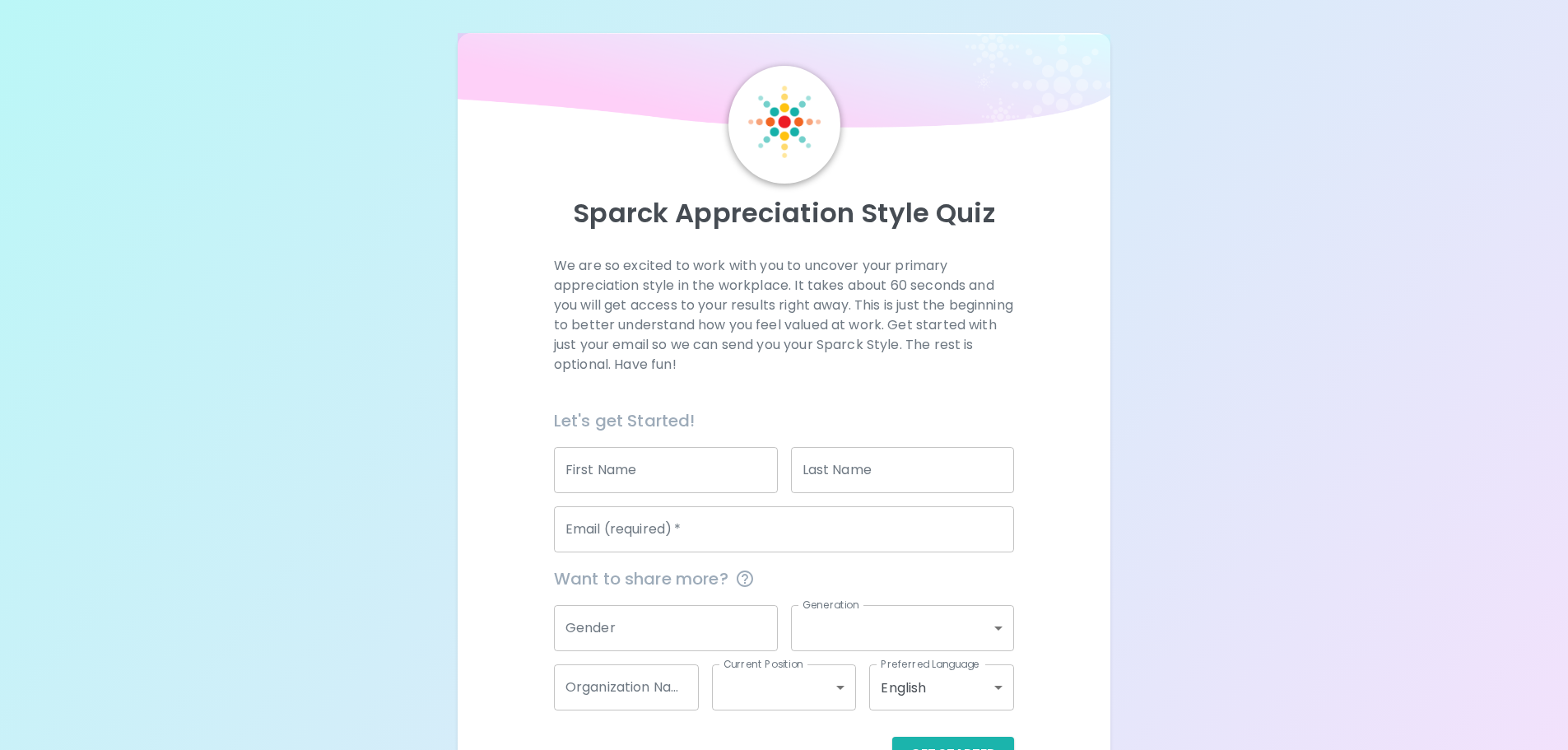
click at [703, 528] on input "Email (required)   *" at bounding box center [784, 528] width 460 height 46
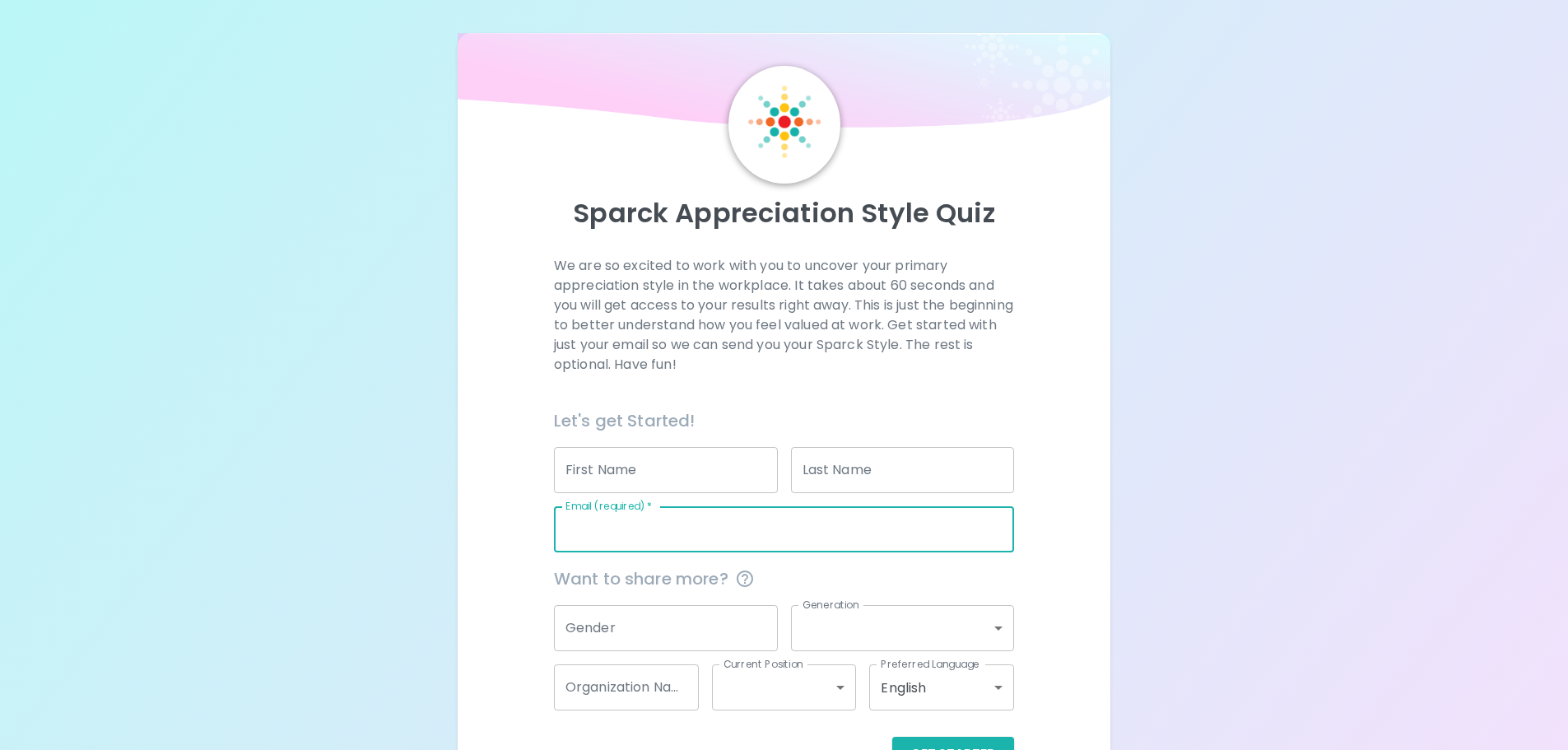
type input "[EMAIL_ADDRESS][DOMAIN_NAME]"
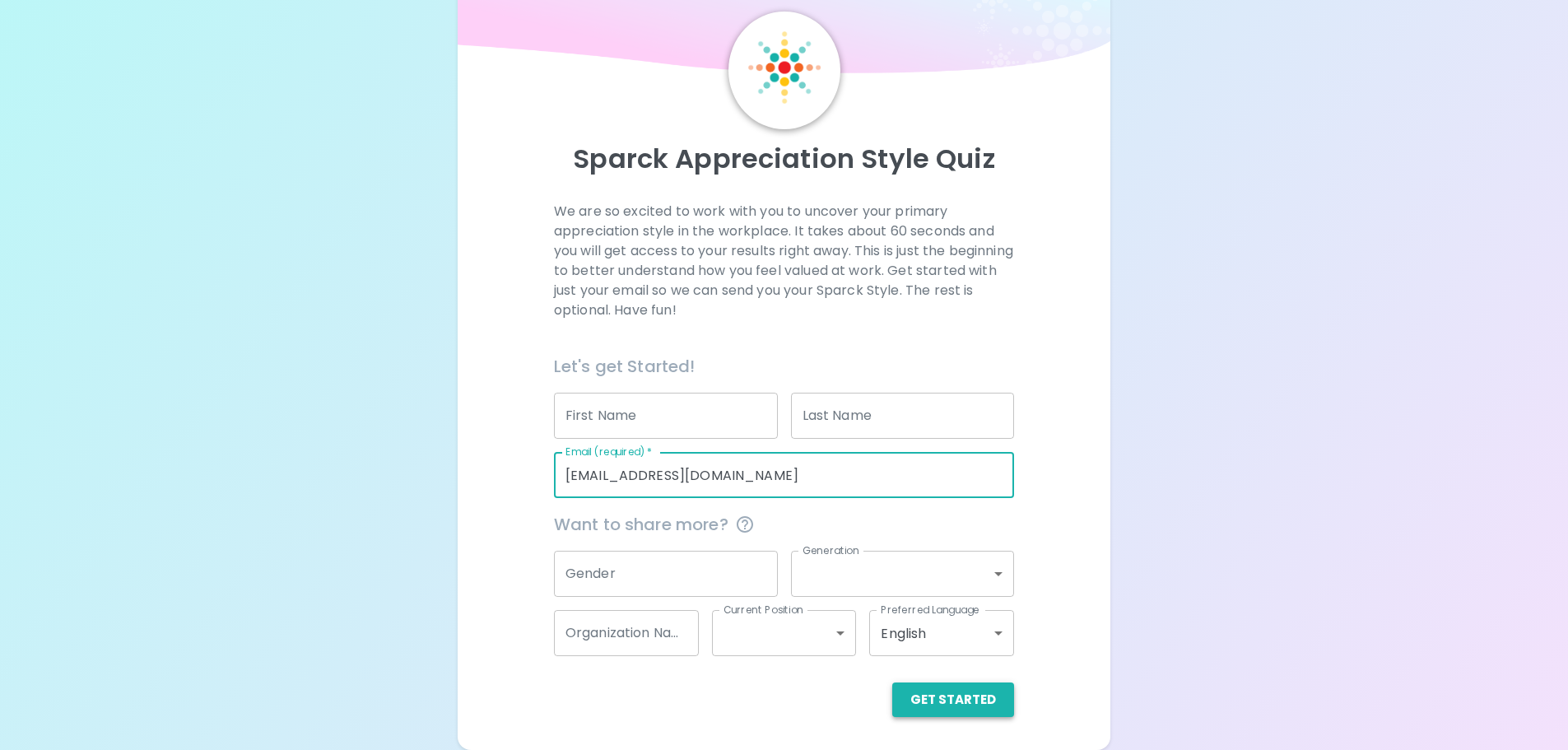
click at [975, 700] on button "Get Started" at bounding box center [953, 699] width 122 height 34
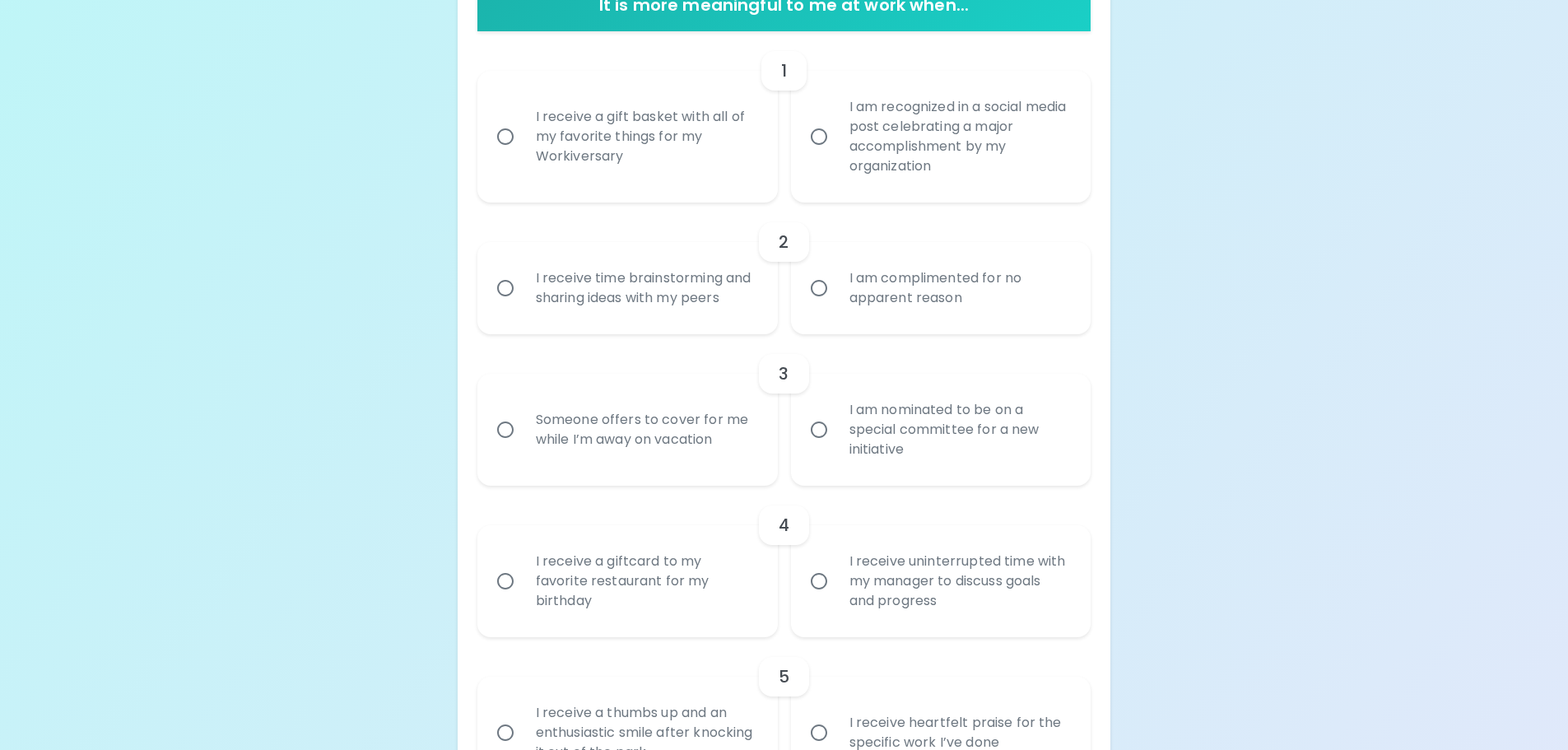
scroll to position [365, 0]
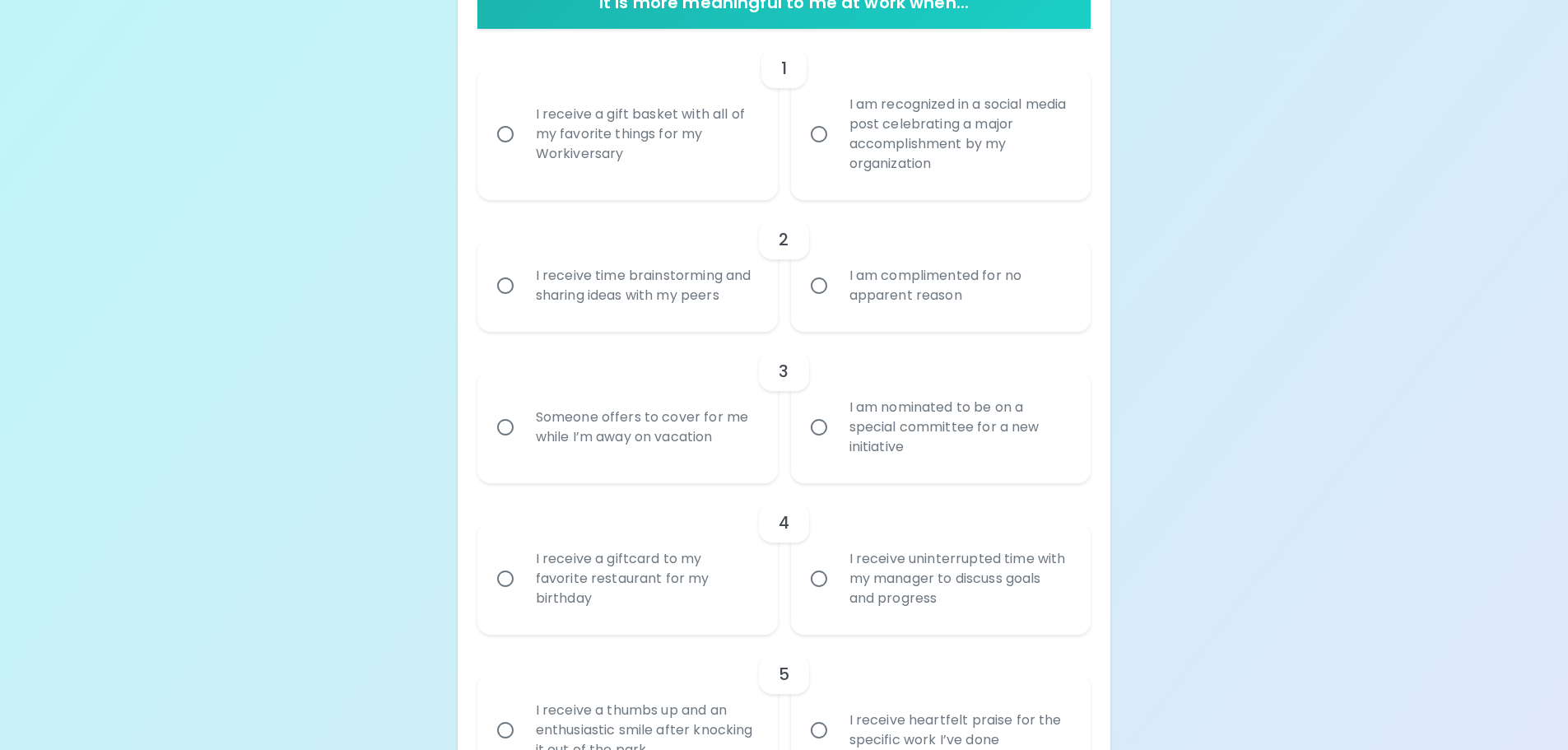
click at [564, 102] on div "I receive a gift basket with all of my favorite things for my Workiversary" at bounding box center [646, 134] width 246 height 99
click at [523, 116] on input "I receive a gift basket with all of my favorite things for my Workiversary" at bounding box center [505, 133] width 34 height 34
radio input "true"
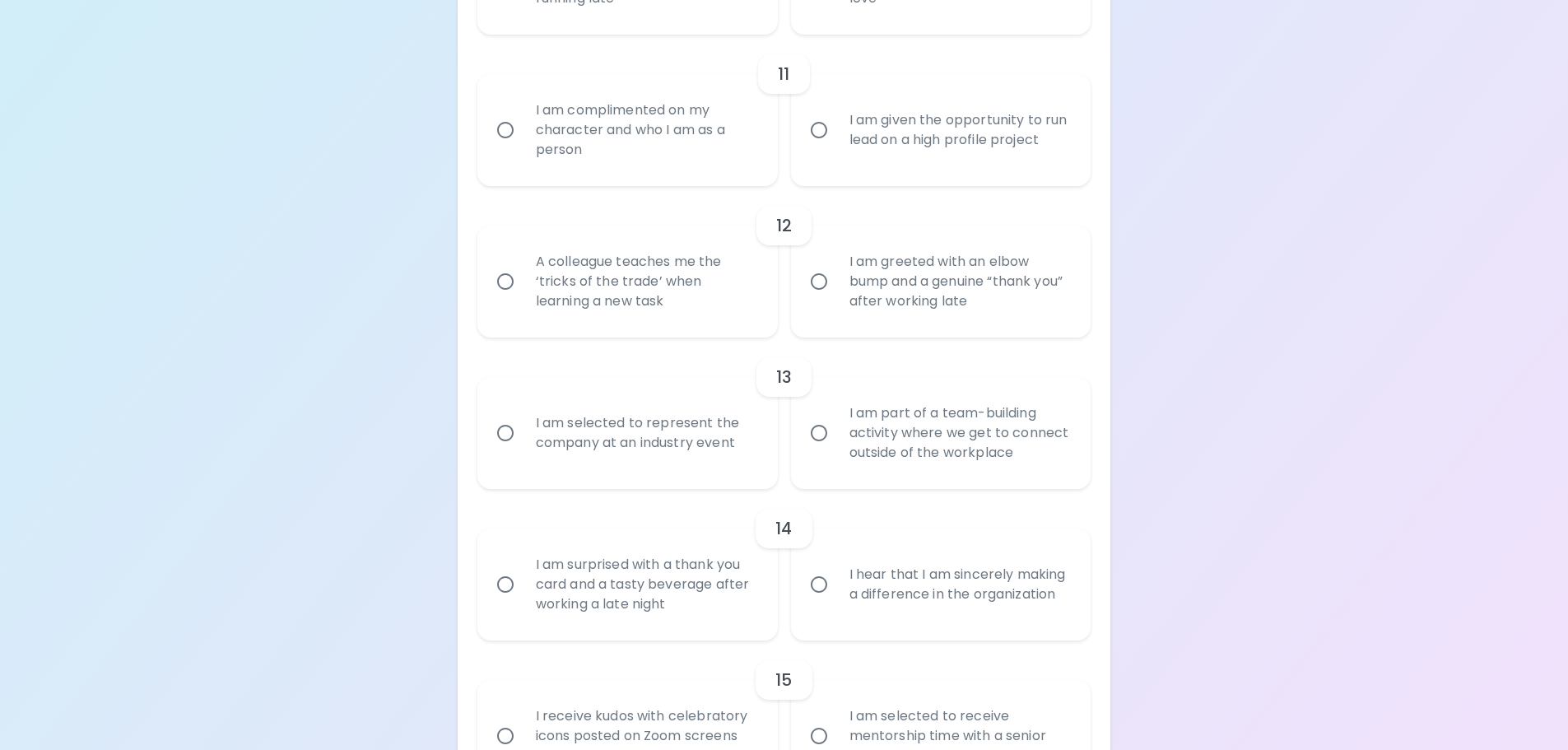
scroll to position [1997, 0]
